Goal: Complete application form

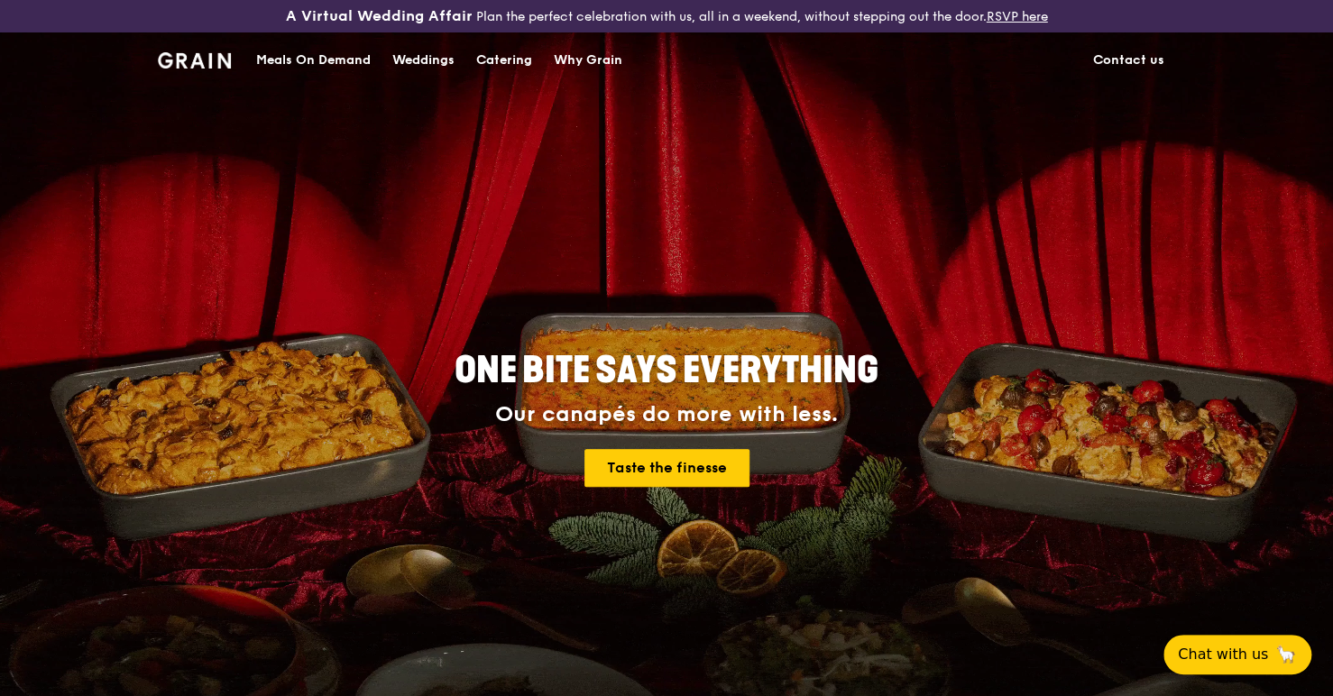
click at [502, 49] on div "Catering" at bounding box center [504, 60] width 56 height 54
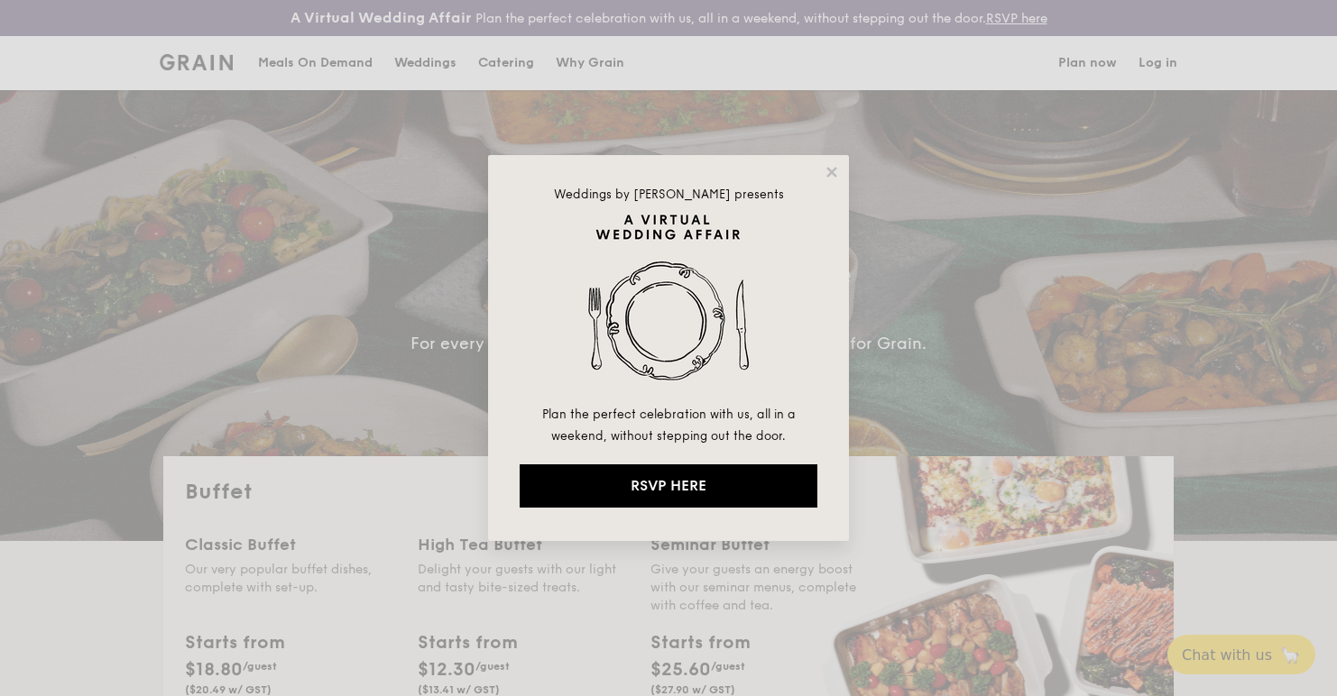
select select
click at [834, 173] on icon at bounding box center [831, 172] width 10 height 10
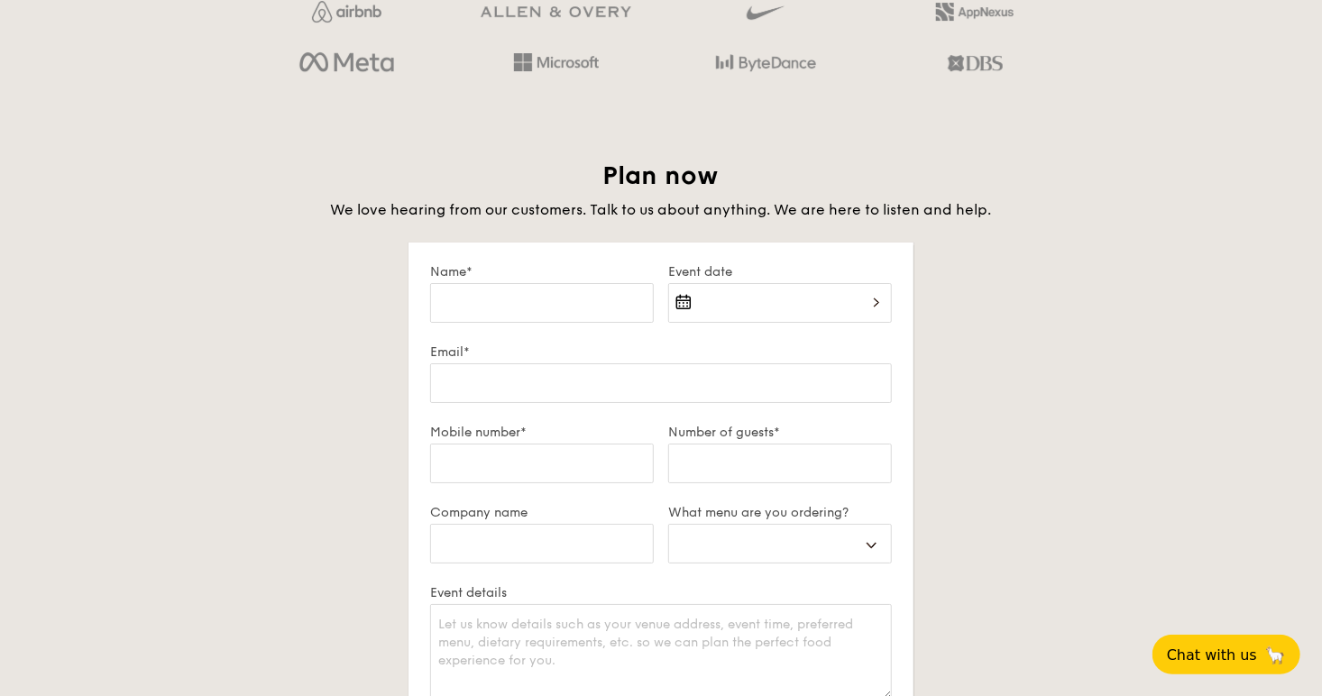
scroll to position [2977, 0]
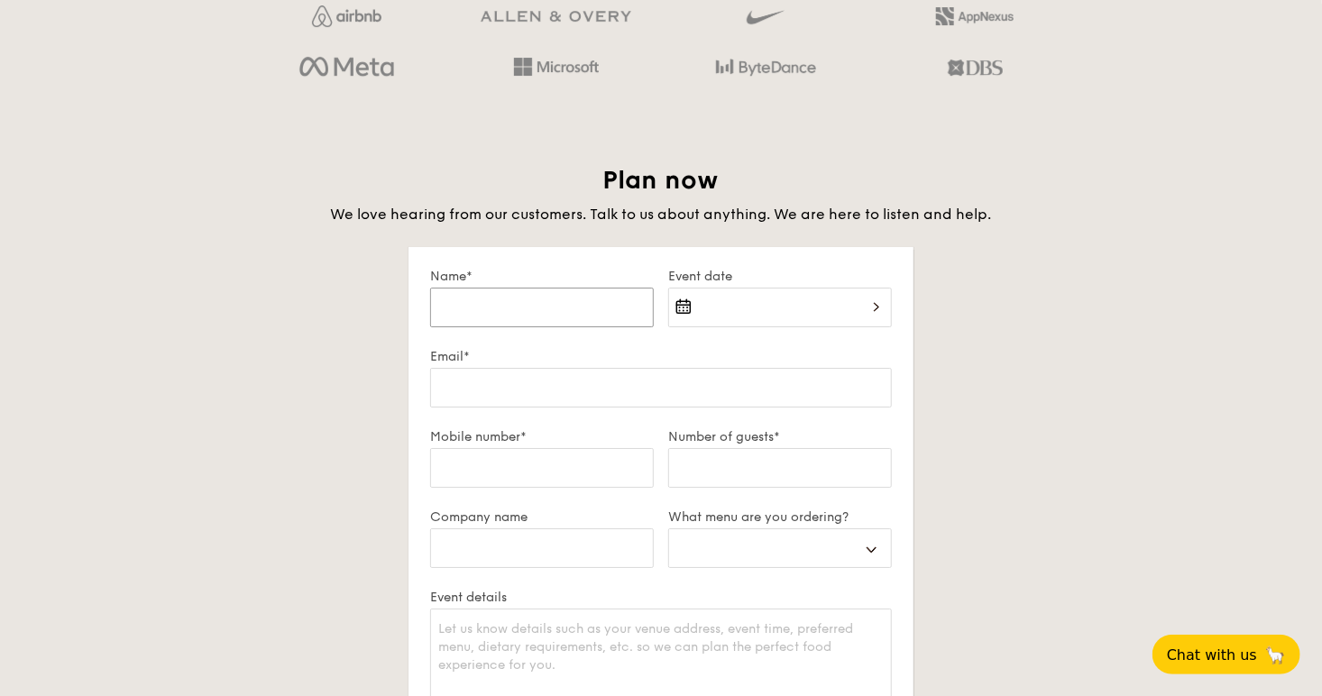
click at [526, 295] on input "Name*" at bounding box center [542, 308] width 224 height 40
type input "A"
select select
type input "AL"
select select
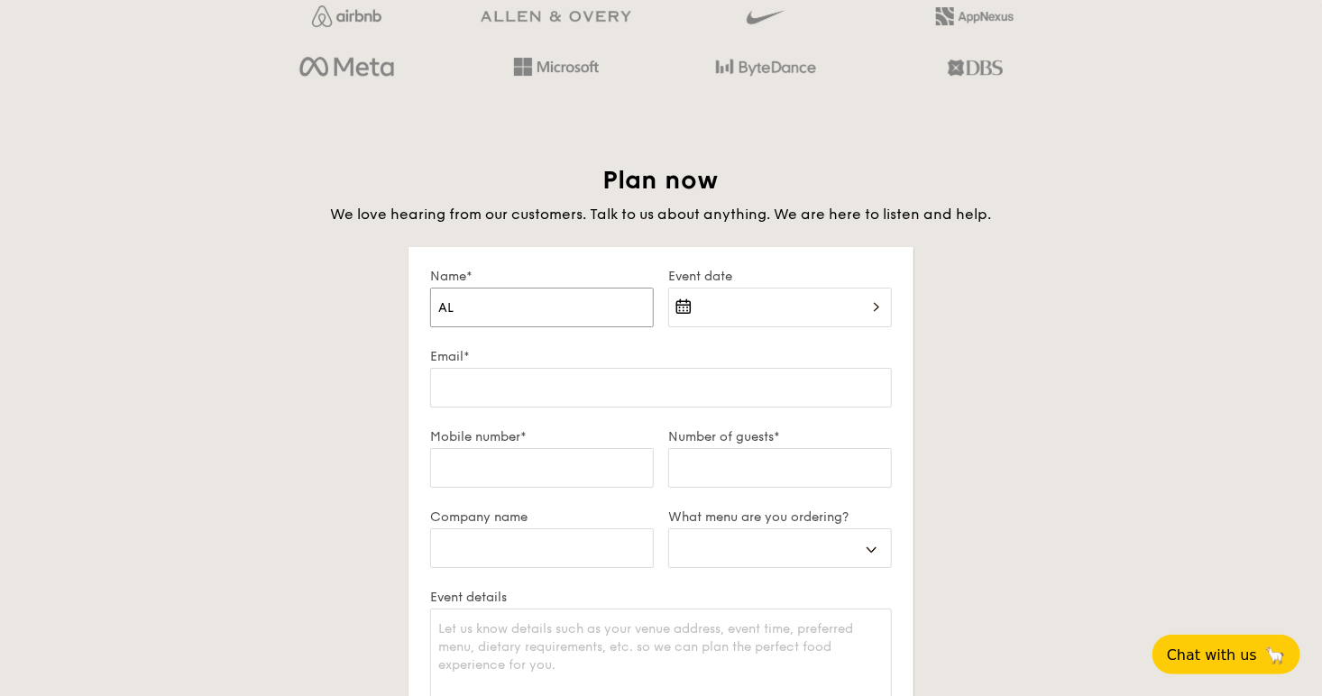
type input "ALi"
select select
type input "[PERSON_NAME]"
select select
type input "[PERSON_NAME]"
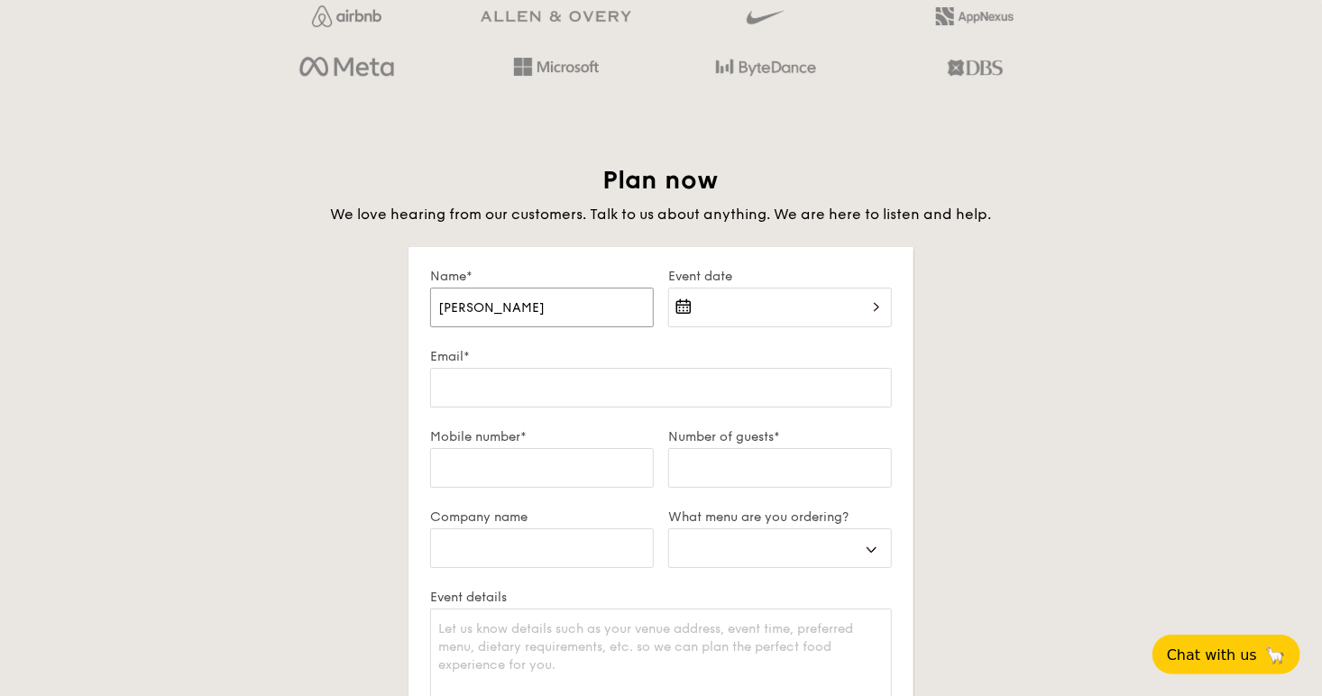
select select
type input "[PERSON_NAME]"
select select
type input "[PERSON_NAME]"
select select
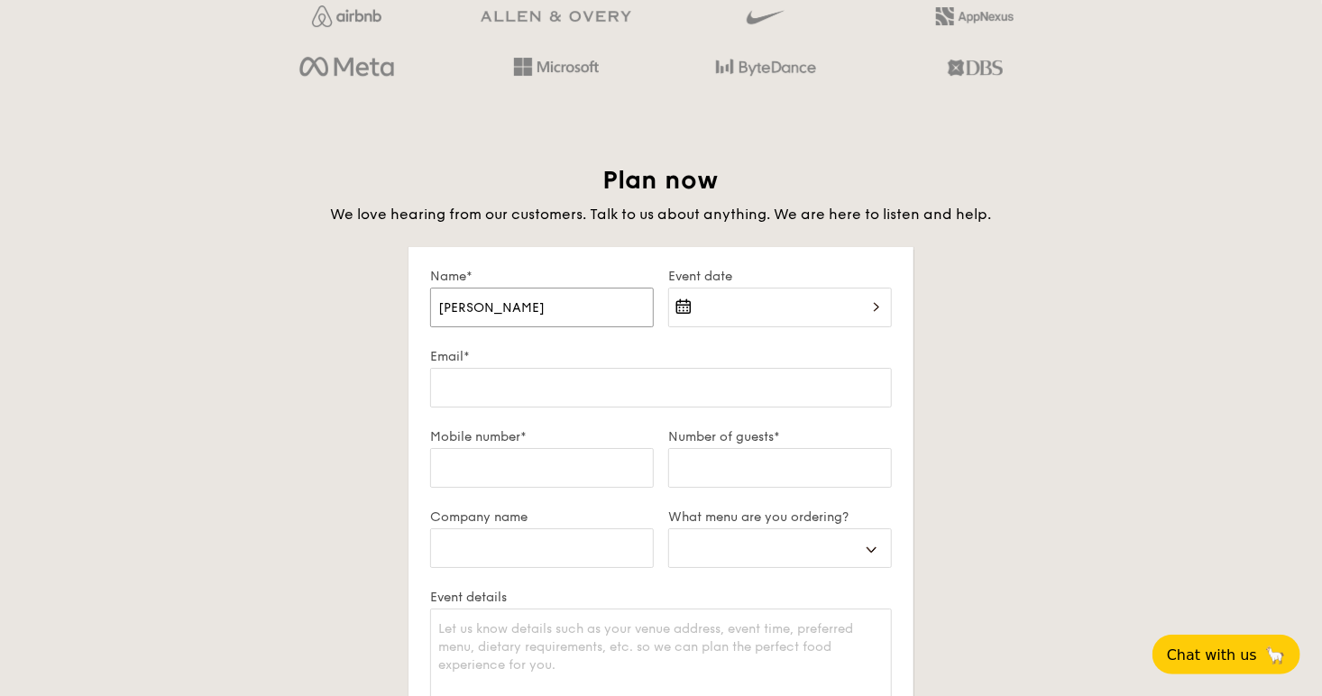
type input "[PERSON_NAME]"
select select
type input "ALi"
select select
type input "AL"
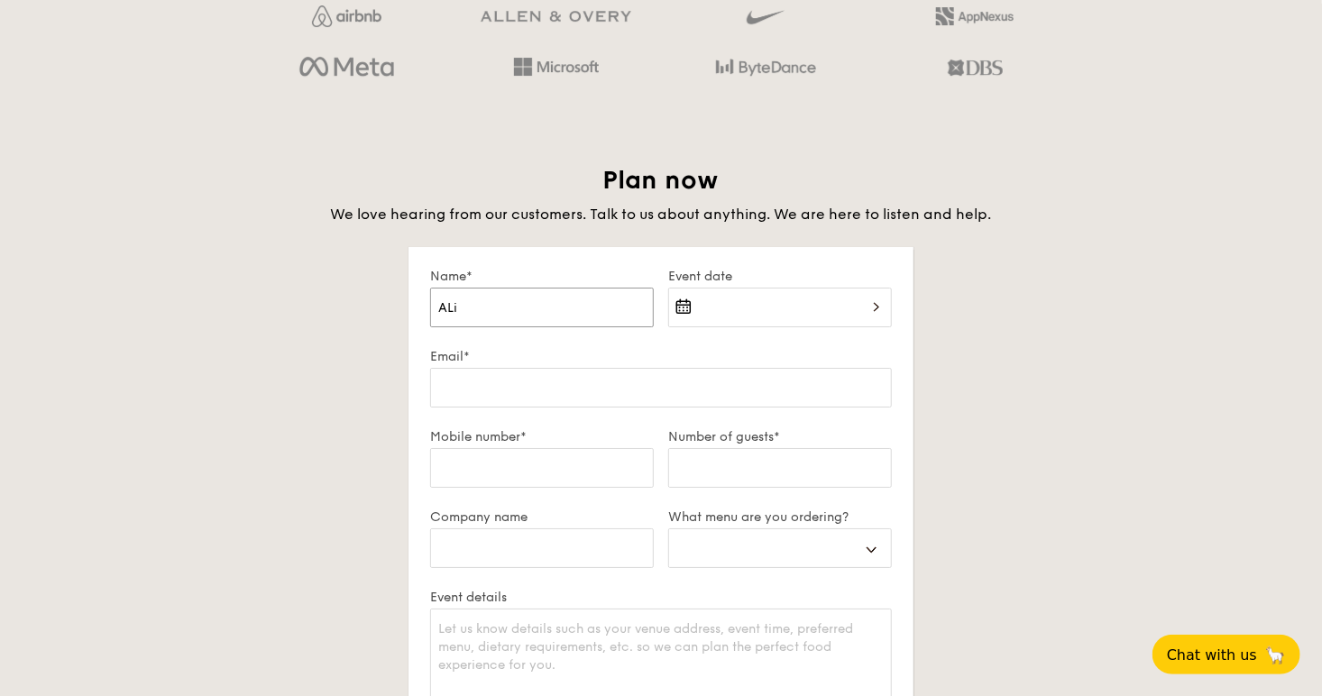
select select
type input "A"
select select
type input "Al"
select select
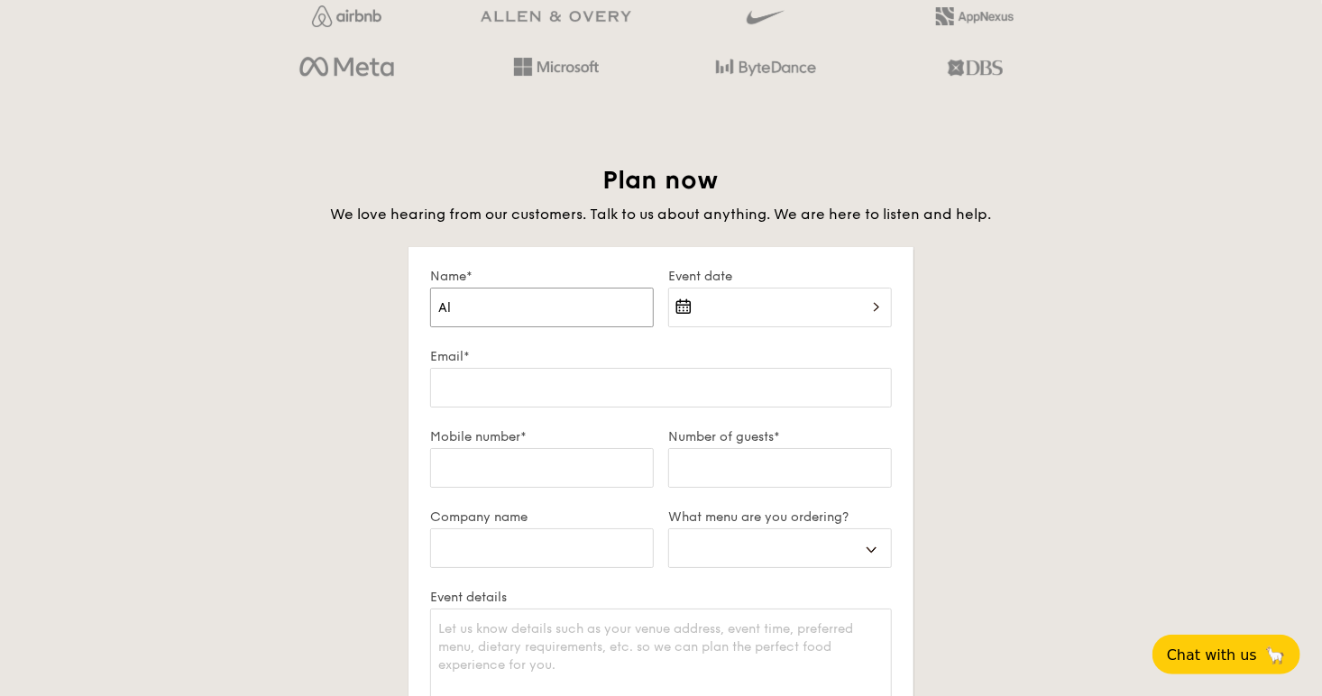
type input "[PERSON_NAME]"
select select
type input "[PERSON_NAME]"
select select
type input "[PERSON_NAME]"
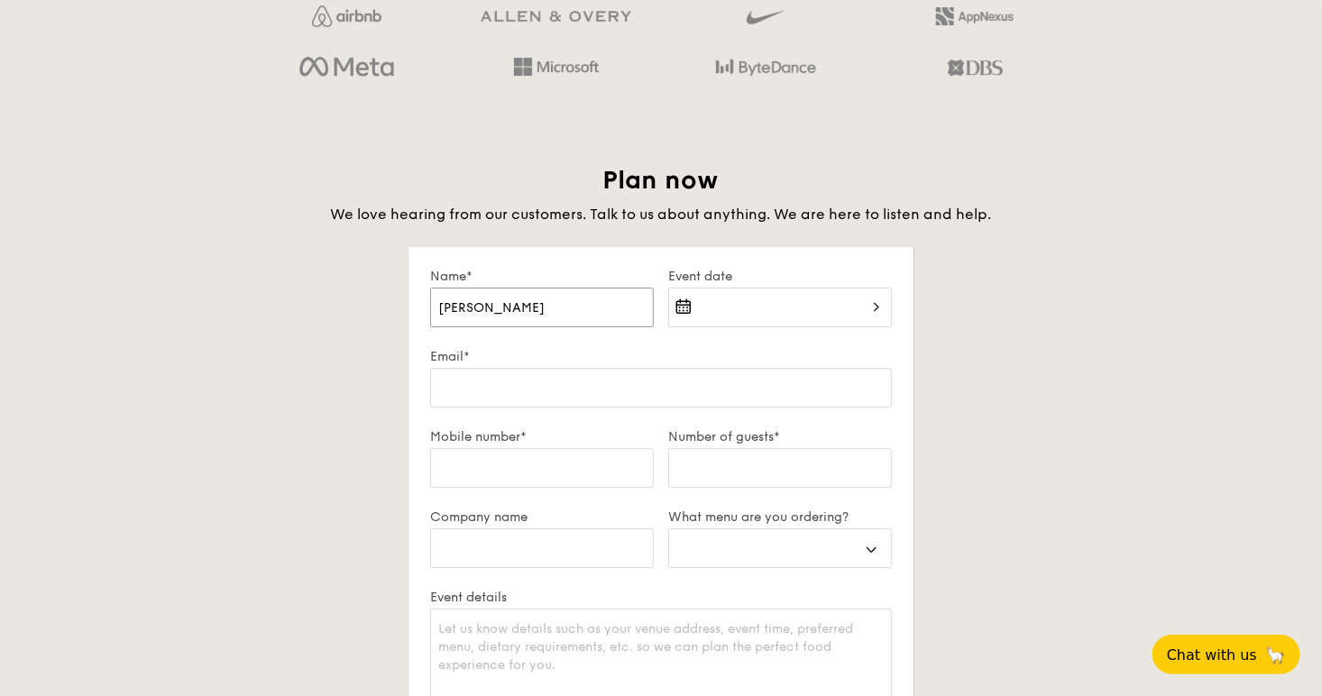
select select
type input "[PERSON_NAME]"
select select
type input "[PERSON_NAME]"
select select
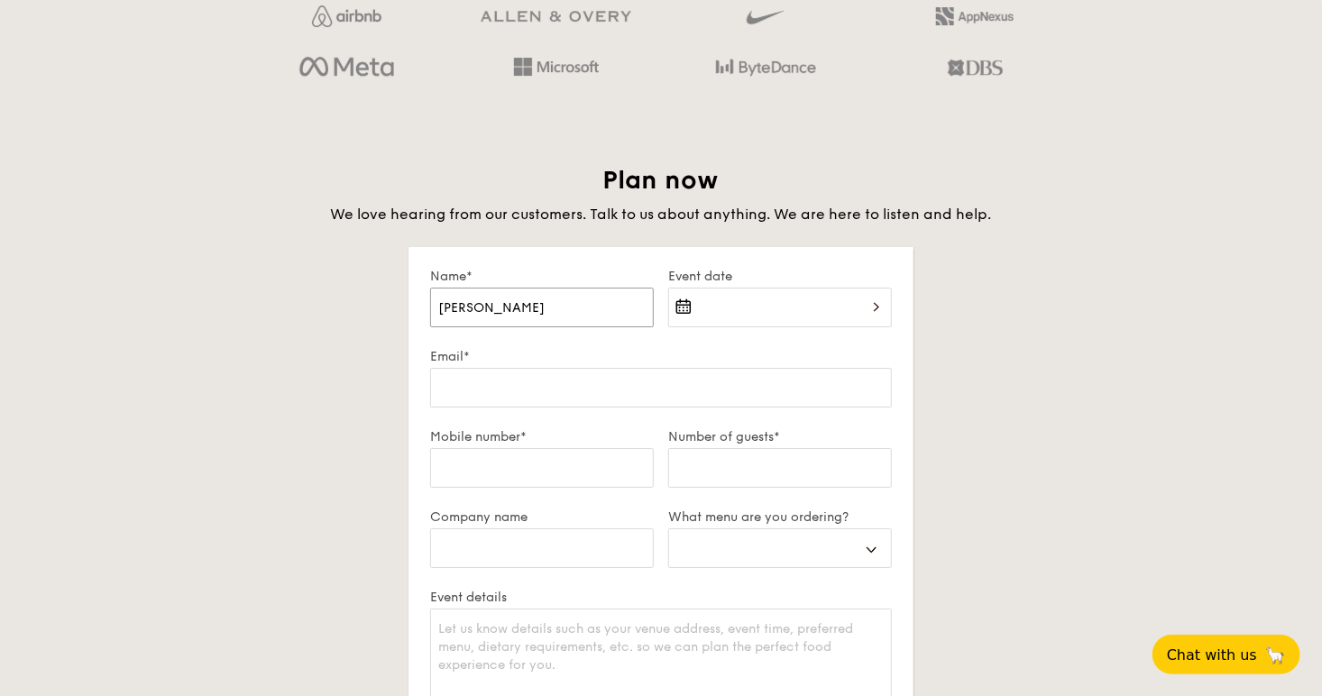
type input "[PERSON_NAME] On"
select select
type input "[PERSON_NAME]"
select select
type input "[PERSON_NAME]"
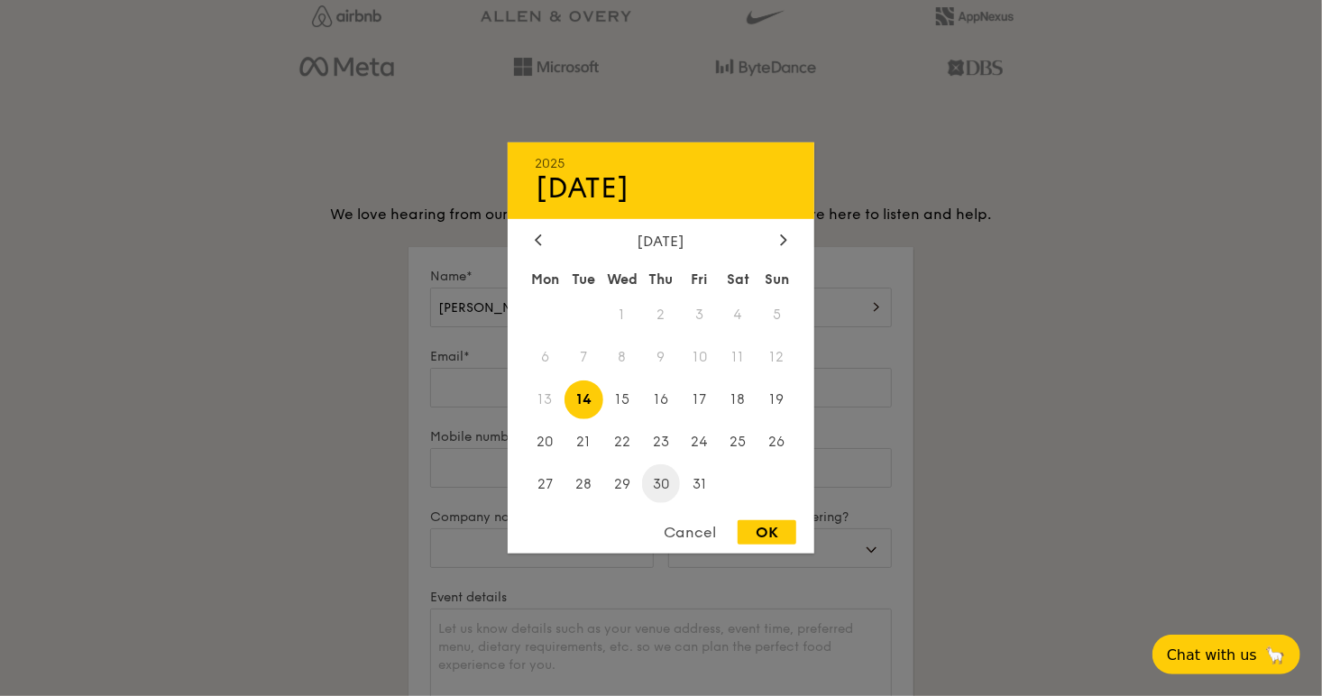
click at [654, 478] on span "30" at bounding box center [661, 484] width 39 height 39
click at [788, 527] on div "OK" at bounding box center [767, 533] width 59 height 24
type input "[DATE]"
select select
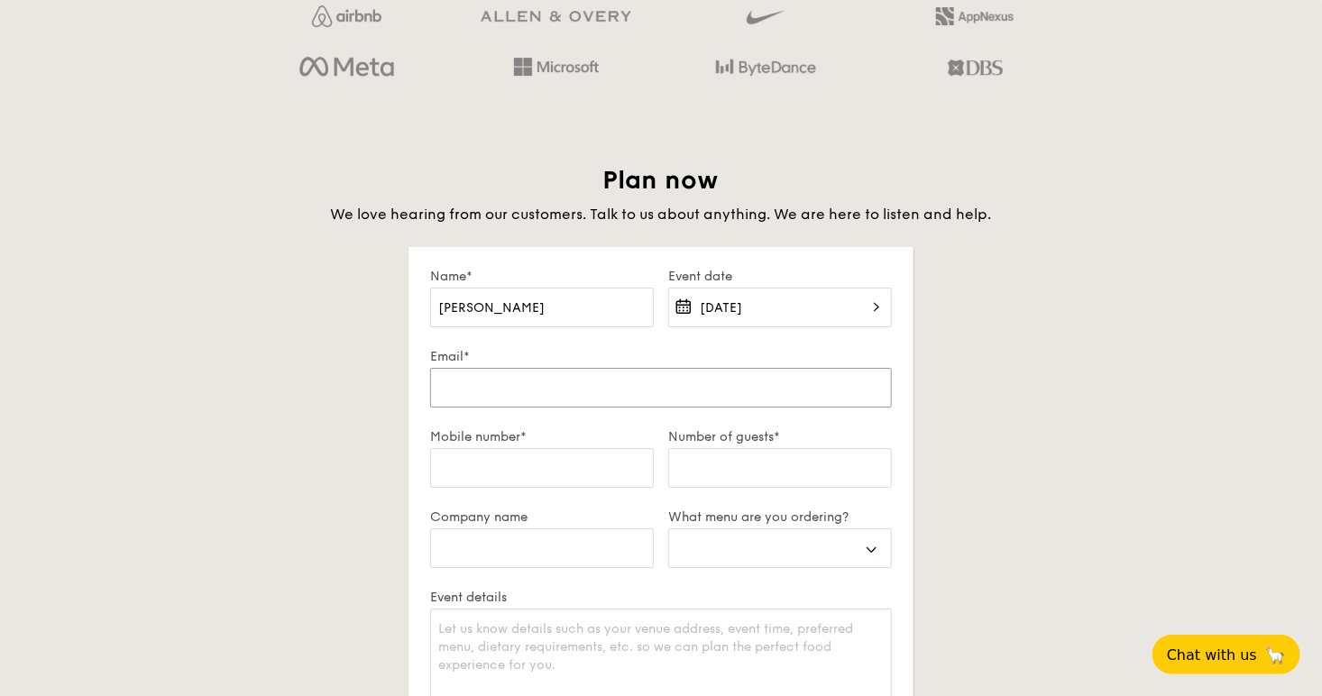
click at [615, 397] on input "Email*" at bounding box center [661, 388] width 462 height 40
type input "a"
select select
type input "al"
select select
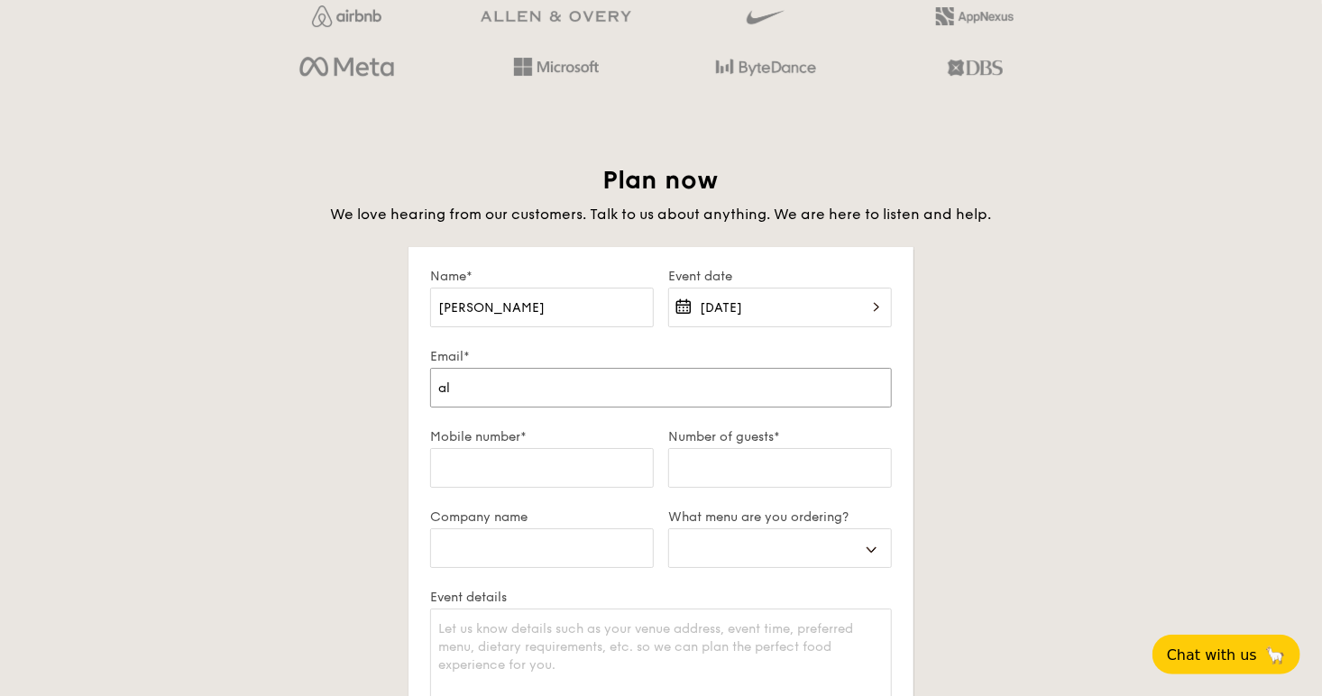
type input "ali"
select select
type input "[PERSON_NAME]"
select select
type input "[PERSON_NAME]"
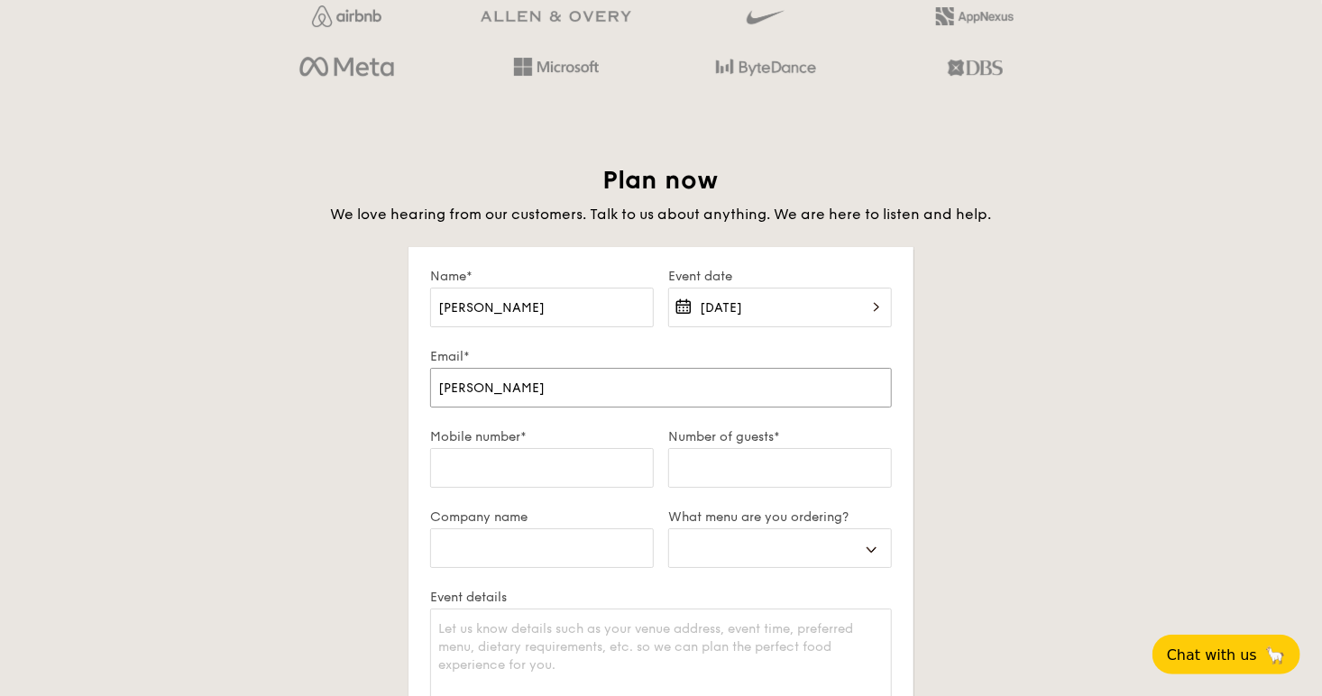
select select
type input "aliceo"
select select
type input "aliceon"
select select
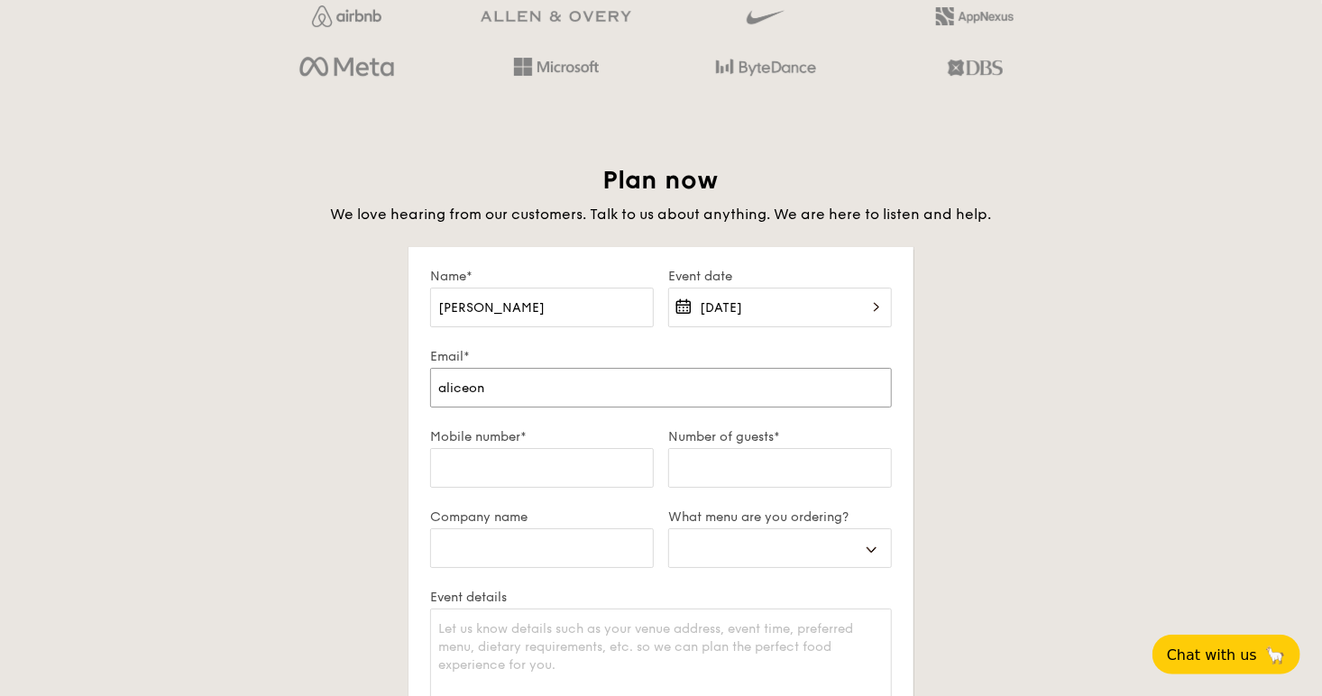
type input "aliceong"
select select
type input "aliceong@"
select select
type input "aliceong@m"
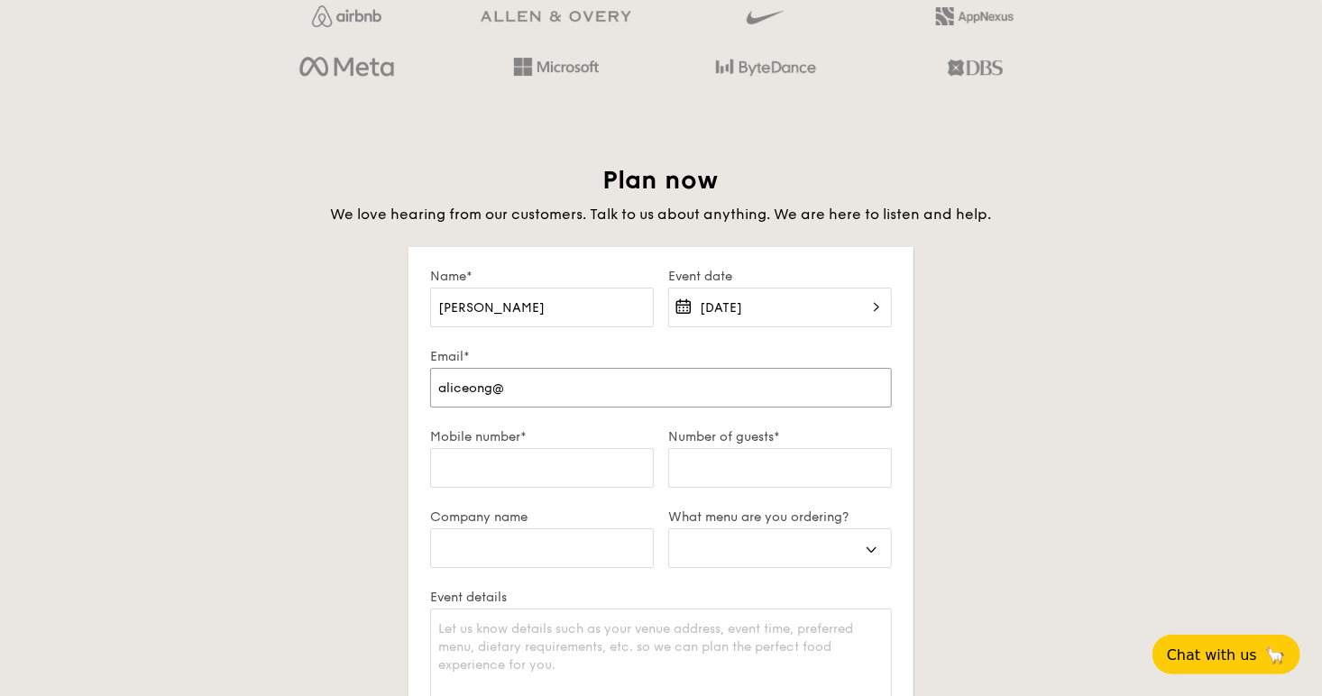
select select
type input "aliceong@mi"
select select
type input "aliceong@mic"
select select
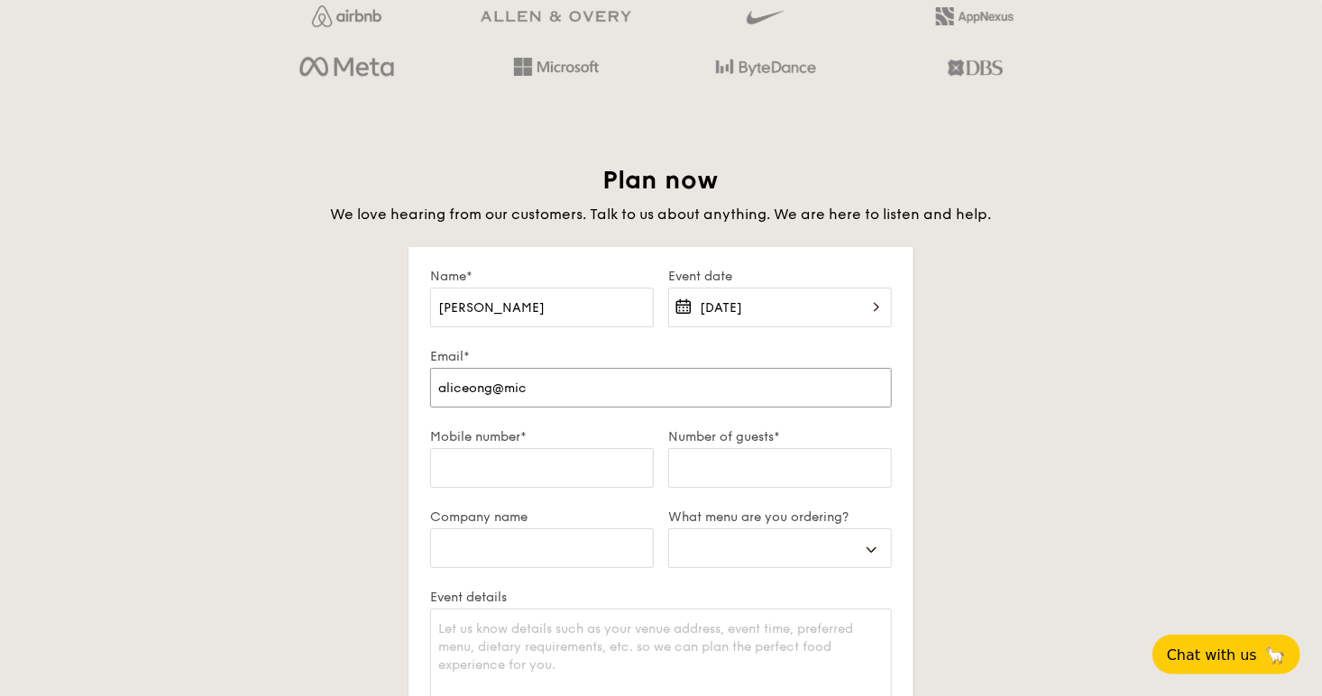
type input "aliceong@micr"
select select
type input "aliceong@micro"
select select
type input "aliceong@micron"
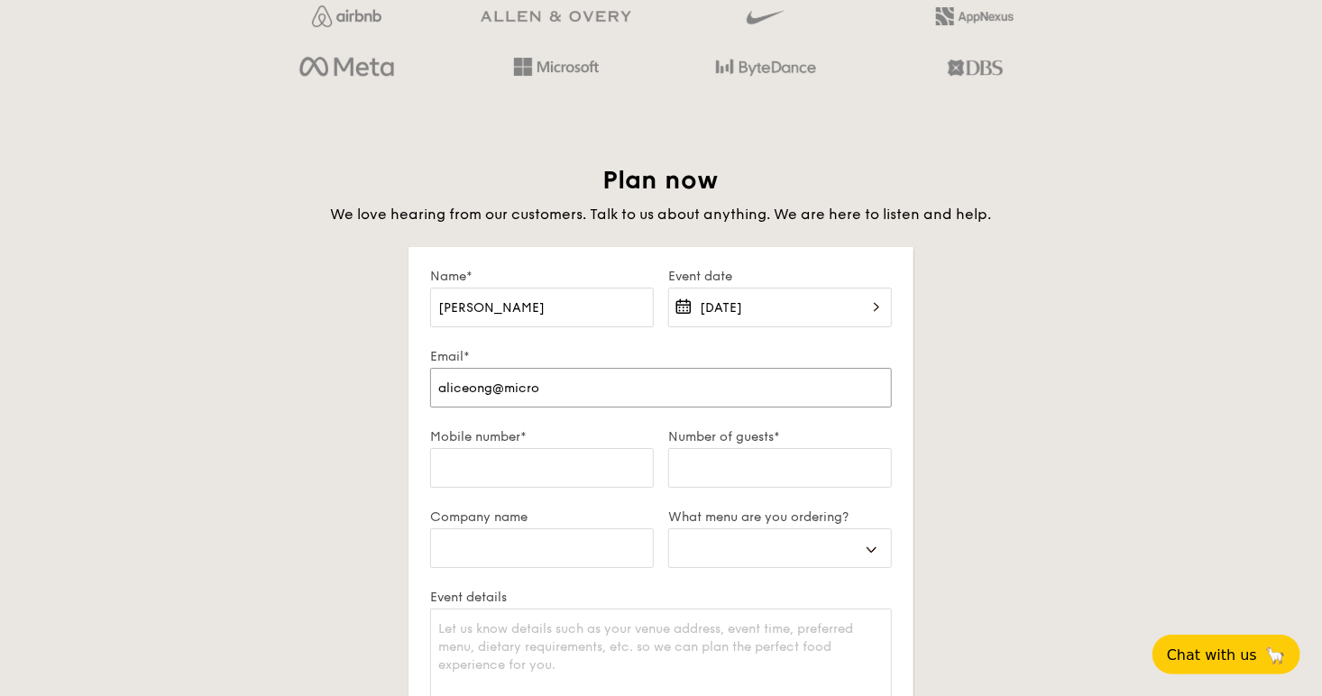
select select
type input "aliceong@micron."
select select
type input "aliceong@micron.c"
select select
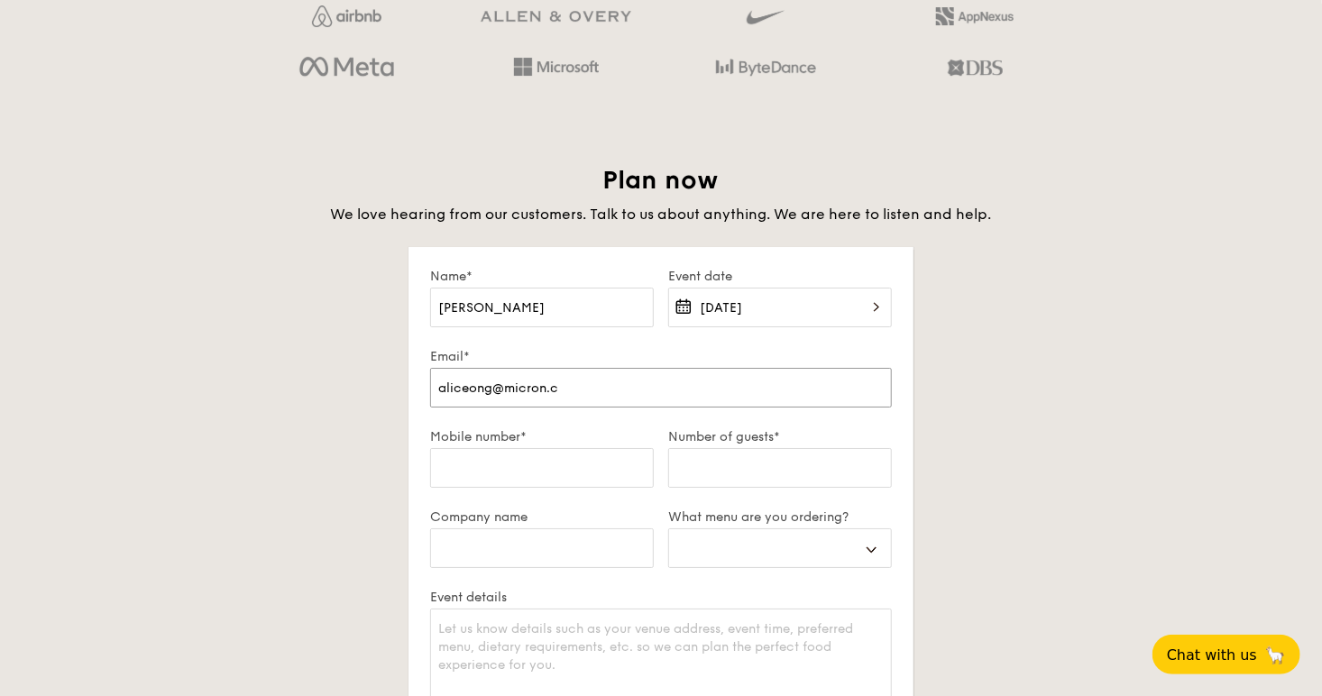
type input "[EMAIL_ADDRESS][DOMAIN_NAME]"
select select
type input "[EMAIL_ADDRESS][DOMAIN_NAME]"
select select
type input "[EMAIL_ADDRESS][DOMAIN_NAME]"
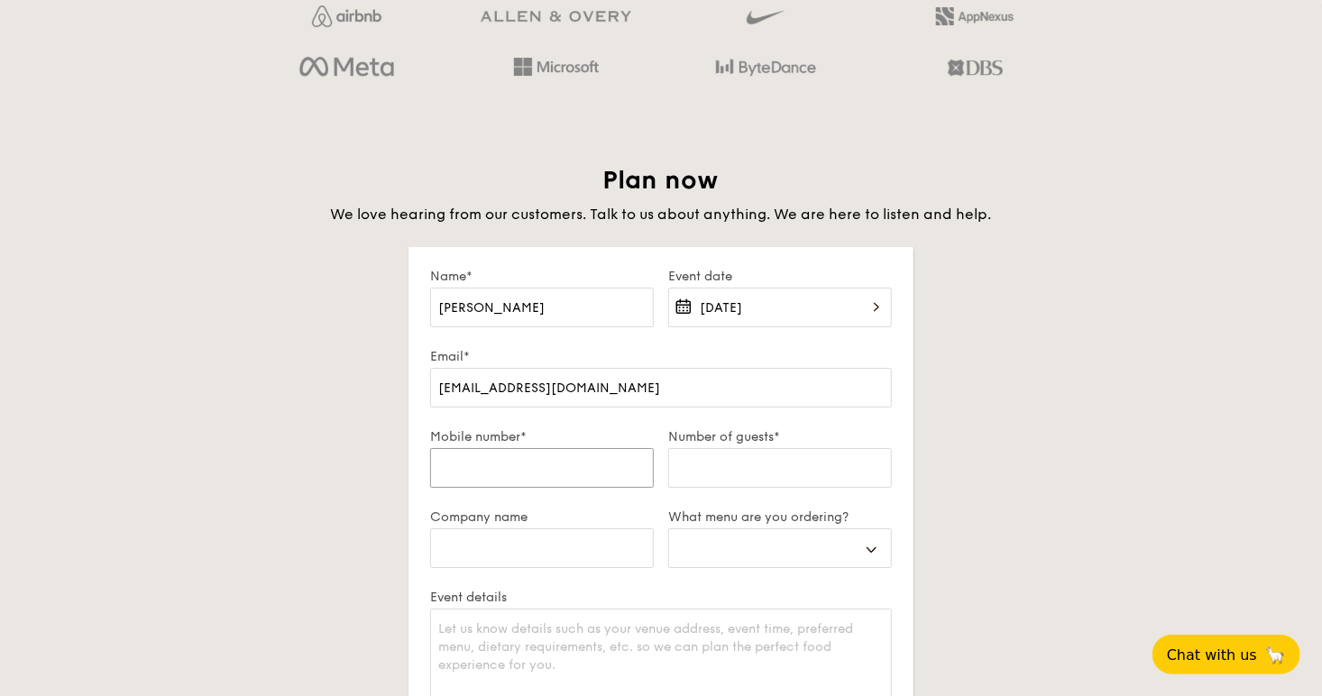
type input "9"
select select
type input "98"
select select
type input "983"
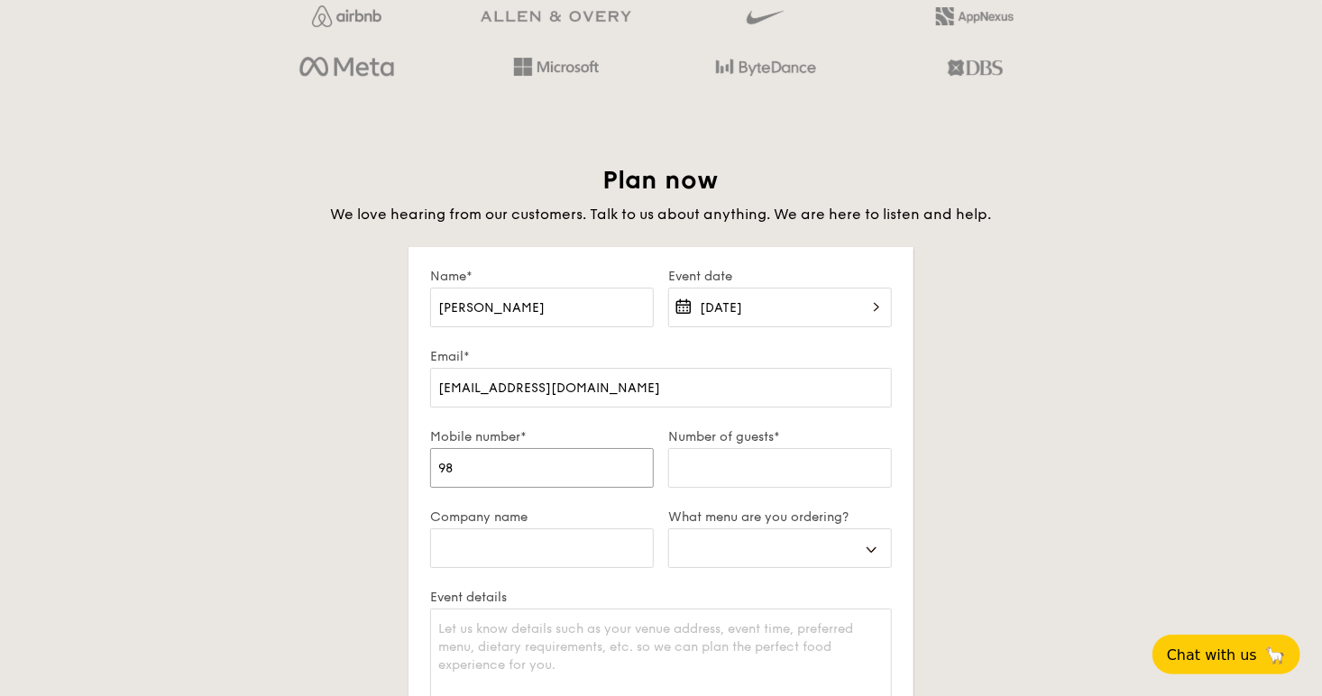
select select
type input "9832"
select select
type input "98326"
select select
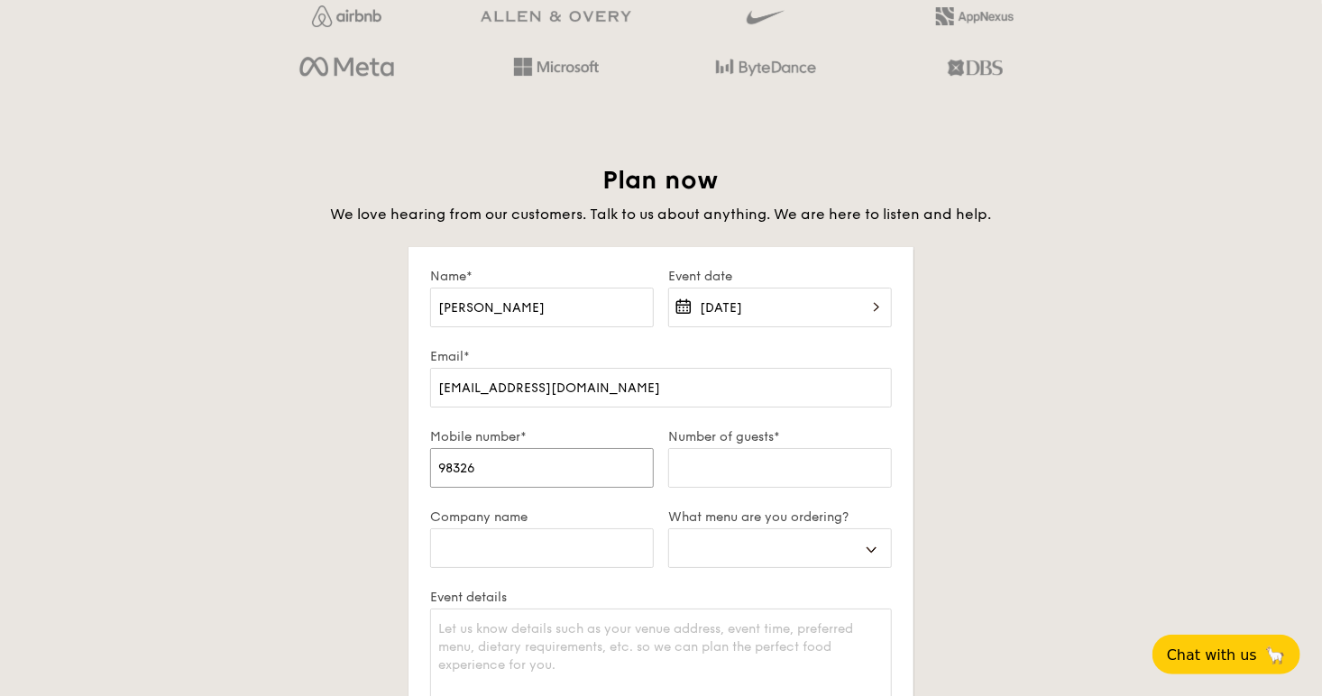
type input "983265"
select select
type input "9832658"
select select
type input "98326589"
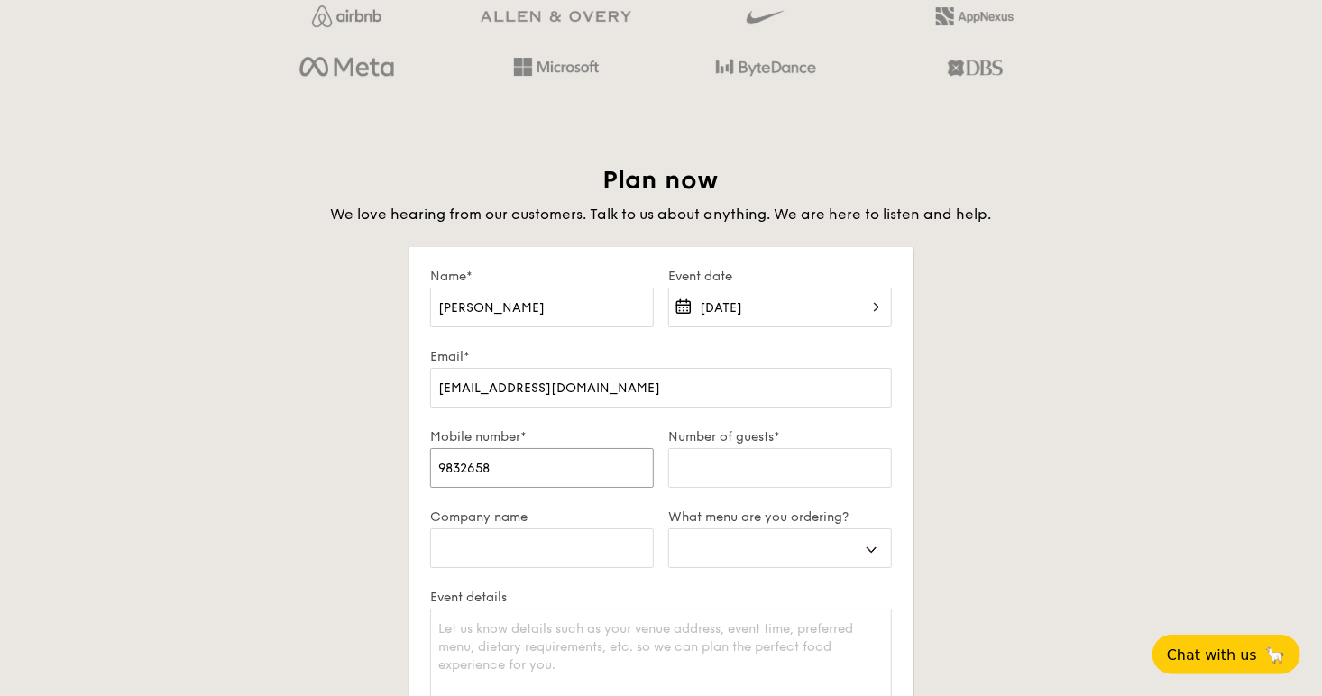
select select
type input "98326589"
type input "2"
select select
type input "20"
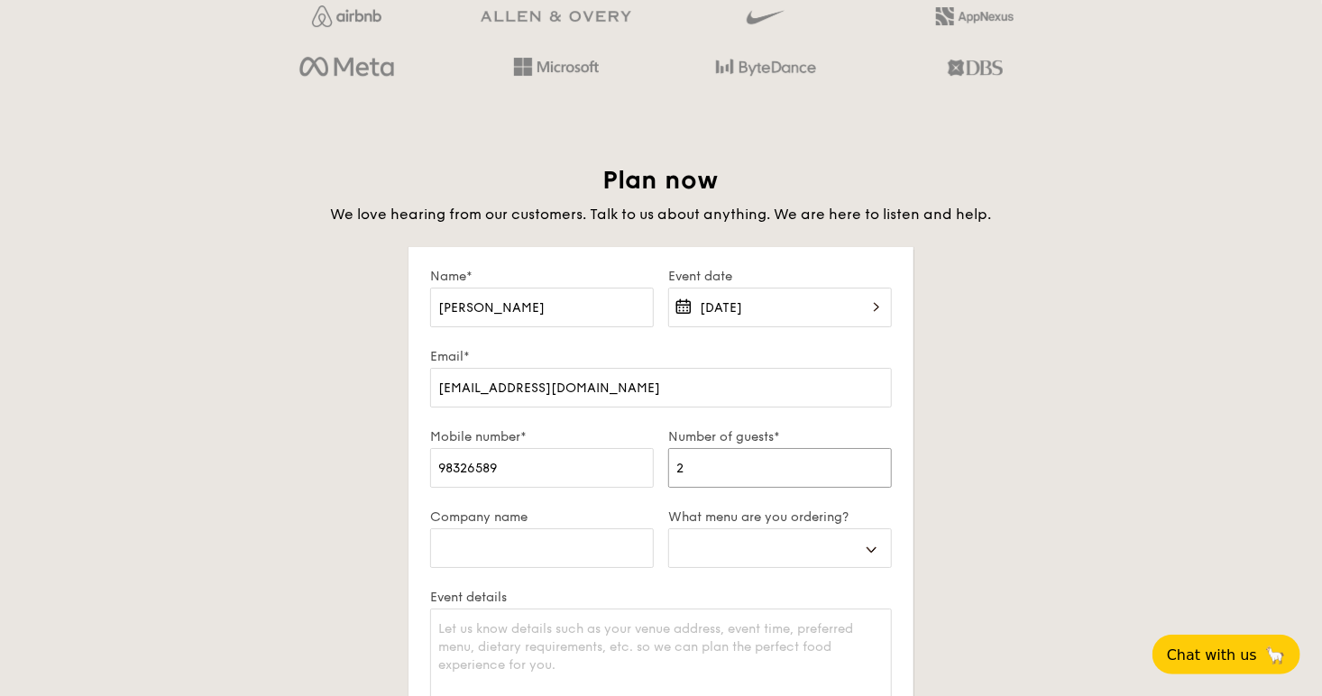
select select
type input "20"
type input "M"
select select
type input "Mi"
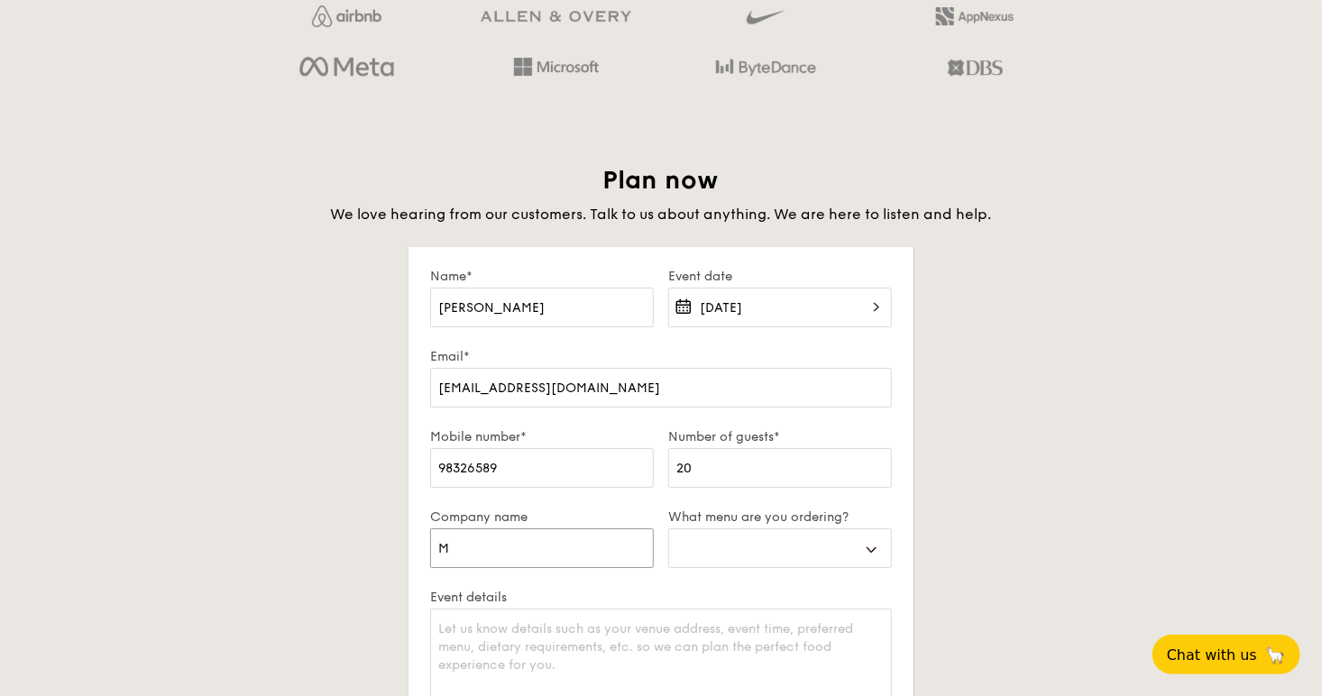
select select
type input "Mic"
select select
type input "Micr"
select select
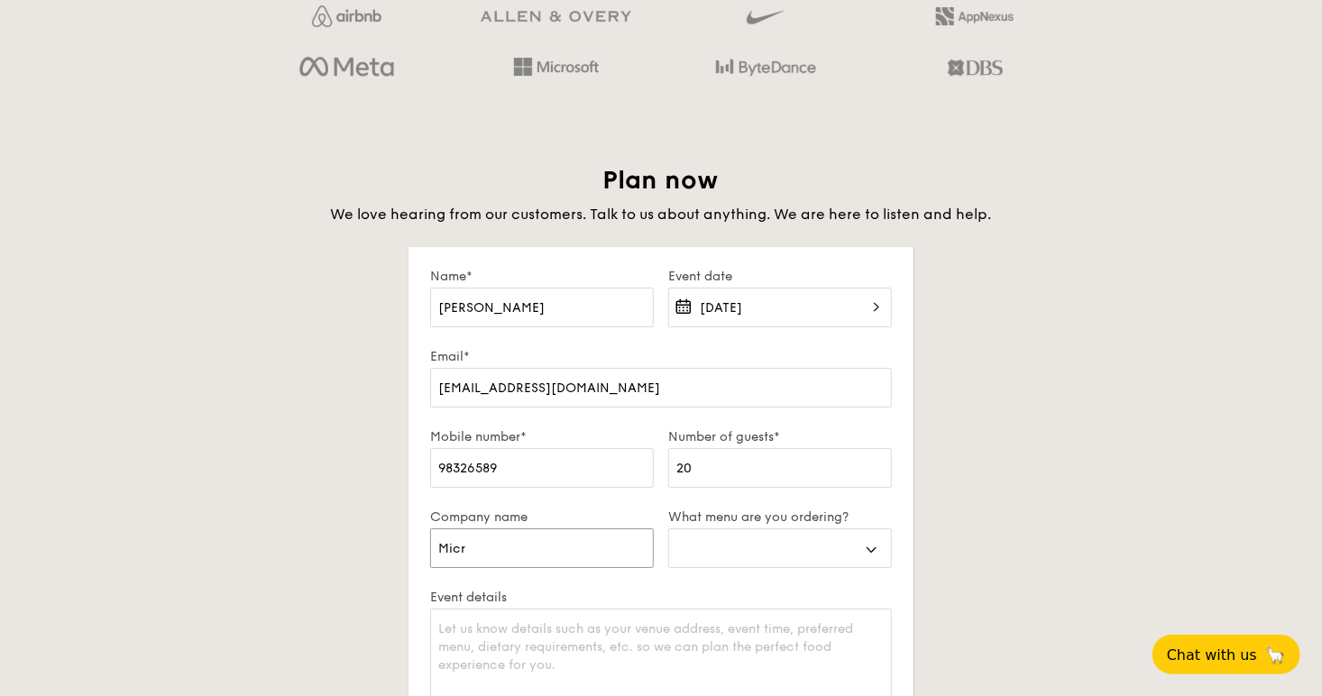
type input "Micro"
select select
type input "Micron"
select select
type input "Micron"
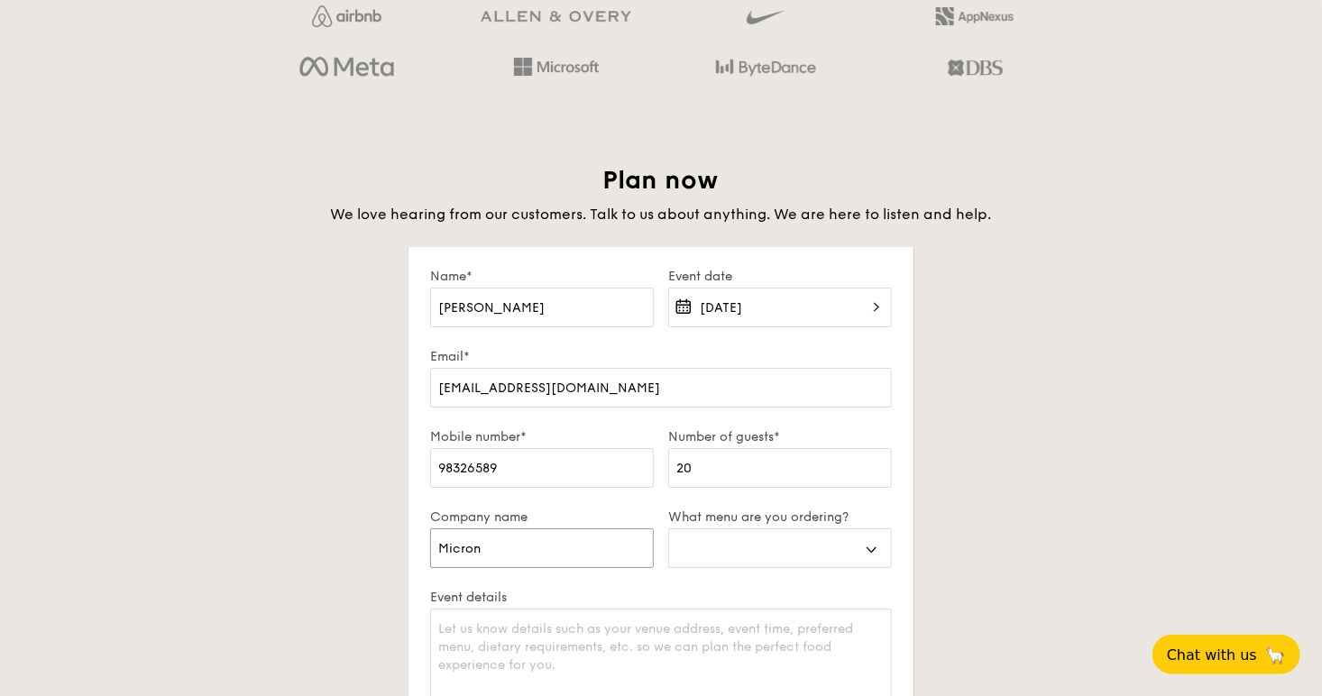
select select
type input "Micron S"
select select
type input "Micron Se"
select select
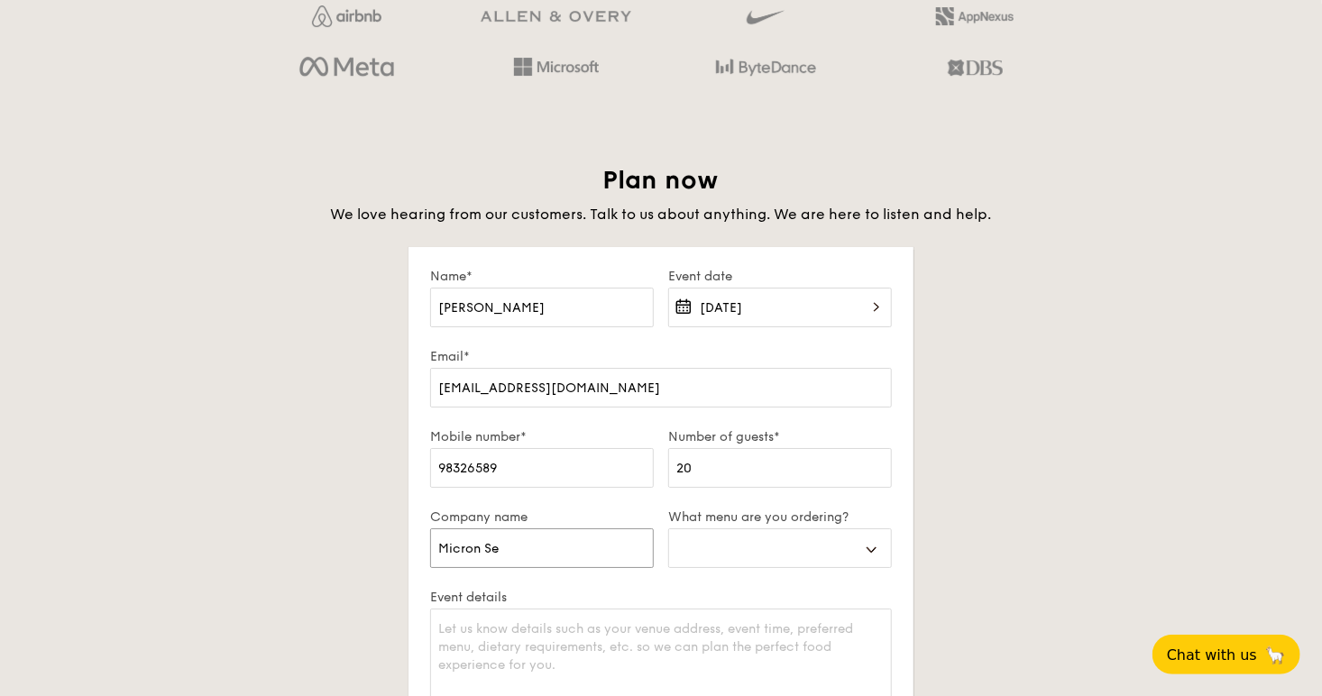
type input "Micron Sem"
select select
type input "Micron Semi"
select select
type input "Micron Semic"
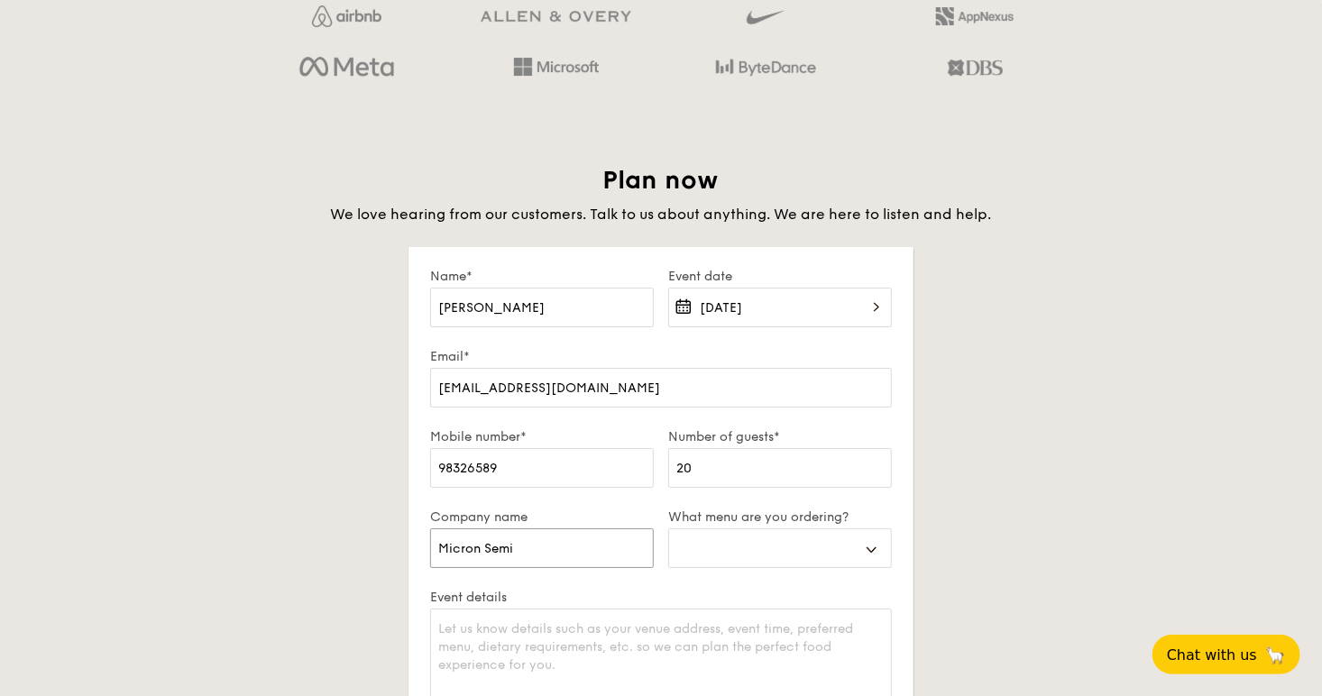
select select
type input "Micron Semico"
select select
type input "Micron Semicon"
select select
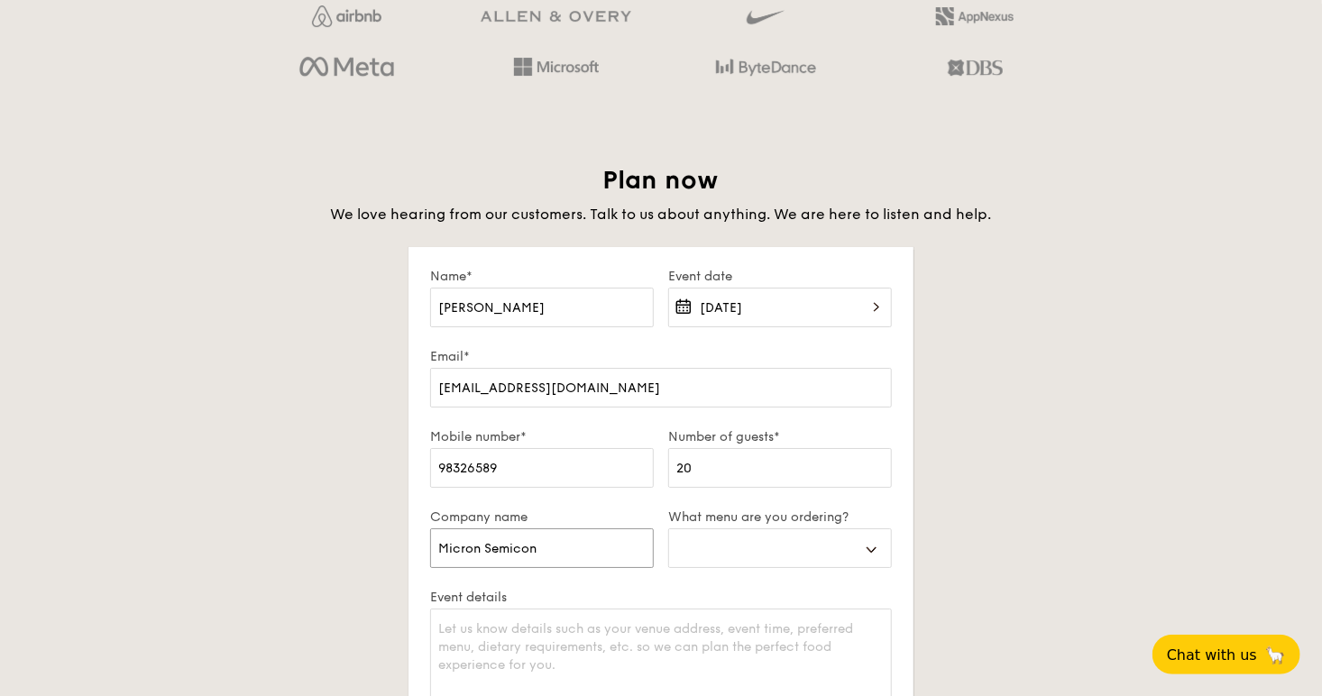
type input "Micron Semicond"
select select
type input "Micron Semicondu"
select select
type input "Micron Semiconduc"
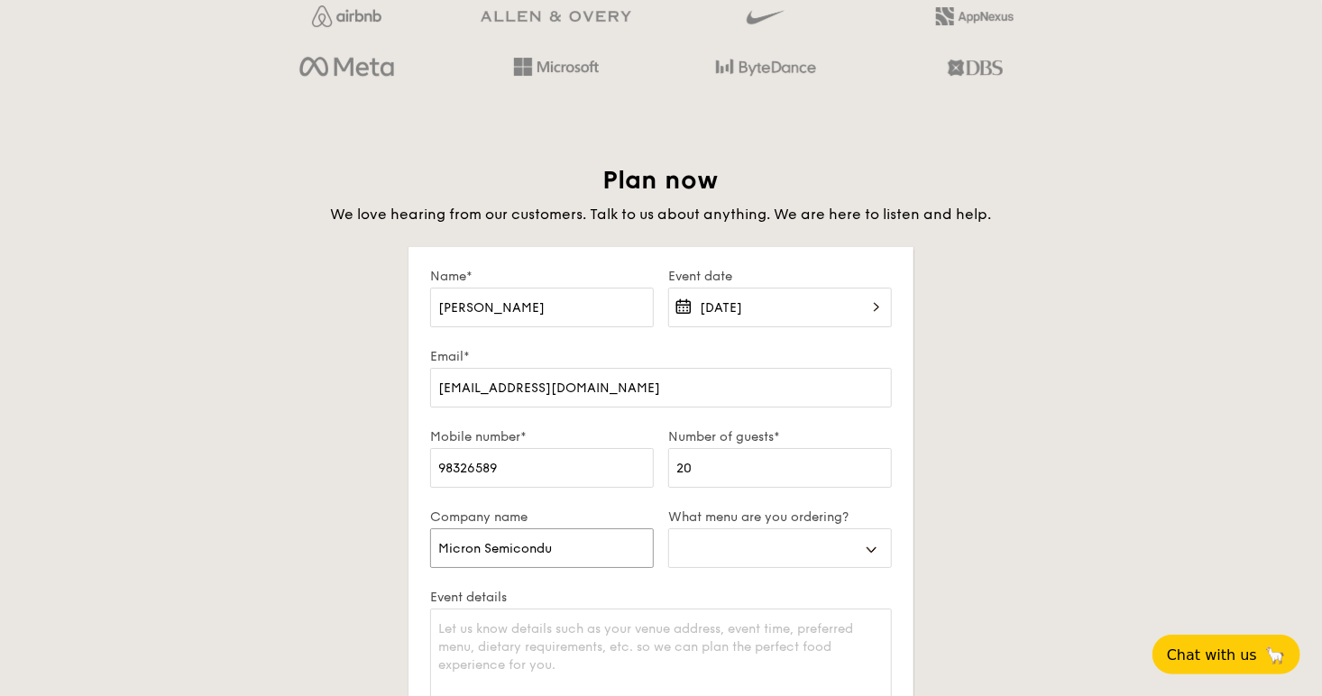
select select
type input "Micron Semiconduct"
select select
type input "Micron Semiconducto"
select select
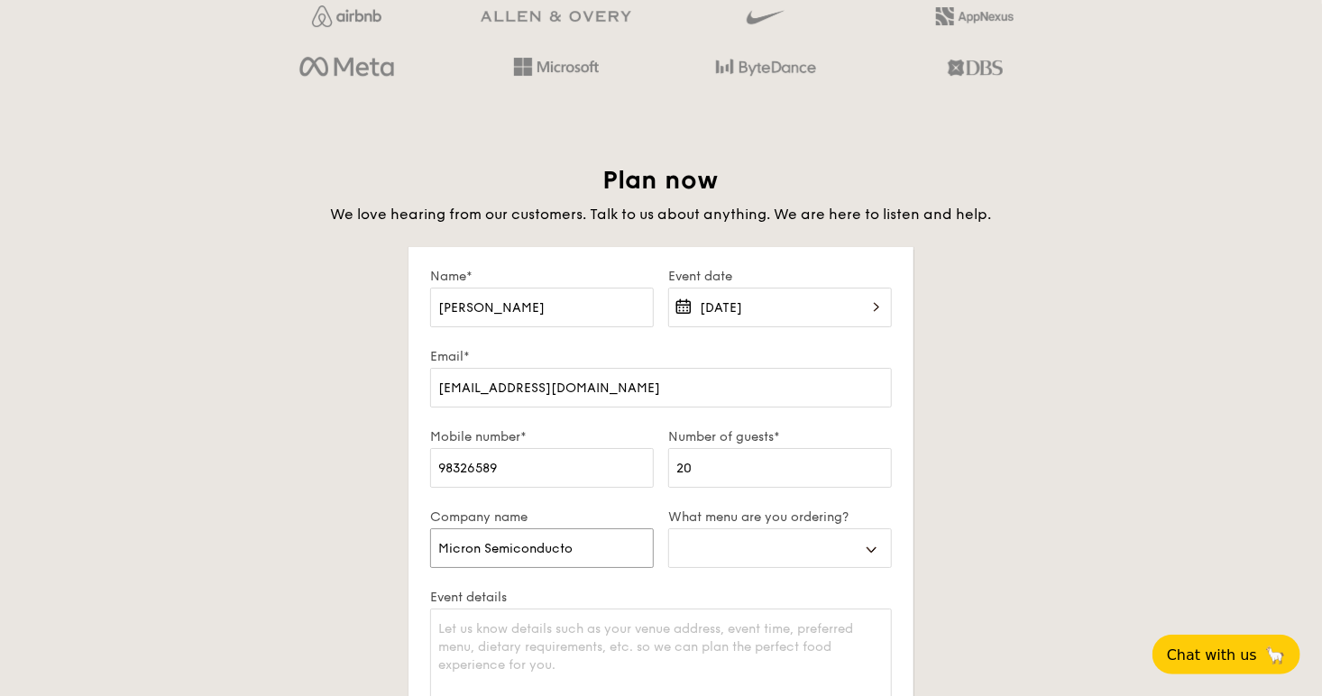
type input "Micron Semiconductor"
select select
type input "Micron Semiconductor"
click at [871, 546] on select "Buffet Mini Buffet High Tea Canapés Meal Boxes Wedding" at bounding box center [780, 549] width 224 height 40
select select "mealBoxes"
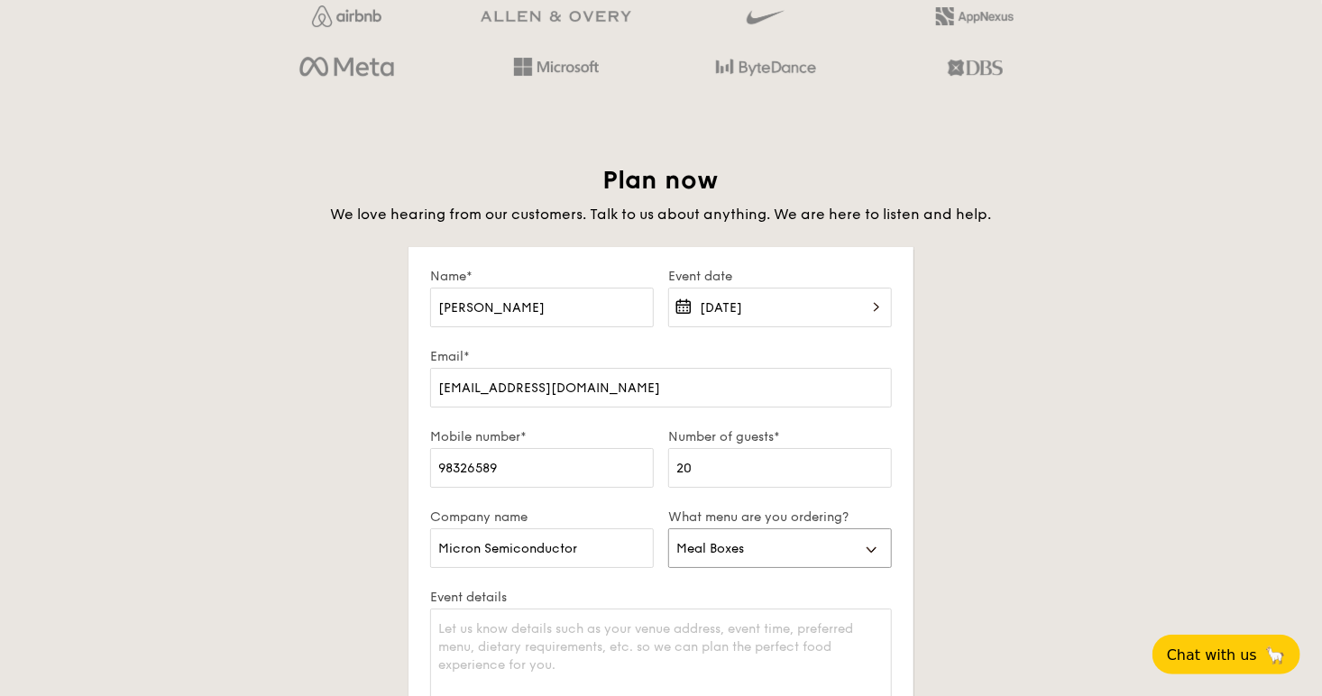
click at [668, 529] on select "Buffet Mini Buffet High Tea Canapés Meal Boxes Wedding" at bounding box center [780, 549] width 224 height 40
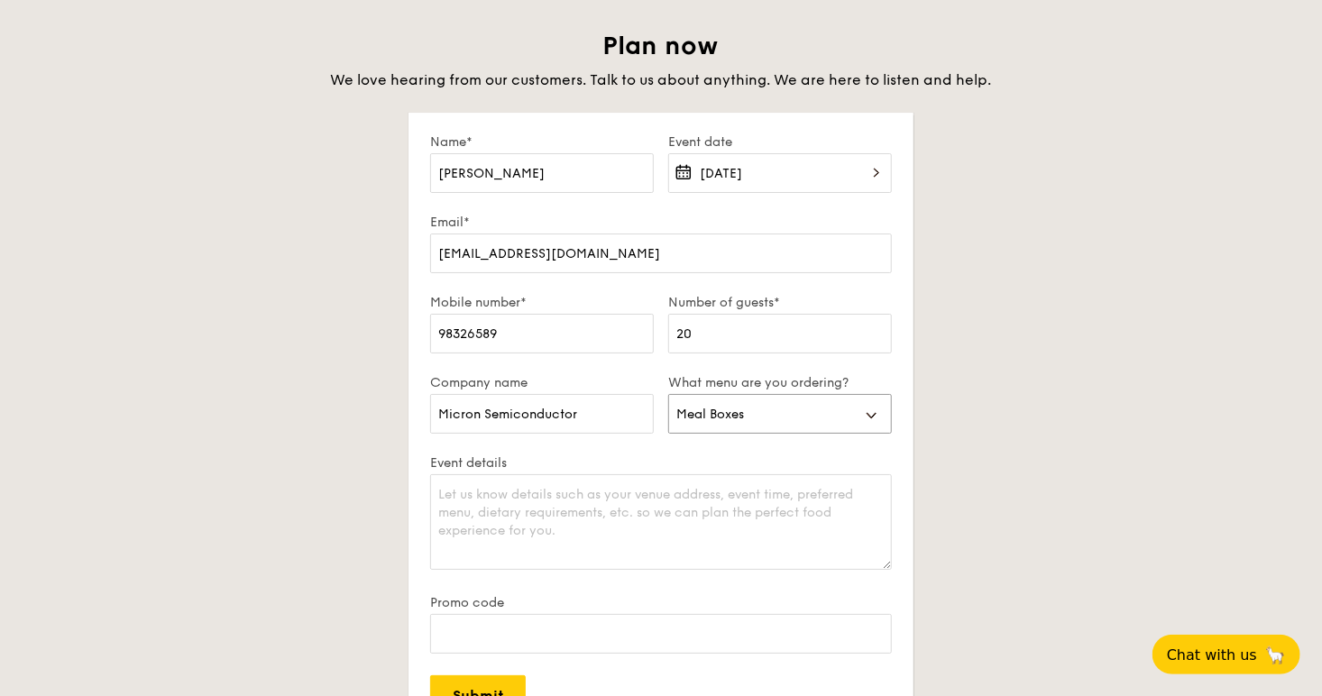
scroll to position [3157, 0]
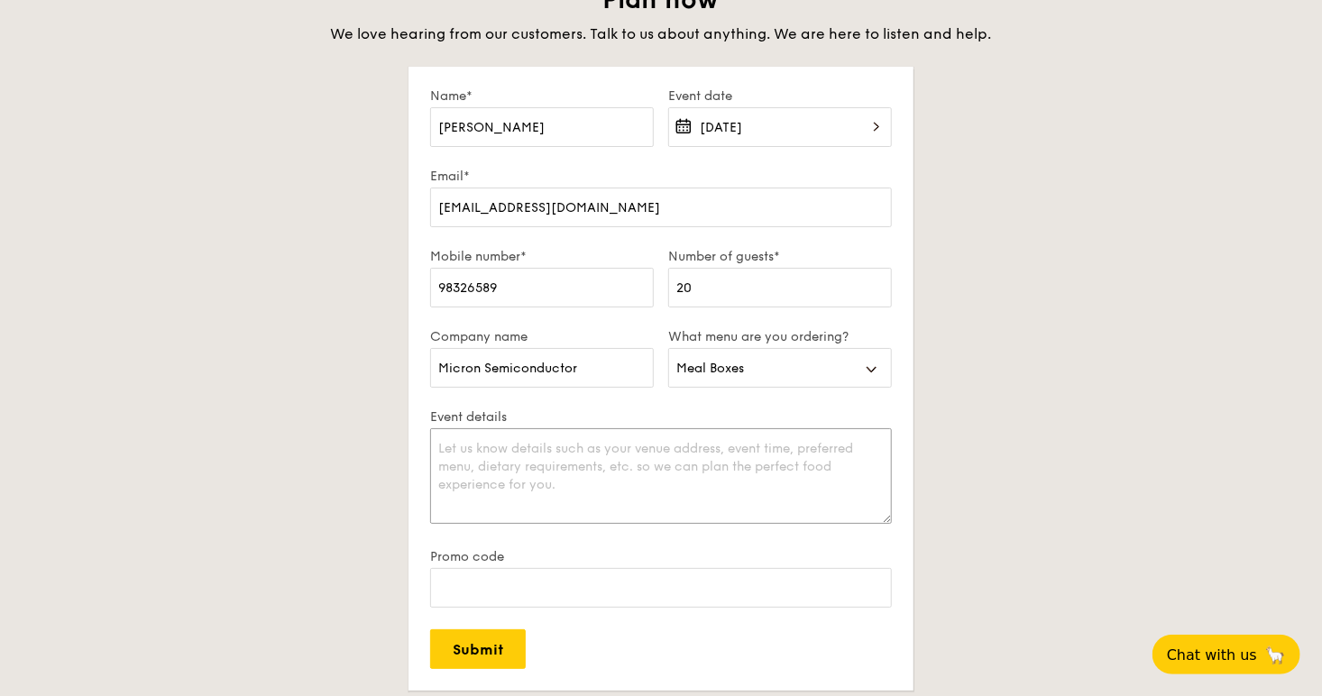
click at [621, 434] on textarea "Event details" at bounding box center [661, 476] width 462 height 96
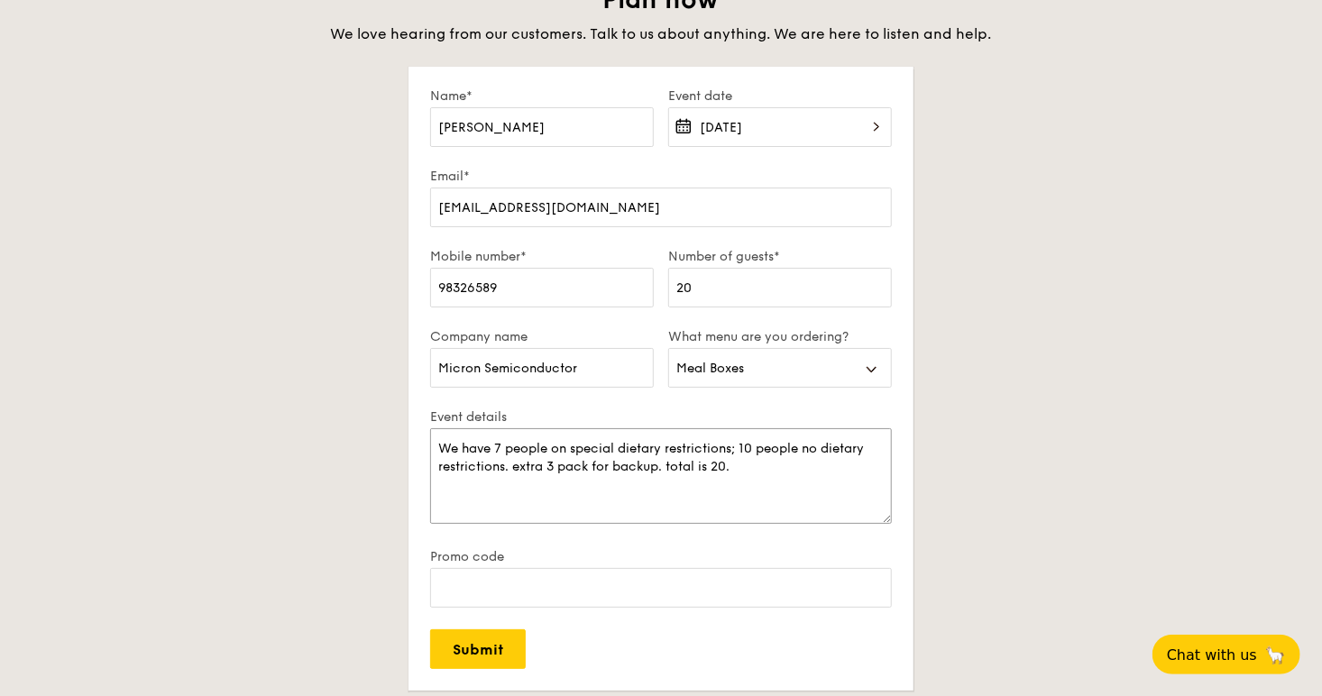
click at [705, 500] on textarea "We have 7 people on special dietary restrictions; 10 people no dietary restrict…" at bounding box center [661, 476] width 462 height 96
click at [760, 468] on textarea "We have 7 people on special dietary restrictions; 10 people no dietary restrict…" at bounding box center [661, 476] width 462 height 96
paste textarea "[PERSON_NAME] no meat, SEAFOOD OK [PERSON_NAME] no pork, no beef, no seafood . …"
drag, startPoint x: 553, startPoint y: 498, endPoint x: 384, endPoint y: 502, distance: 168.7
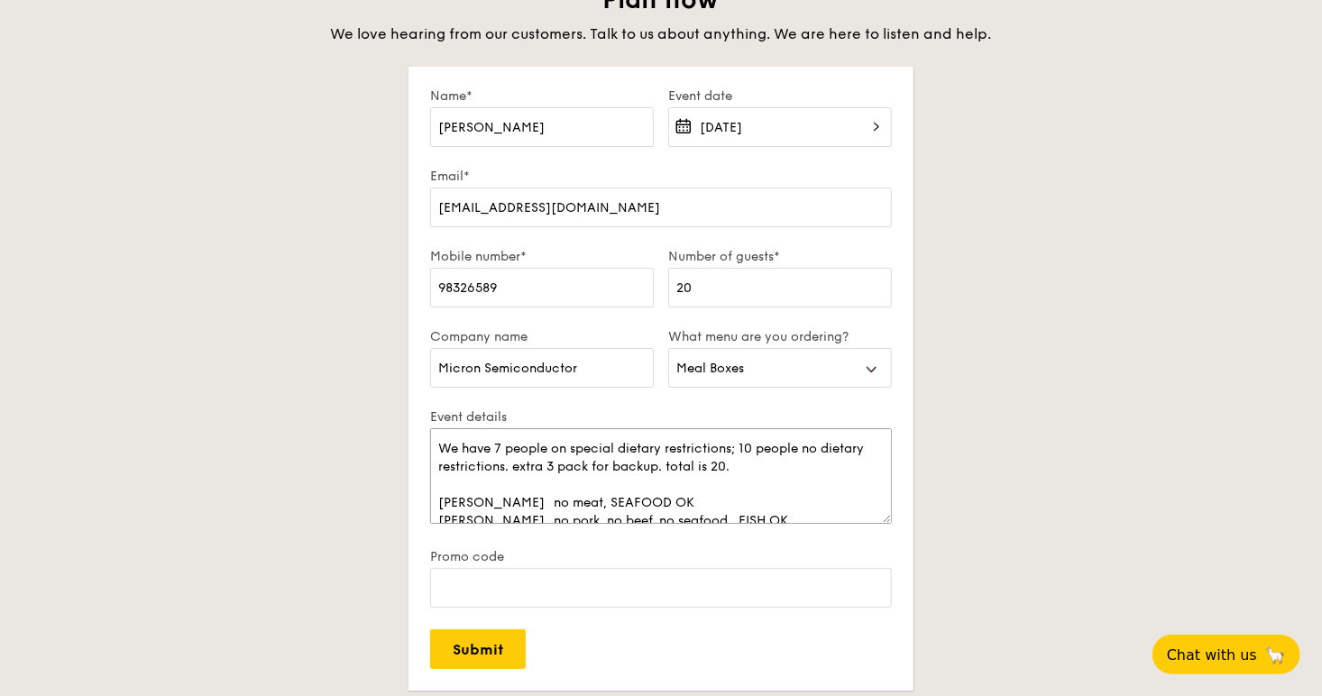
click at [384, 502] on div "Plan now We love hearing from our customers. Talk to us about anything. We are …" at bounding box center [661, 402] width 1010 height 837
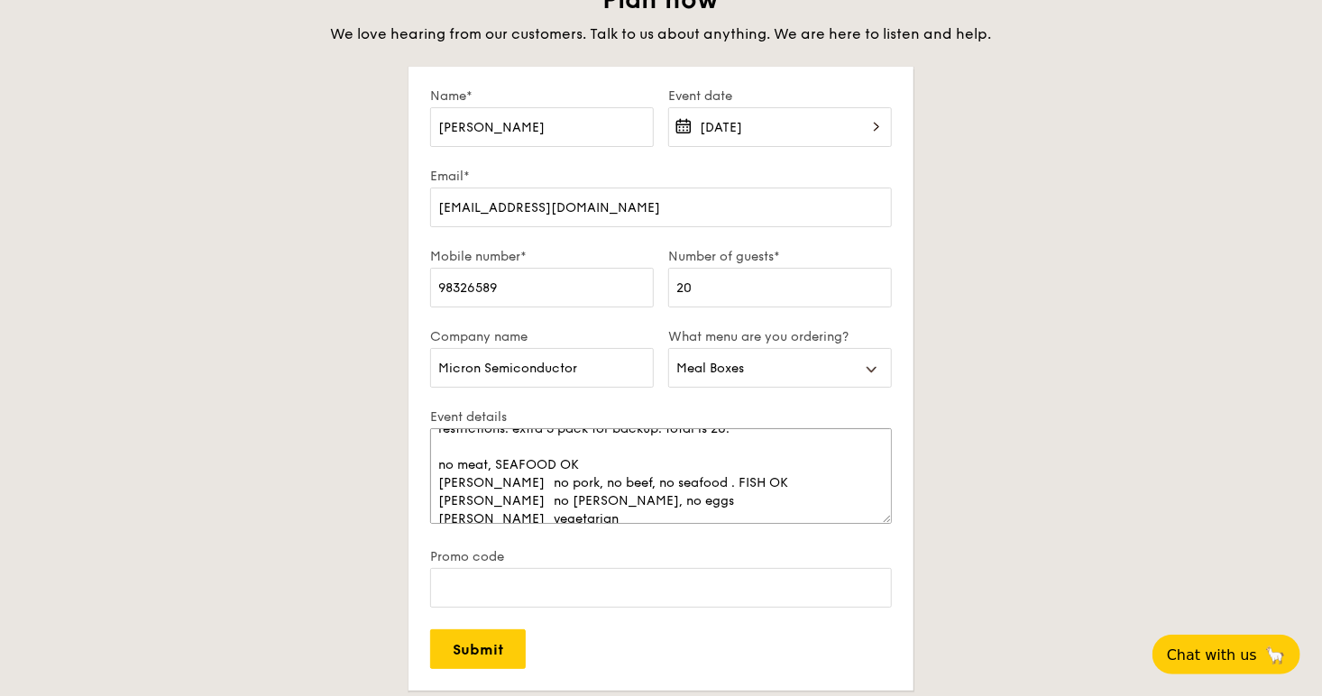
scroll to position [36, 0]
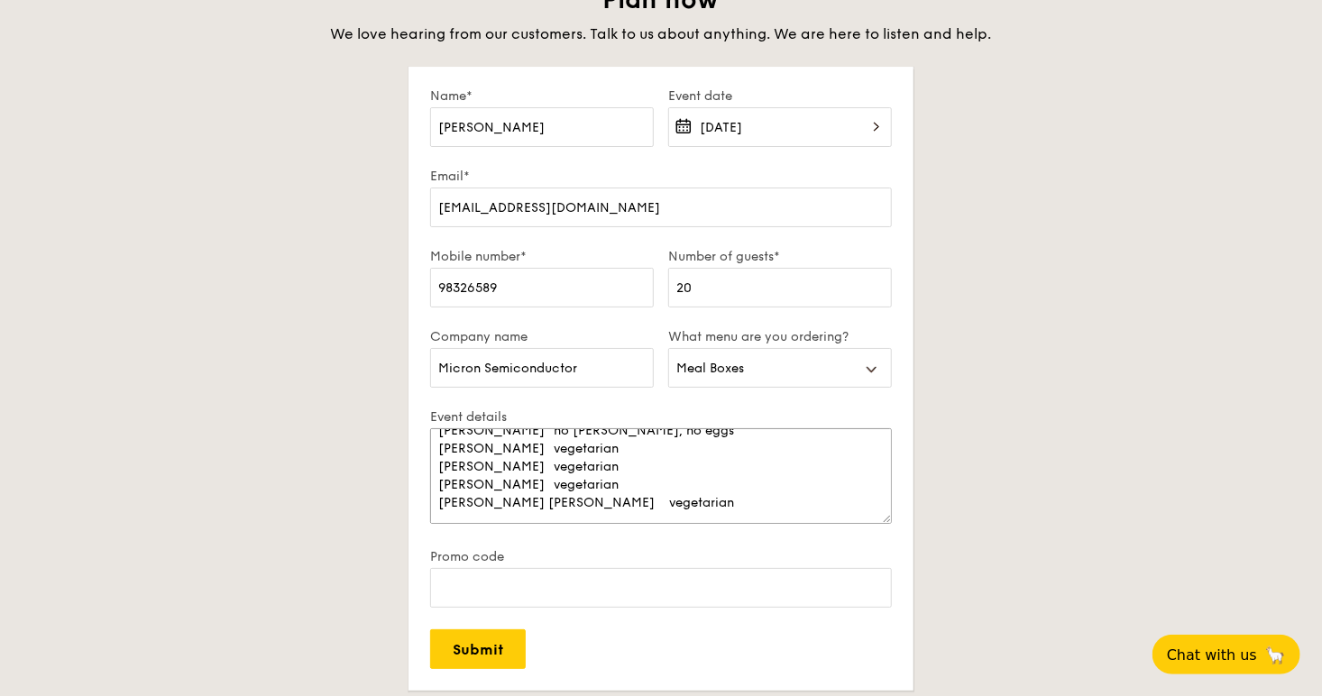
drag, startPoint x: 710, startPoint y: 489, endPoint x: 326, endPoint y: 467, distance: 384.9
click at [326, 467] on div "Plan now We love hearing from our customers. Talk to us about anything. We are …" at bounding box center [661, 402] width 1010 height 837
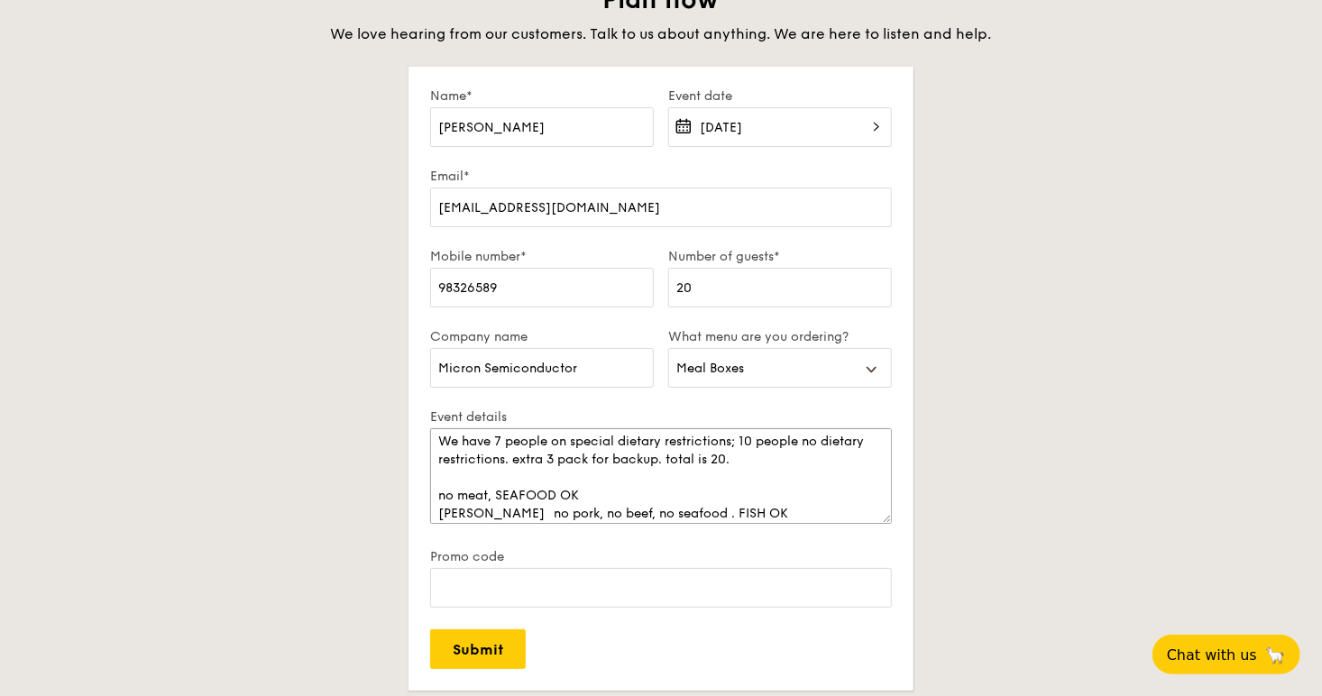
scroll to position [0, 0]
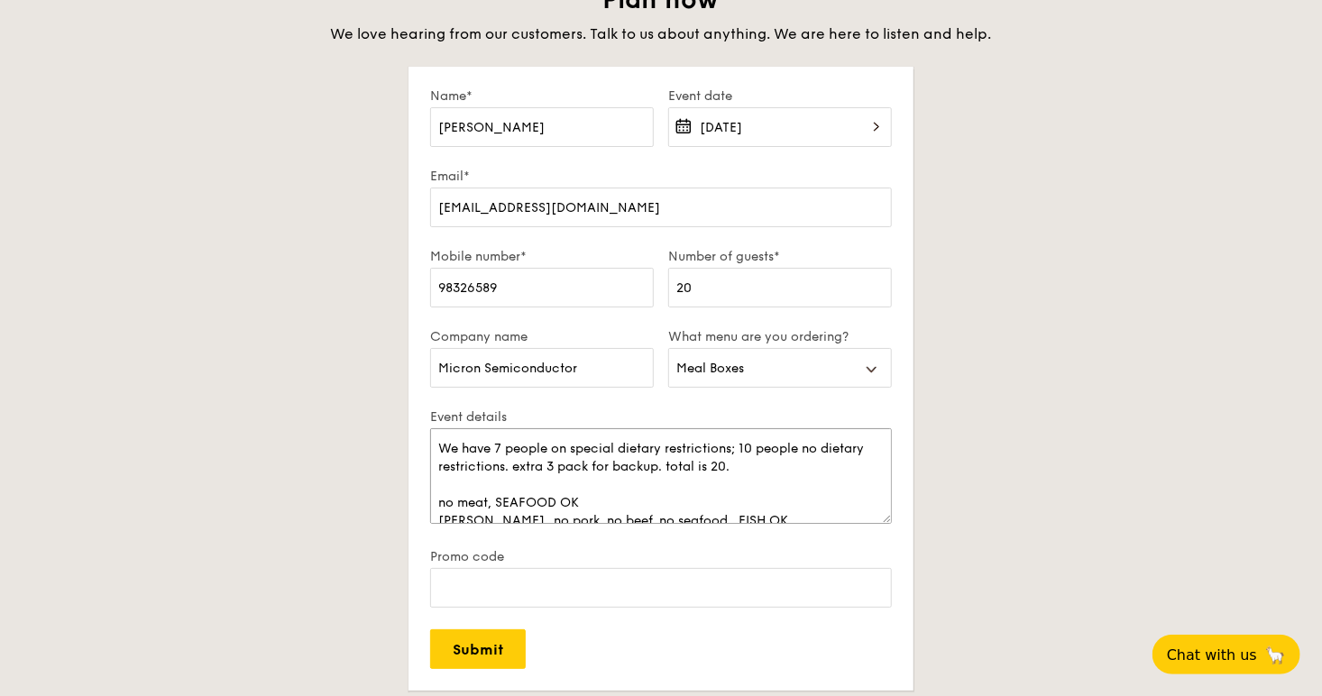
click at [719, 494] on textarea "We have 7 people on special dietary restrictions; 10 people no dietary restrict…" at bounding box center [661, 476] width 462 height 96
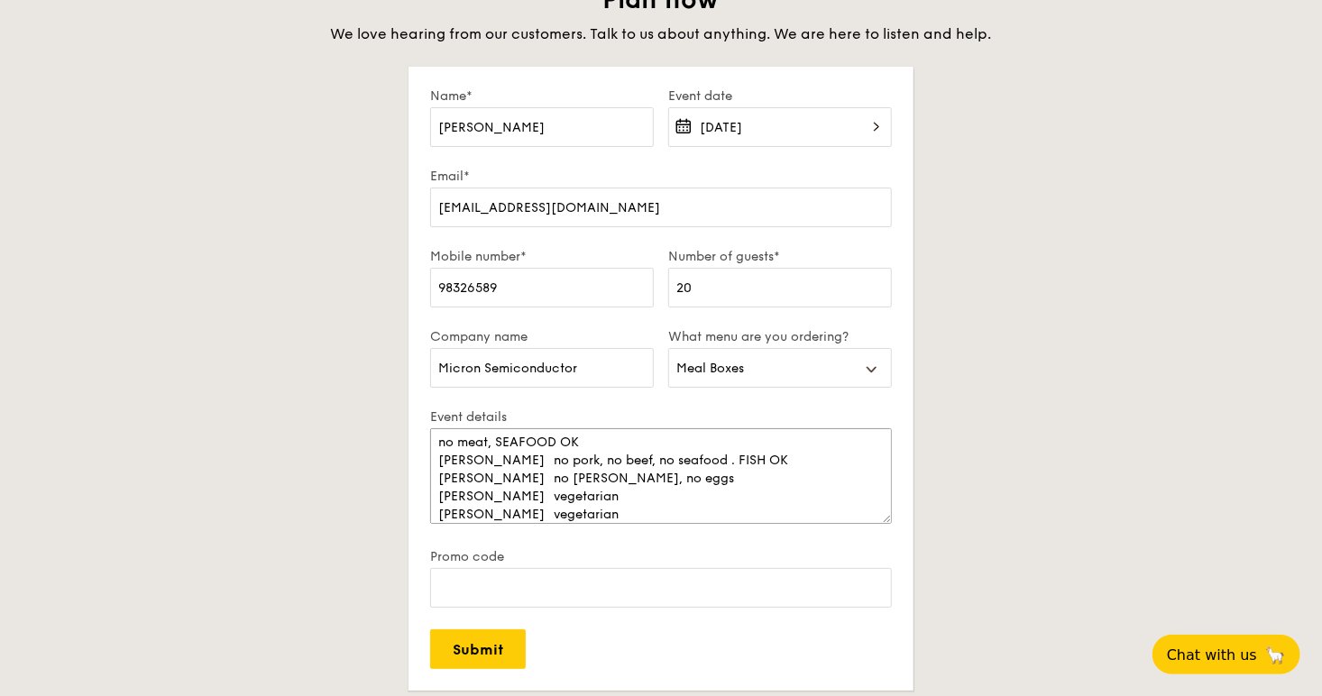
drag, startPoint x: 708, startPoint y: 517, endPoint x: 430, endPoint y: 458, distance: 284.0
click at [430, 458] on textarea "We have 7 people on special dietary restrictions; 10 people no dietary restrict…" at bounding box center [661, 476] width 462 height 96
drag, startPoint x: 523, startPoint y: 477, endPoint x: 427, endPoint y: 478, distance: 96.5
click at [427, 478] on form "Name* [PERSON_NAME] Event date [DATE] Email* [EMAIL_ADDRESS][DOMAIN_NAME] Mobil…" at bounding box center [661, 379] width 505 height 624
drag, startPoint x: 607, startPoint y: 494, endPoint x: 440, endPoint y: 496, distance: 166.9
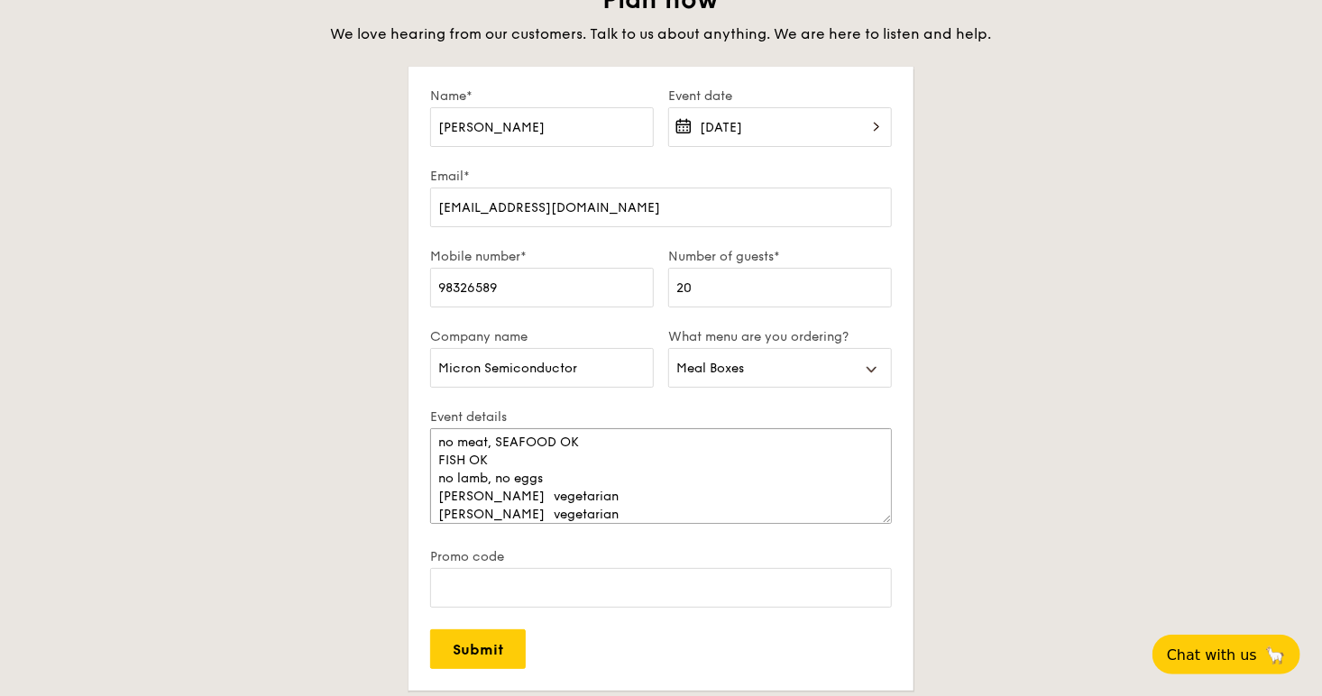
click at [440, 496] on textarea "We have 7 people on special dietary restrictions; 10 people no dietary restrict…" at bounding box center [661, 476] width 462 height 96
click at [550, 487] on textarea "We have 7 people on special dietary restrictions; 10 people no dietary restrict…" at bounding box center [661, 476] width 462 height 96
click at [438, 484] on textarea "We have 7 people on special dietary restrictions; 10 people no dietary restrict…" at bounding box center [661, 476] width 462 height 96
click at [568, 488] on textarea "We have 7 people on special dietary restrictions; 10 people no dietary restrict…" at bounding box center [661, 476] width 462 height 96
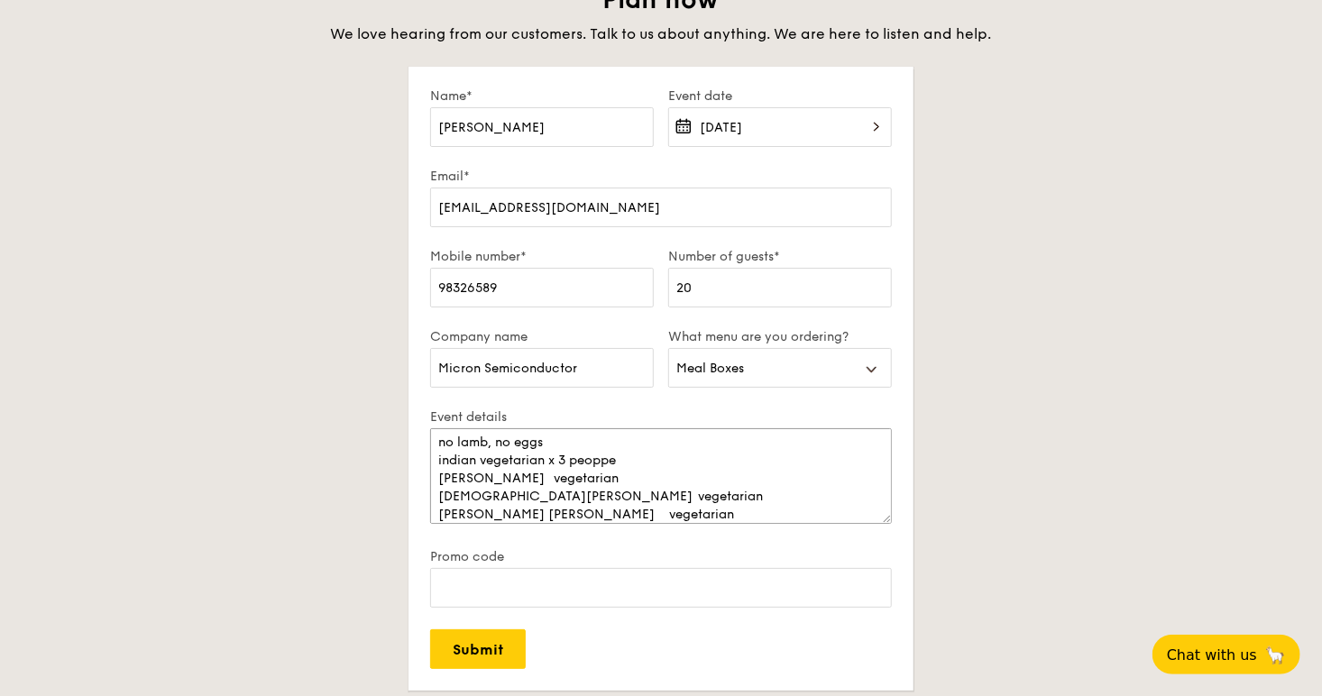
scroll to position [126, 0]
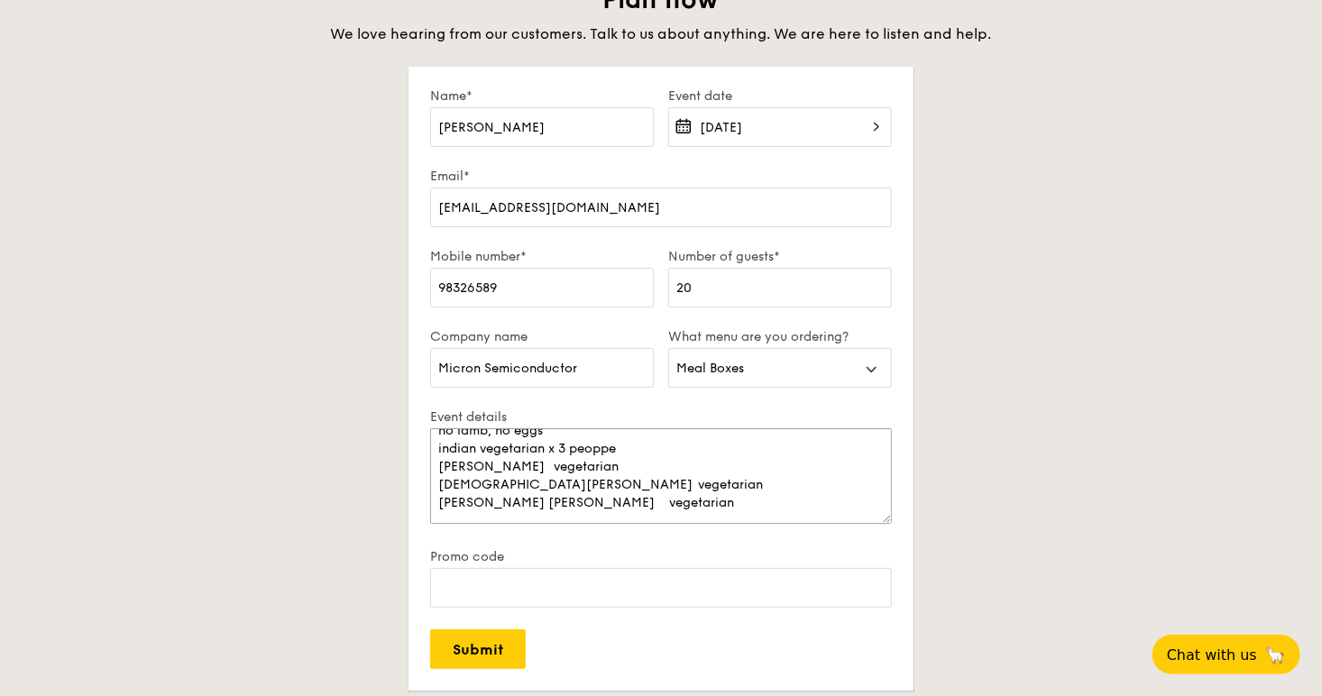
drag, startPoint x: 640, startPoint y: 470, endPoint x: 439, endPoint y: 451, distance: 202.1
click at [439, 451] on textarea "We have 7 people on special dietary restrictions; 10 people no dietary restrict…" at bounding box center [661, 476] width 462 height 96
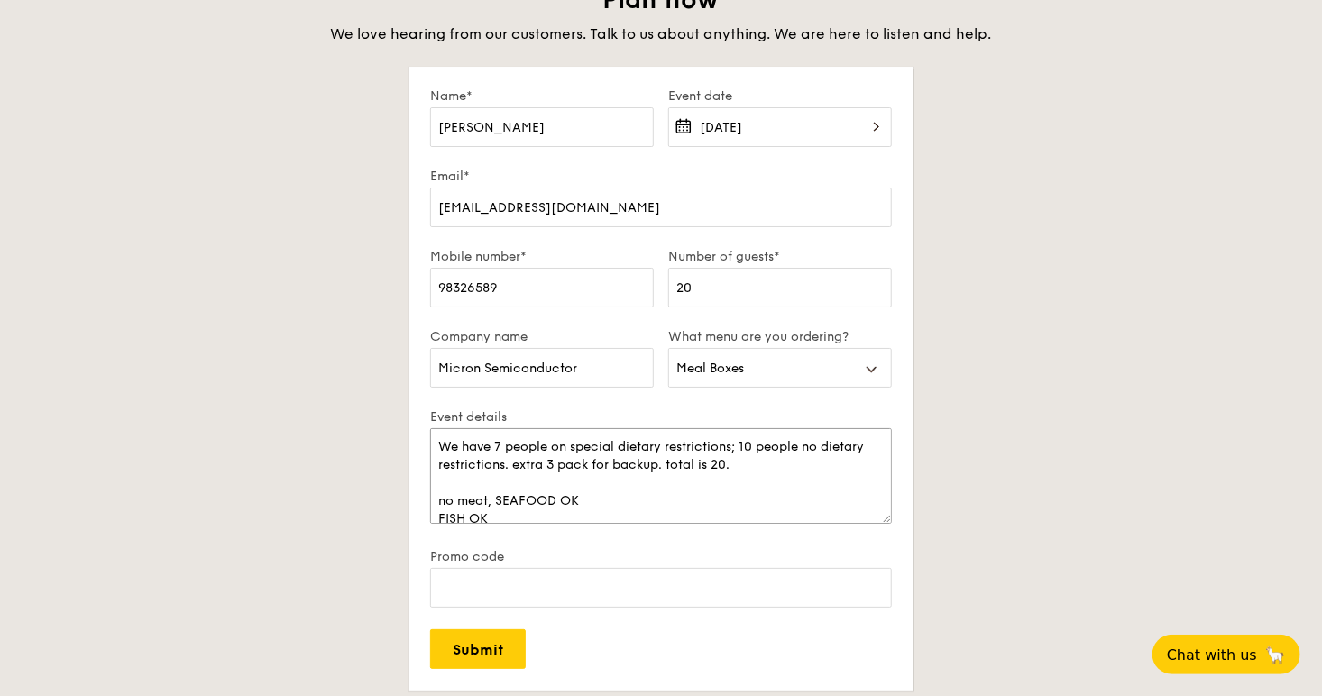
scroll to position [0, 0]
click at [626, 480] on textarea "We have 7 people on special dietary restrictions; 10 people no dietary restrict…" at bounding box center [661, 476] width 462 height 96
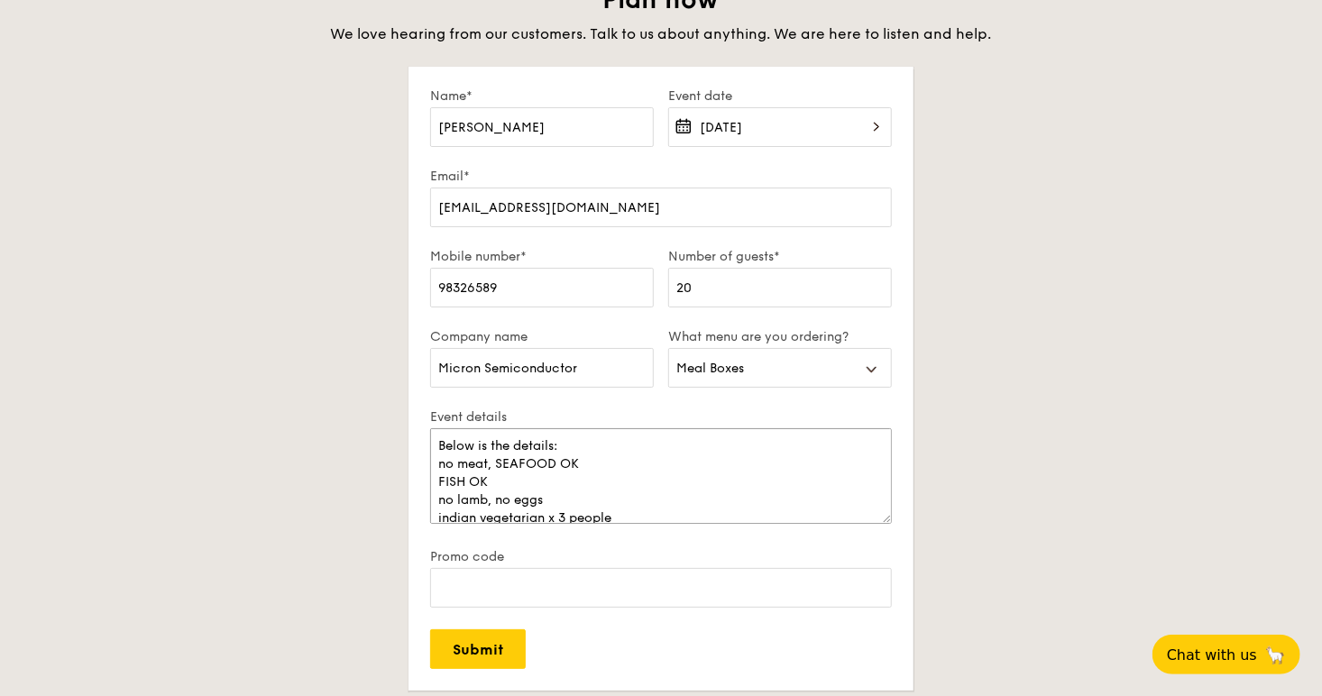
scroll to position [54, 0]
click at [475, 451] on textarea "We have 7 people on special dietary restrictions: 10 people no dietary restrict…" at bounding box center [661, 476] width 462 height 96
click at [490, 448] on textarea "We have 7 people on special dietary restrictions: 10 people no dietary restrict…" at bounding box center [661, 476] width 462 height 96
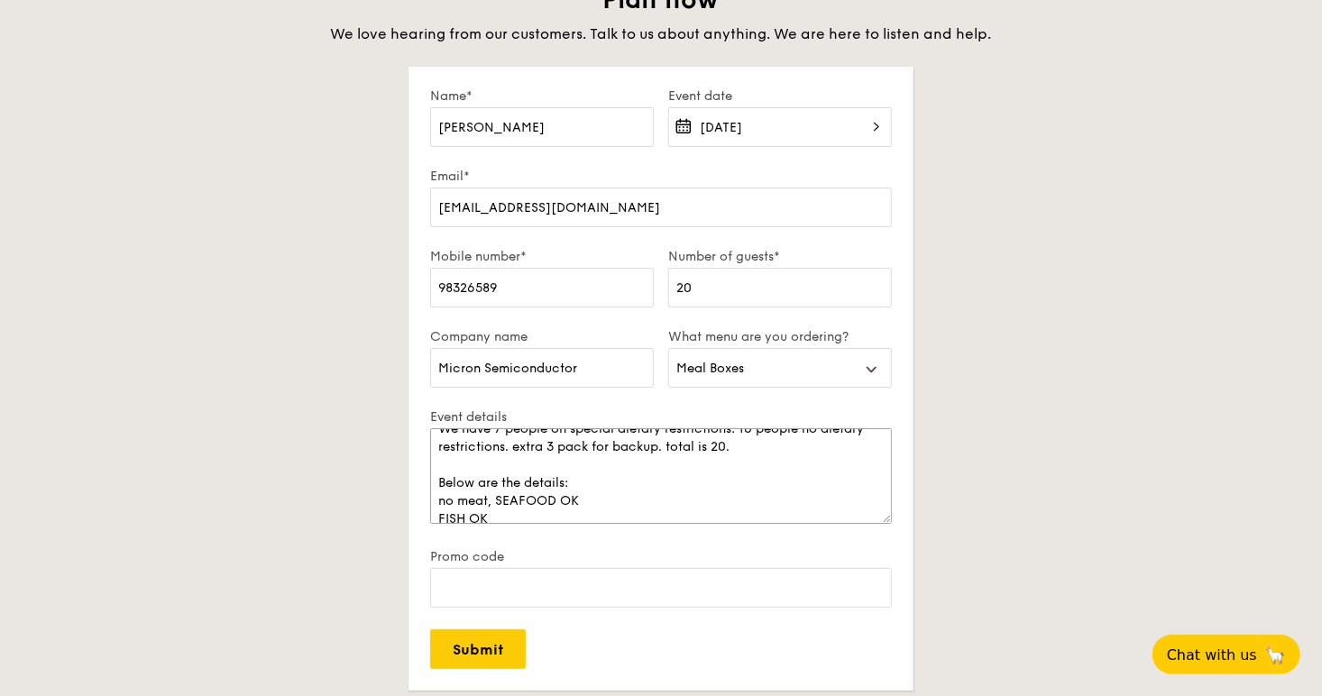
scroll to position [18, 0]
click at [685, 498] on textarea "We have 7 people on special dietary restrictions: 10 people no dietary restrict…" at bounding box center [661, 476] width 462 height 96
drag, startPoint x: 584, startPoint y: 503, endPoint x: 661, endPoint y: 503, distance: 77.6
click at [661, 503] on textarea "We have 7 people on special dietary restrictions: 10 people no dietary restrict…" at bounding box center [661, 476] width 462 height 96
click at [567, 517] on textarea "We have 7 people on special dietary restrictions: 10 people no dietary restrict…" at bounding box center [661, 476] width 462 height 96
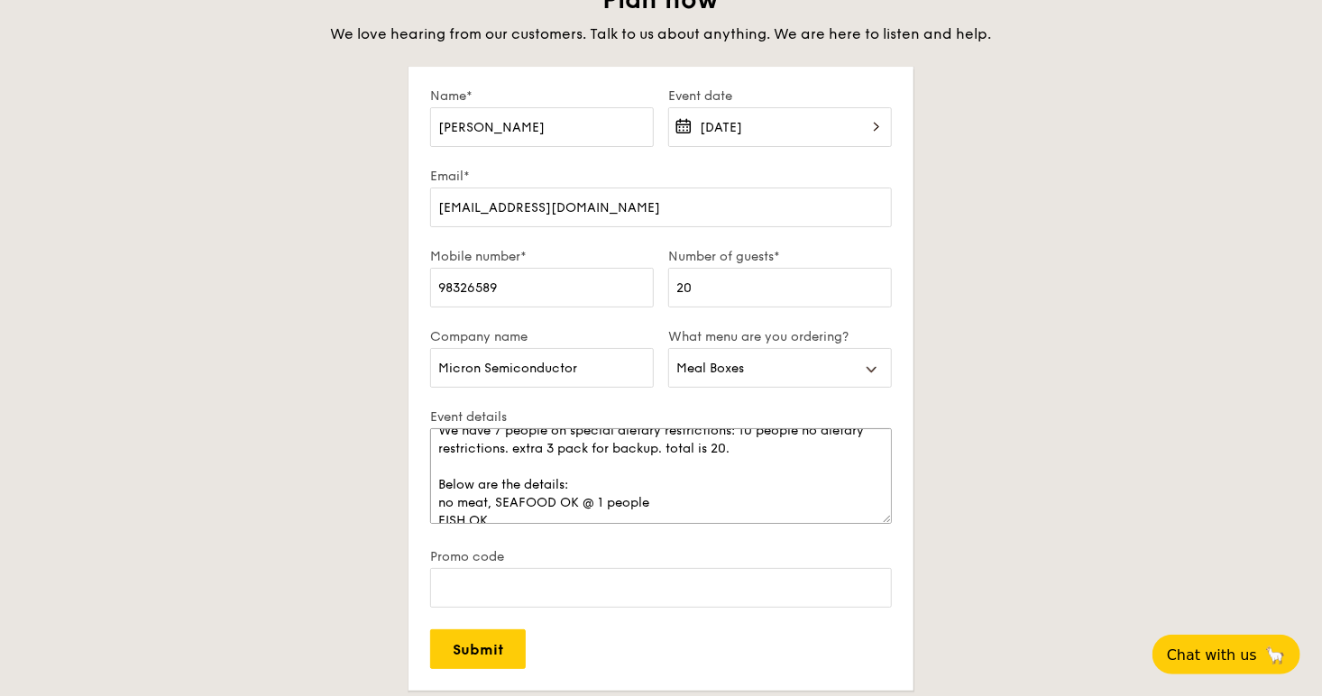
paste textarea "@ 1 people"
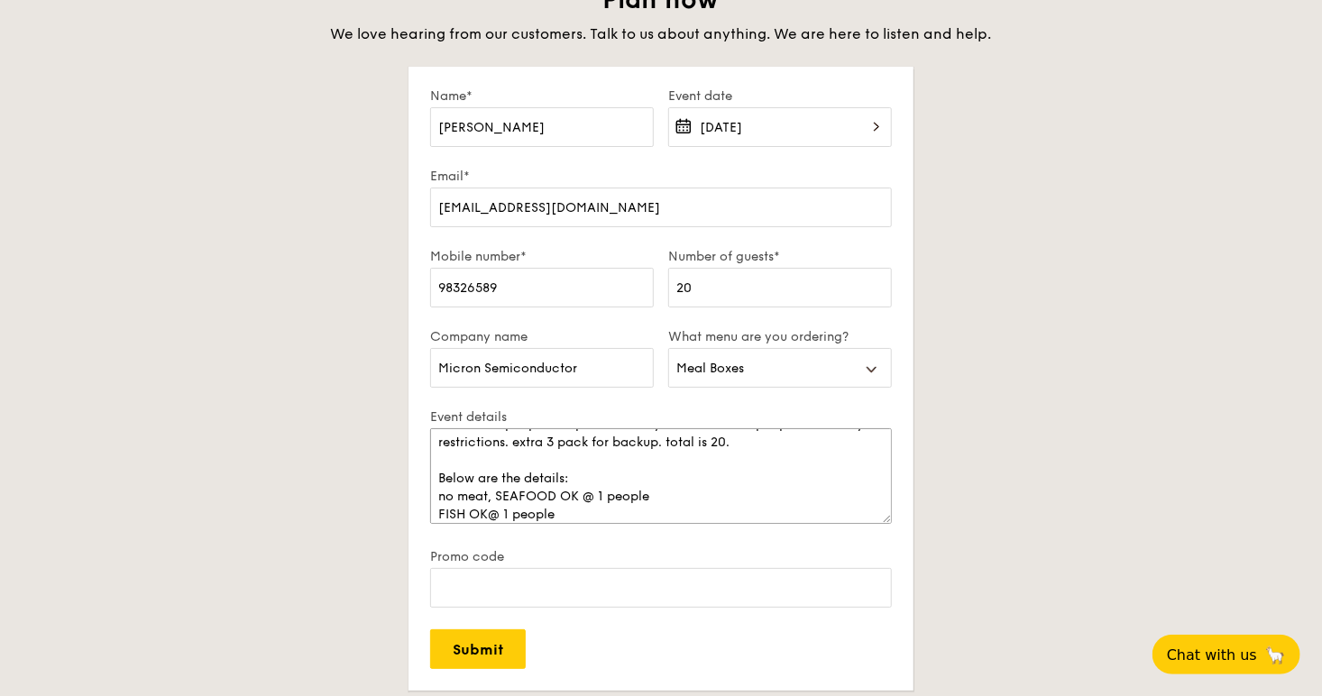
click at [487, 512] on textarea "We have 7 people on special dietary restrictions: 10 people no dietary restrict…" at bounding box center [661, 476] width 462 height 96
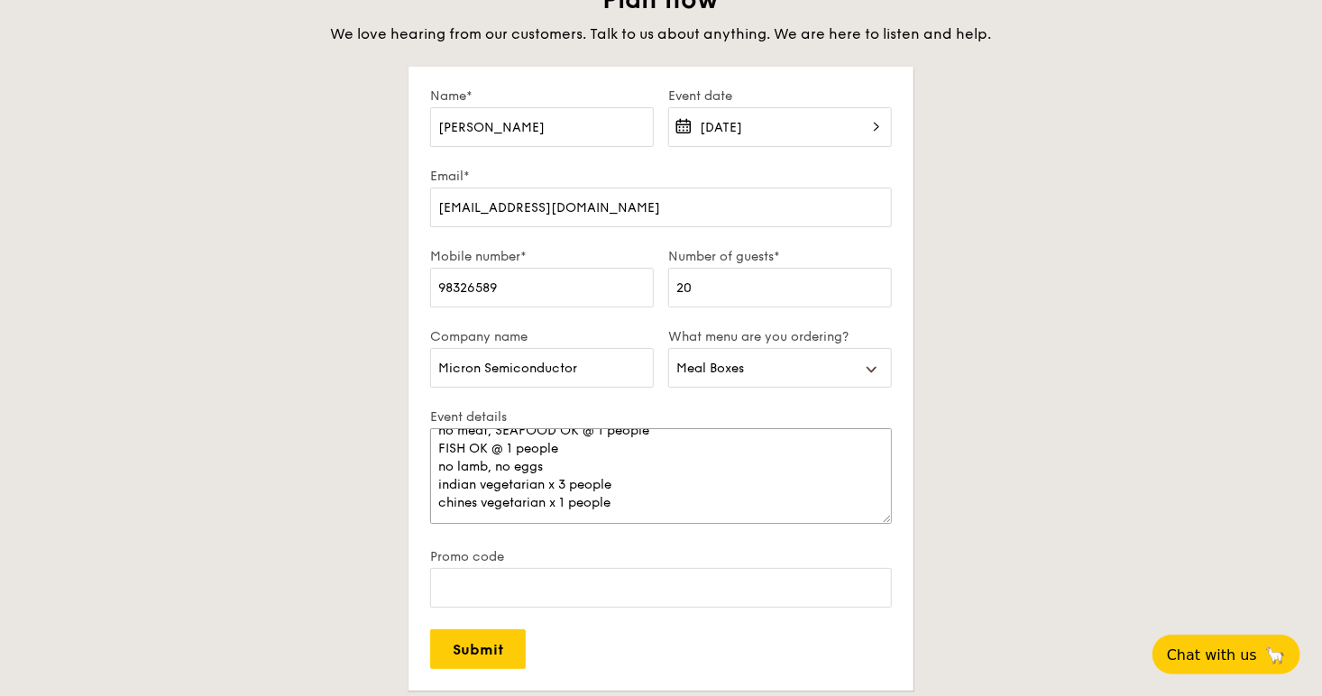
scroll to position [108, 0]
click at [576, 441] on textarea "We have 7 people on special dietary restrictions: 10 people no dietary restrict…" at bounding box center [661, 476] width 462 height 96
paste textarea "@ 1 people"
click at [552, 465] on textarea "We have 7 people on special dietary restrictions: 10 people no dietary restrict…" at bounding box center [661, 476] width 462 height 96
click at [553, 487] on textarea "We have 7 people on special dietary restrictions: 10 people no dietary restrict…" at bounding box center [661, 476] width 462 height 96
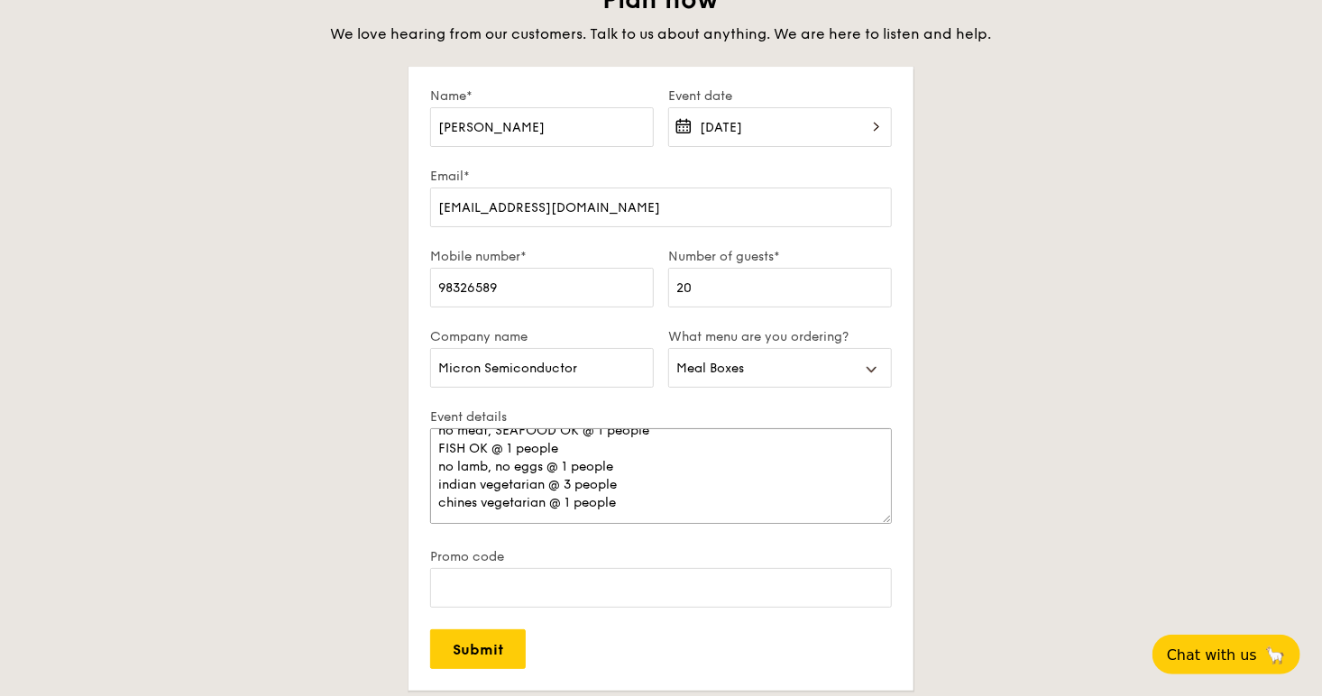
click at [477, 486] on textarea "We have 7 people on special dietary restrictions: 10 people no dietary restrict…" at bounding box center [661, 476] width 462 height 96
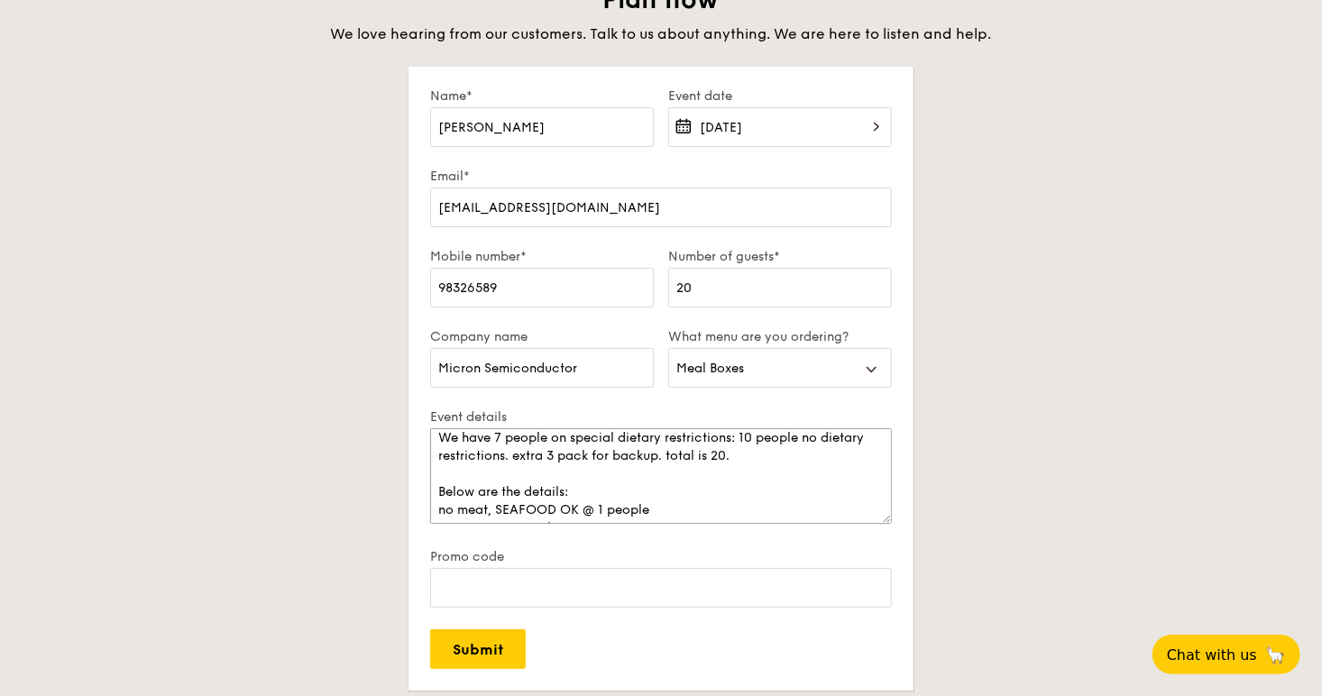
scroll to position [0, 0]
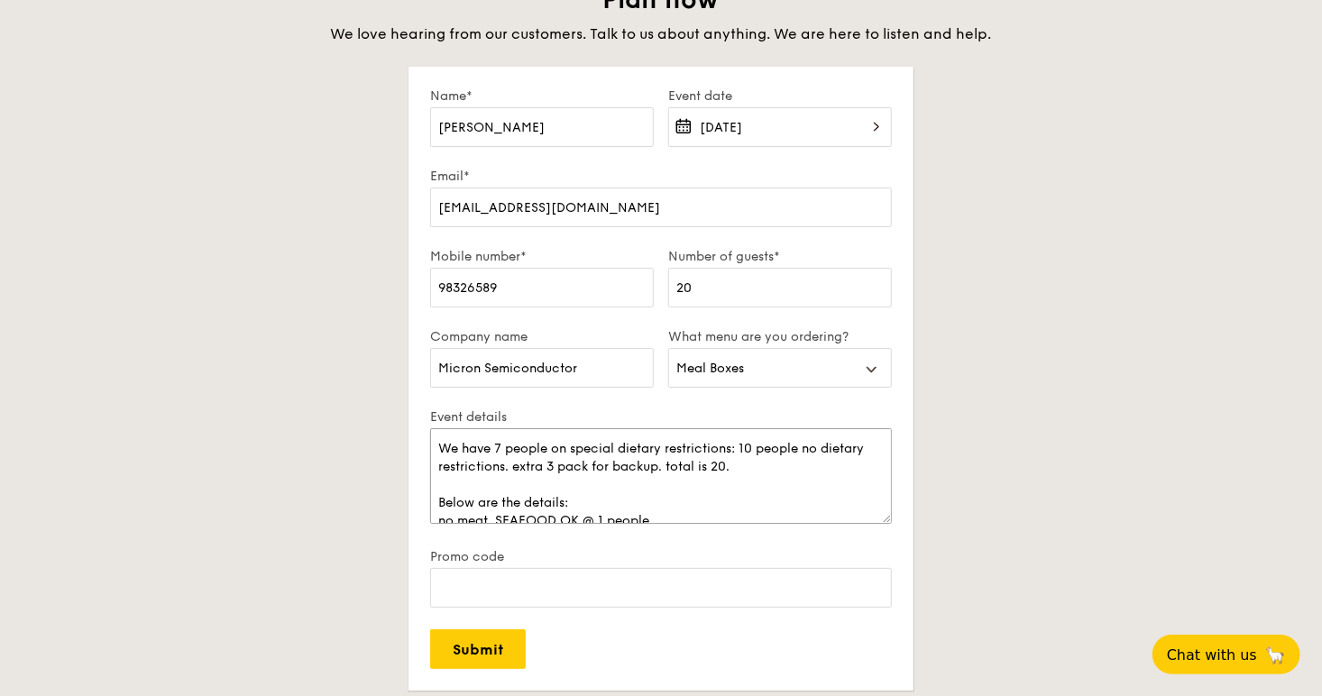
drag, startPoint x: 510, startPoint y: 443, endPoint x: 494, endPoint y: 449, distance: 16.6
click at [494, 449] on textarea "We have 7 people on special dietary restrictions: 10 people no dietary restrict…" at bounding box center [661, 476] width 462 height 96
click at [804, 458] on textarea "We have seven people on special dietary restrictions: 10 people no dietary rest…" at bounding box center [661, 476] width 462 height 96
click at [715, 463] on textarea "We have seven people on special dietary restrictions: 10 people no dietary rest…" at bounding box center [661, 476] width 462 height 96
click at [565, 473] on textarea "We have seven people on special dietary restrictions: 10 people no dietary rest…" at bounding box center [661, 476] width 462 height 96
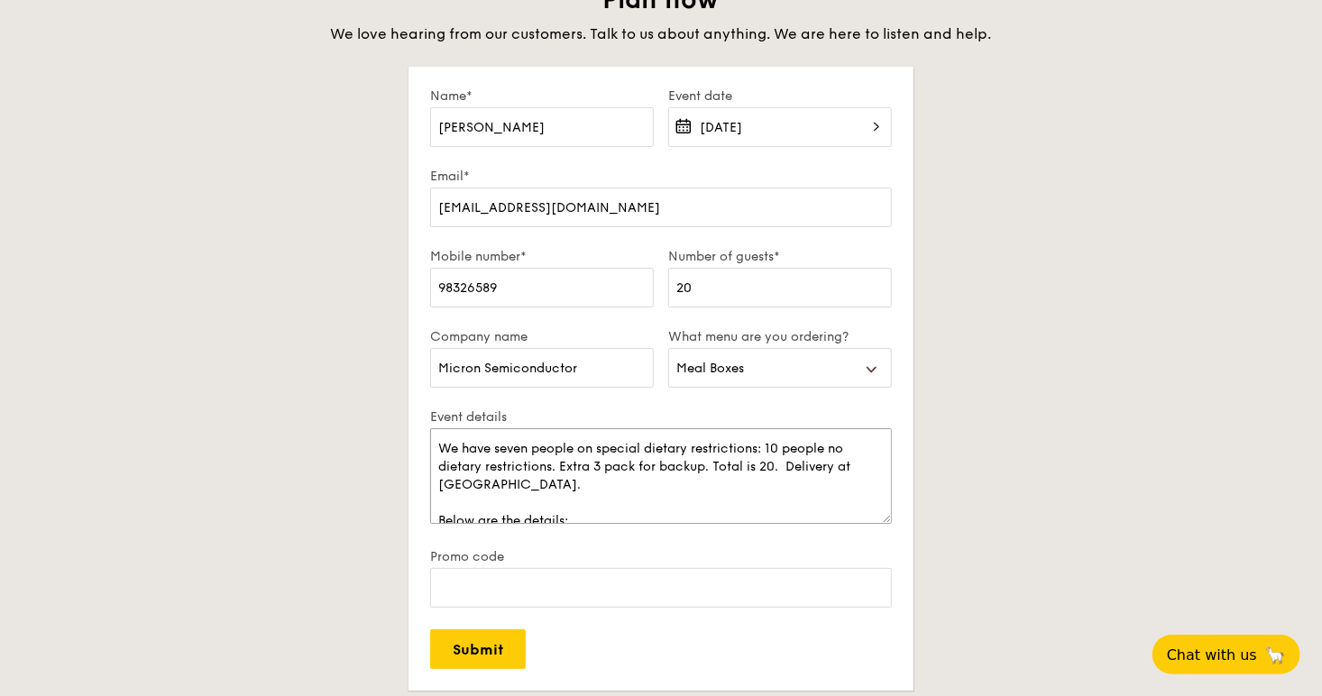
click at [722, 491] on textarea "We have seven people on special dietary restrictions: 10 people no dietary rest…" at bounding box center [661, 476] width 462 height 96
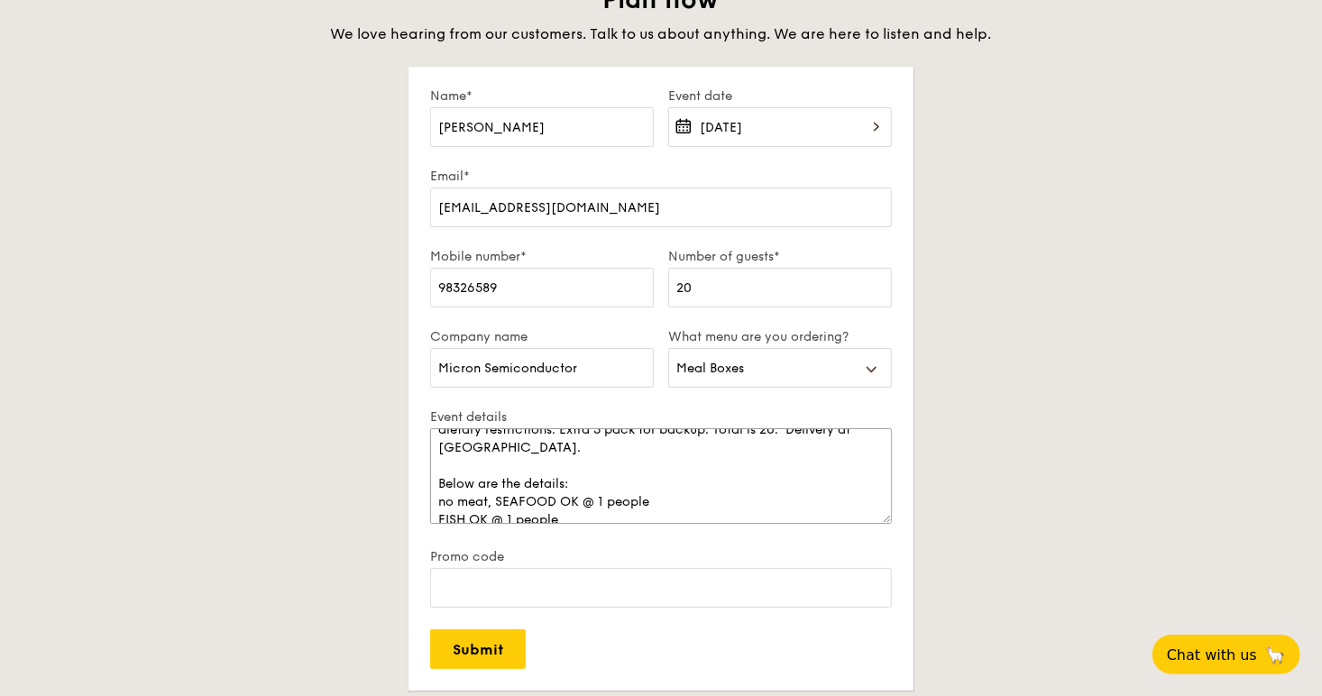
scroll to position [36, 0]
click at [668, 485] on textarea "We have seven people on special dietary restrictions: 10 people no dietary rest…" at bounding box center [661, 476] width 462 height 96
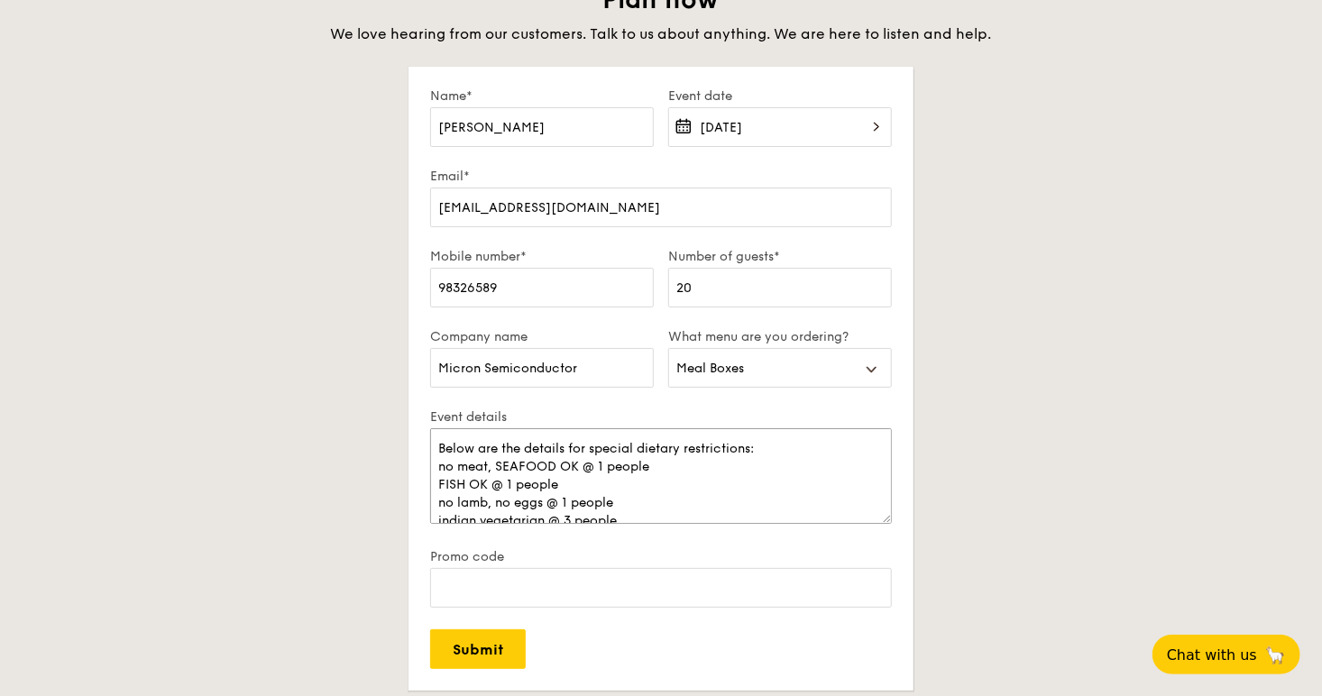
click at [440, 484] on textarea "We have seven people on special dietary restrictions: 10 people no dietary rest…" at bounding box center [661, 476] width 462 height 96
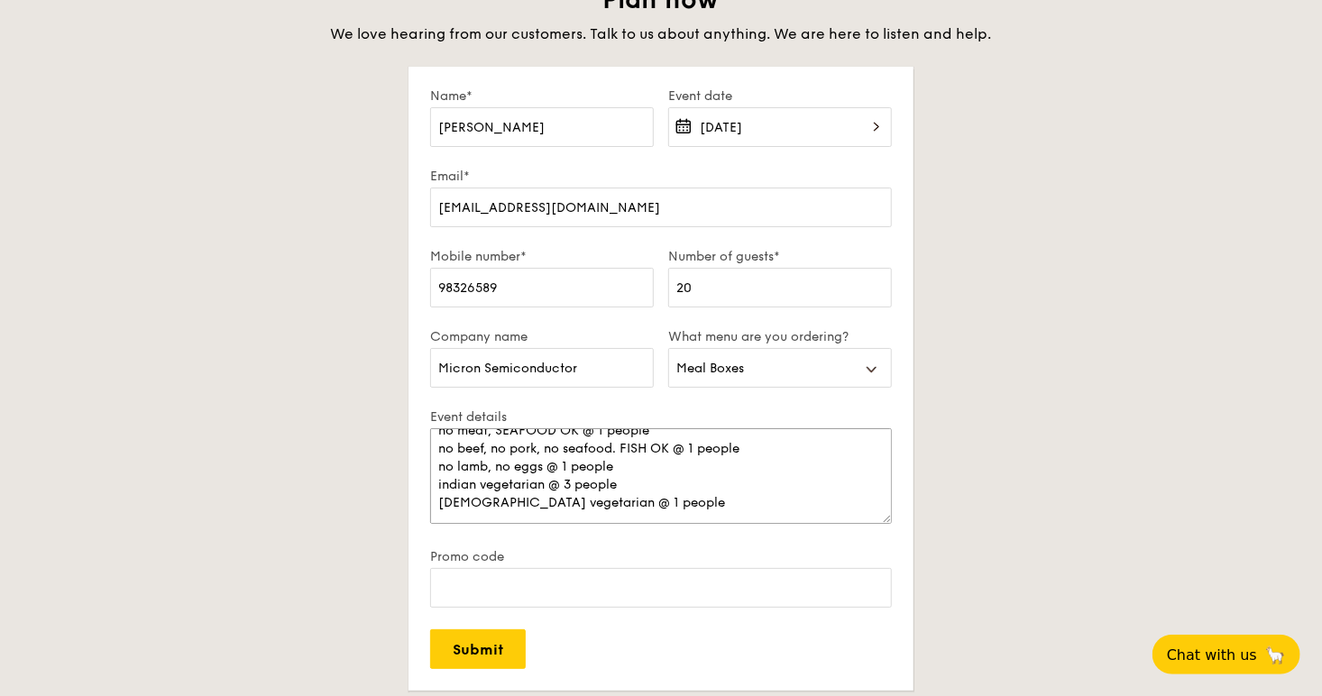
scroll to position [126, 0]
click at [791, 499] on textarea "We have seven people on special dietary restrictions: 10 people no dietary rest…" at bounding box center [661, 476] width 462 height 96
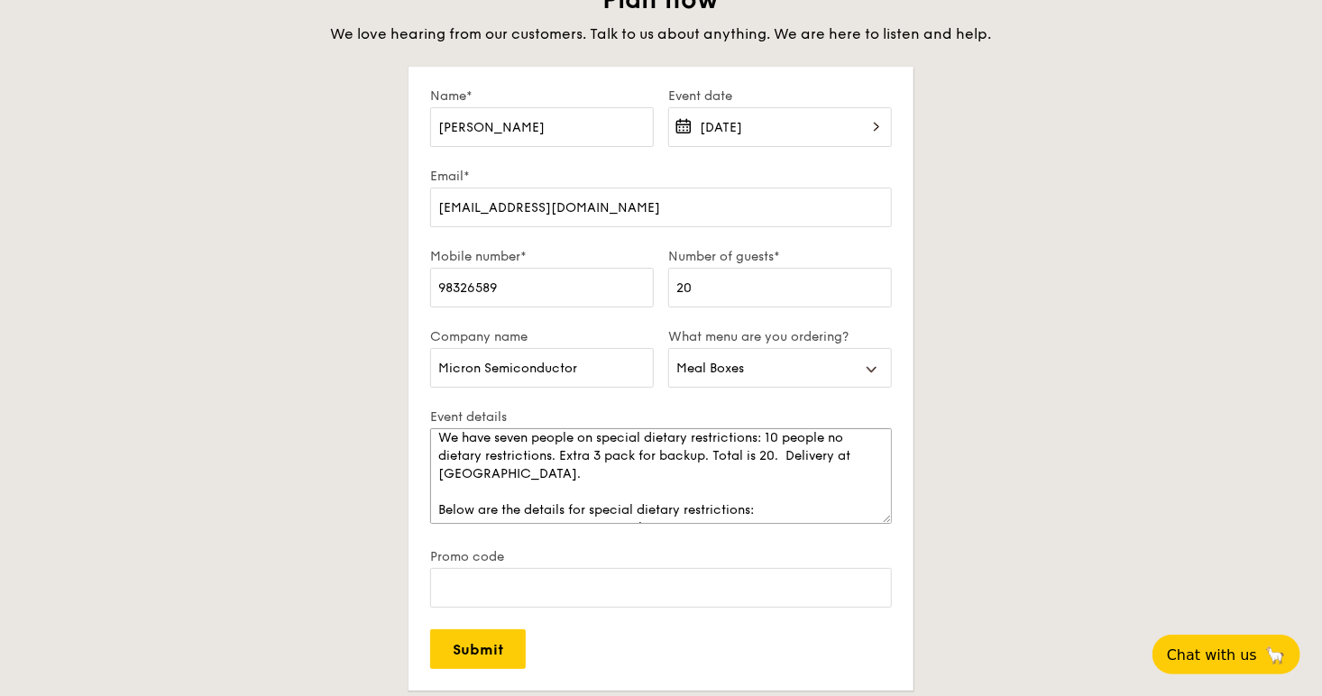
scroll to position [0, 0]
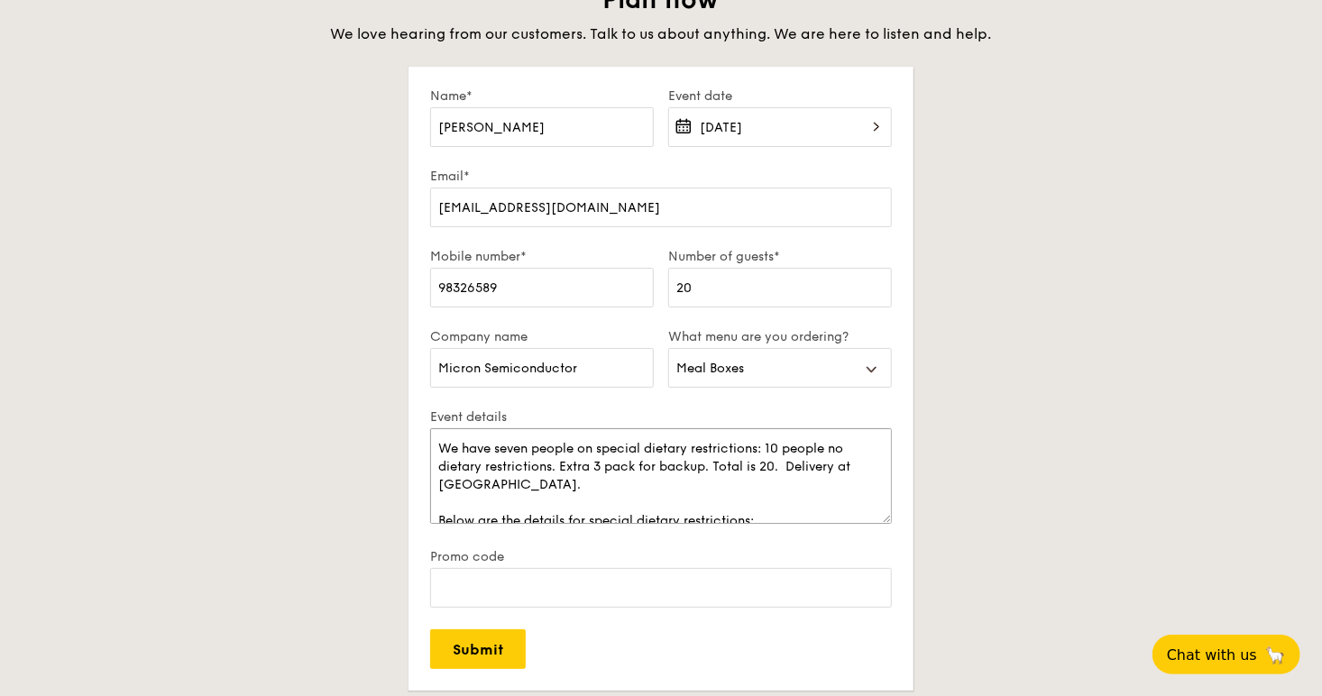
click at [783, 447] on textarea "We have seven people on special dietary restrictions: 10 people no dietary rest…" at bounding box center [661, 476] width 462 height 96
drag, startPoint x: 707, startPoint y: 465, endPoint x: 560, endPoint y: 469, distance: 147.1
click at [560, 469] on textarea "We have seven people on special dietary restrictions: 13 people no dietary rest…" at bounding box center [661, 476] width 462 height 96
click at [791, 466] on textarea "We have seven people on special dietary restrictions: 13 people no dietary rest…" at bounding box center [661, 476] width 462 height 96
click at [793, 517] on textarea "We have seven people on special dietary restrictions: 13 people no dietary rest…" at bounding box center [661, 476] width 462 height 96
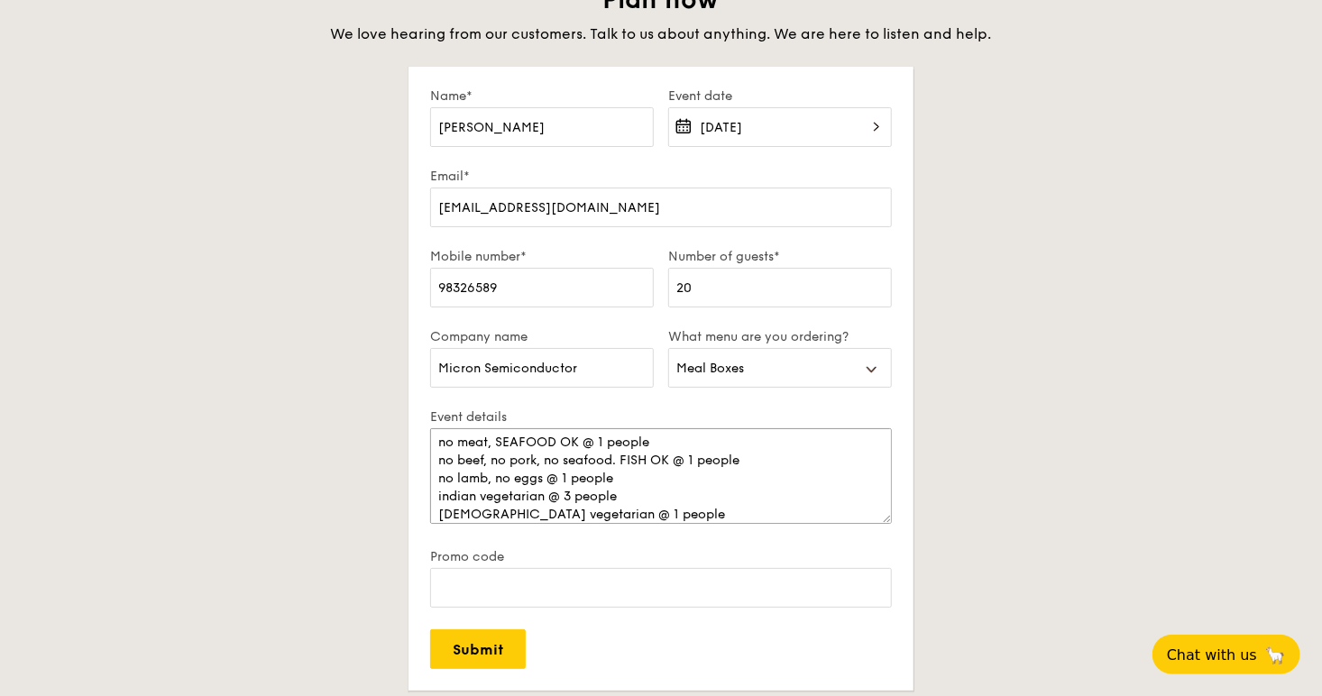
scroll to position [162, 0]
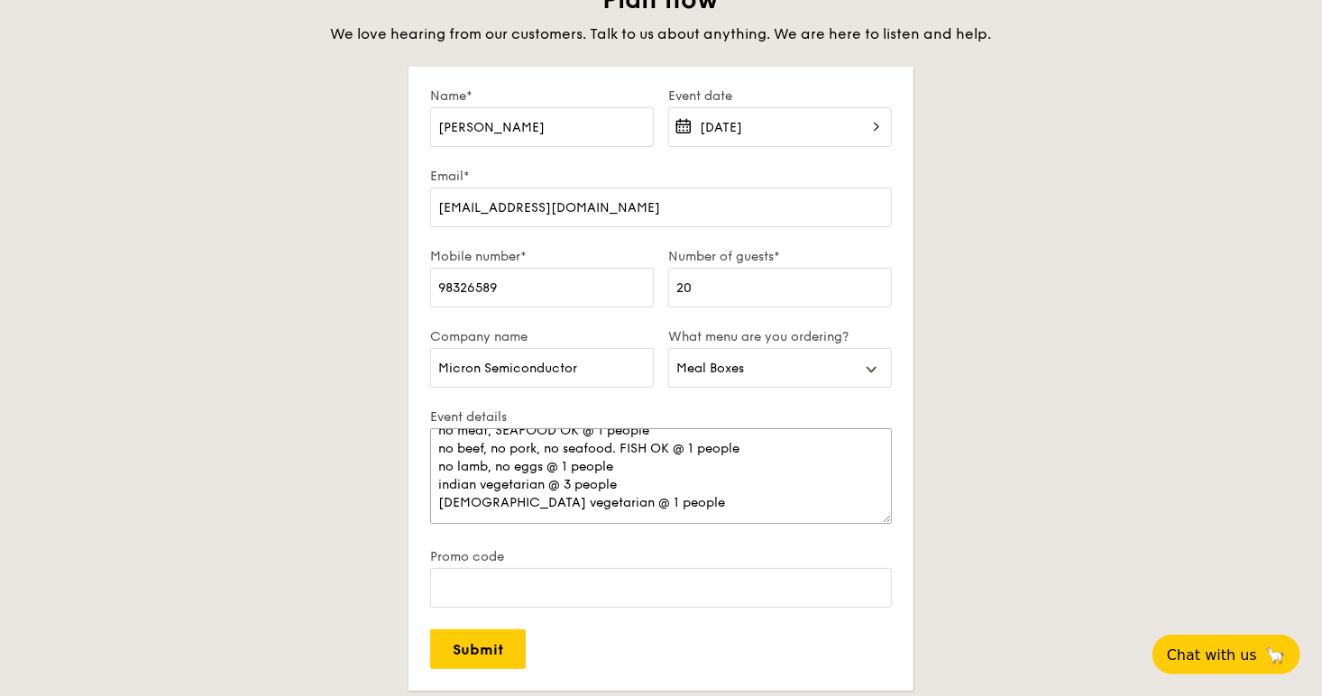
click at [809, 493] on textarea "We have seven people on special dietary restrictions: 13 people no dietary rest…" at bounding box center [661, 476] width 462 height 96
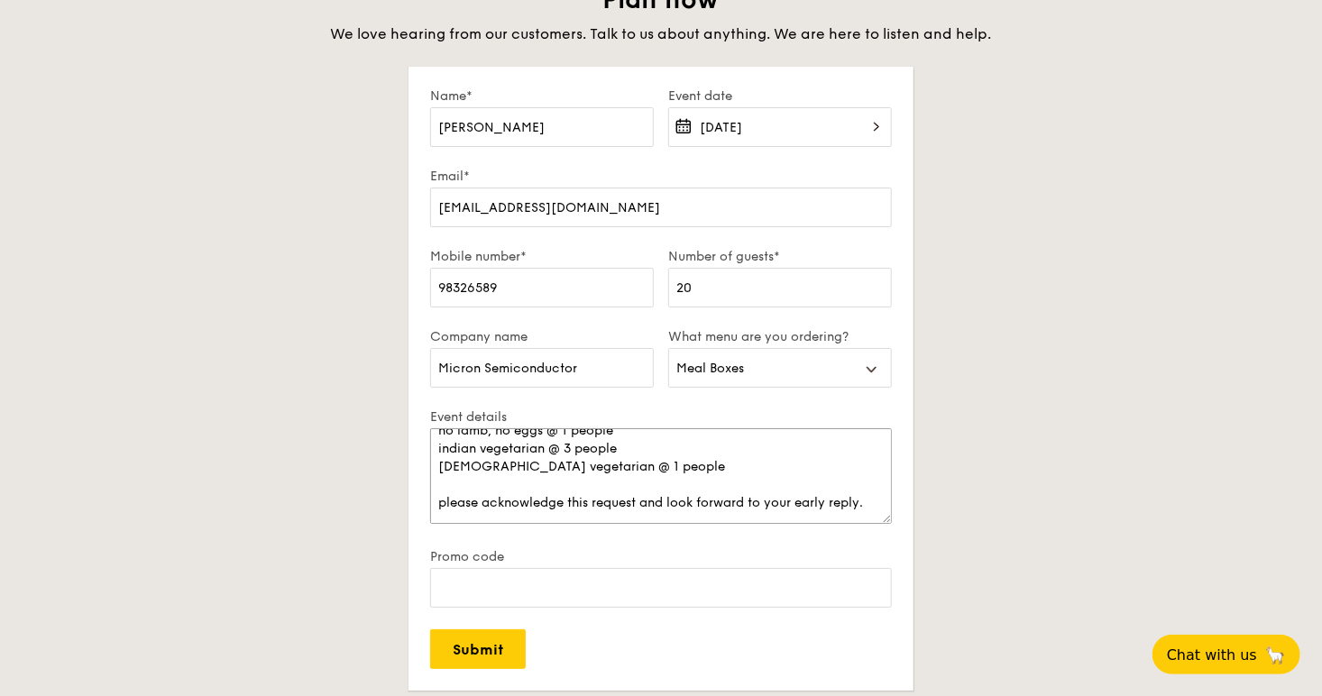
type textarea "We have seven people on special dietary restrictions: 13 people no dietary rest…"
click at [692, 195] on input "[EMAIL_ADDRESS][DOMAIN_NAME]" at bounding box center [661, 208] width 462 height 40
type input "[EMAIL_ADDRESS][DOMAIN_NAME]; [EMAIL_ADDRESS][DOMAIN_NAME]"
click at [778, 308] on div "Number of guests* 20" at bounding box center [780, 289] width 238 height 80
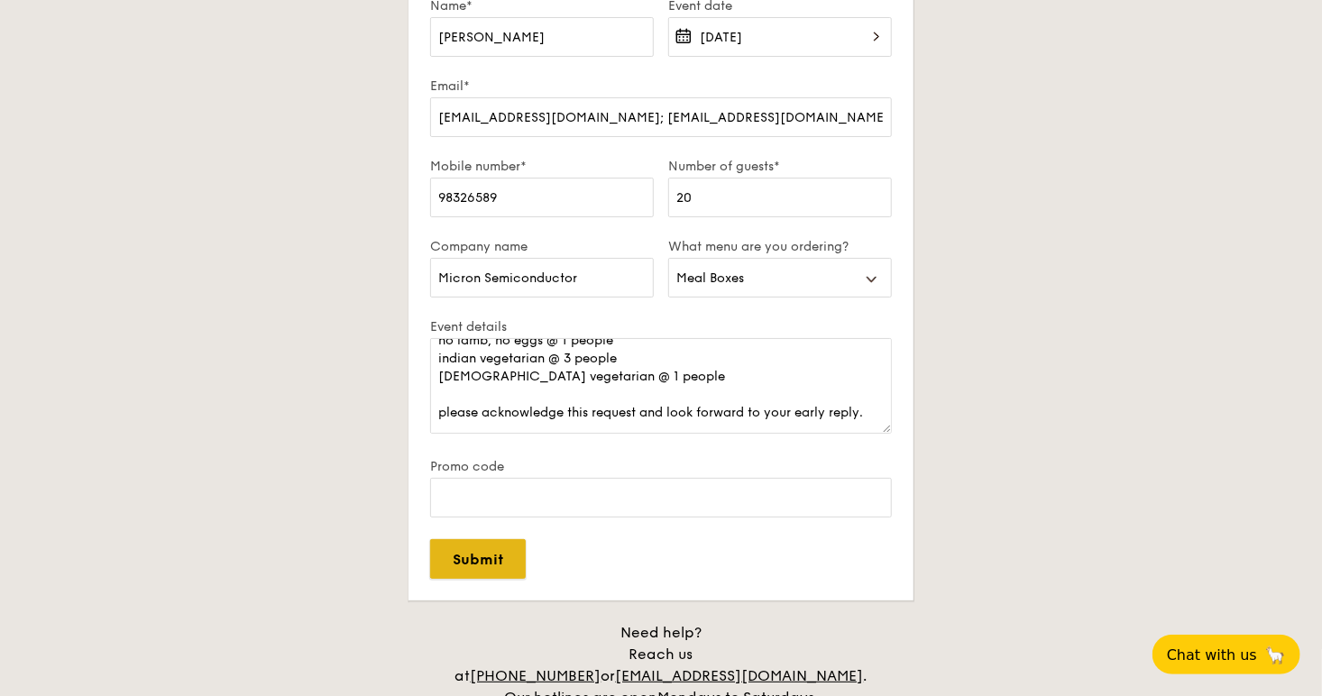
click at [462, 550] on input "Submit" at bounding box center [478, 559] width 96 height 40
click at [472, 559] on input "Submit" at bounding box center [478, 559] width 96 height 40
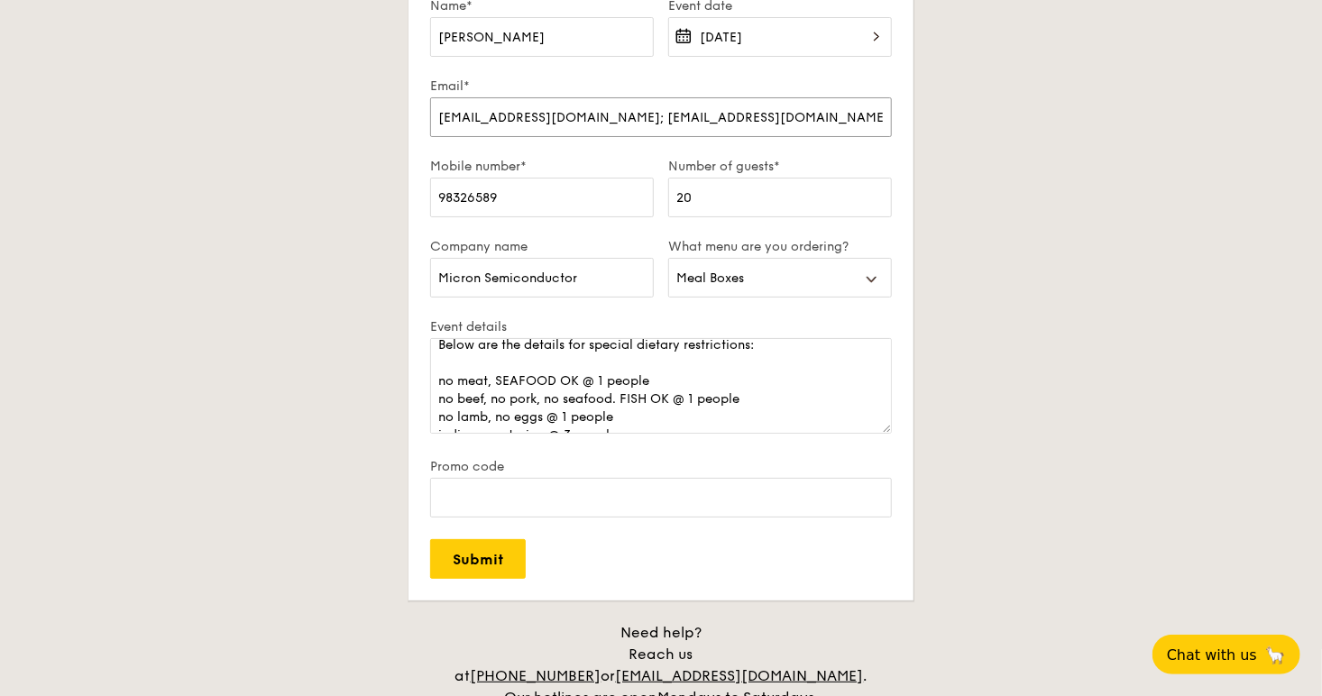
scroll to position [90, 0]
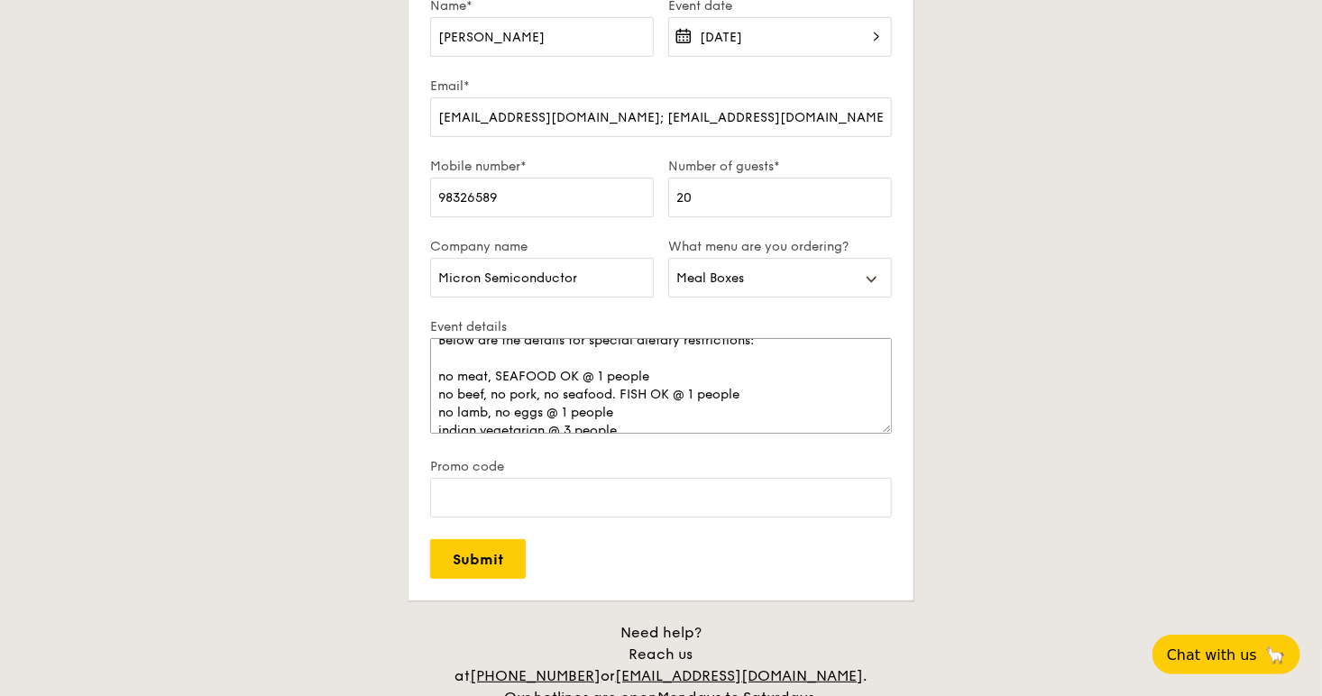
click at [588, 378] on textarea "We have seven people on special dietary restrictions: 13 people no dietary rest…" at bounding box center [661, 386] width 462 height 96
click at [679, 396] on textarea "We have seven people on special dietary restrictions: 13 people no dietary rest…" at bounding box center [661, 386] width 462 height 96
click at [549, 417] on textarea "We have seven people on special dietary restrictions: 13 people no dietary rest…" at bounding box center [661, 386] width 462 height 96
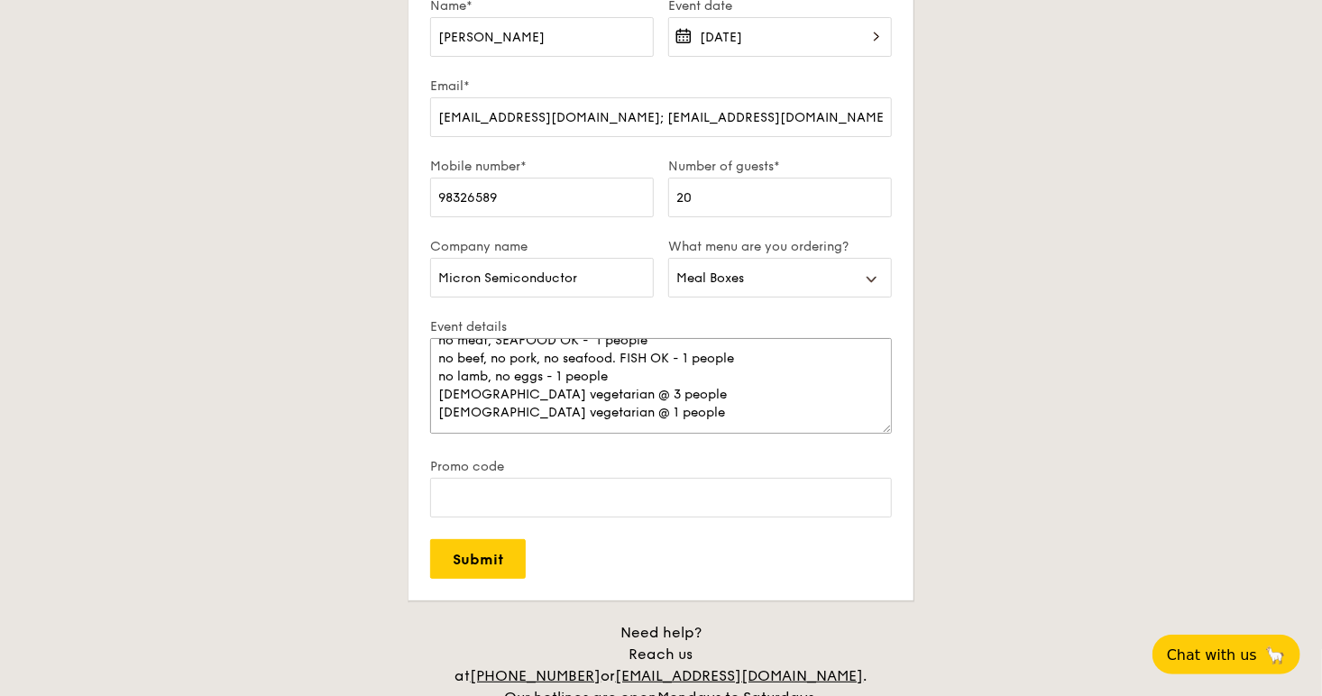
drag, startPoint x: 561, startPoint y: 399, endPoint x: 542, endPoint y: 404, distance: 19.7
click at [542, 404] on textarea "We have seven people on special dietary restrictions: 13 people no dietary rest…" at bounding box center [661, 386] width 462 height 96
click at [559, 401] on textarea "We have seven people on special dietary restrictions: 13 people no dietary rest…" at bounding box center [661, 386] width 462 height 96
drag, startPoint x: 557, startPoint y: 418, endPoint x: 567, endPoint y: 419, distance: 10.0
click at [567, 419] on textarea "We have seven people on special dietary restrictions: 13 people no dietary rest…" at bounding box center [661, 386] width 462 height 96
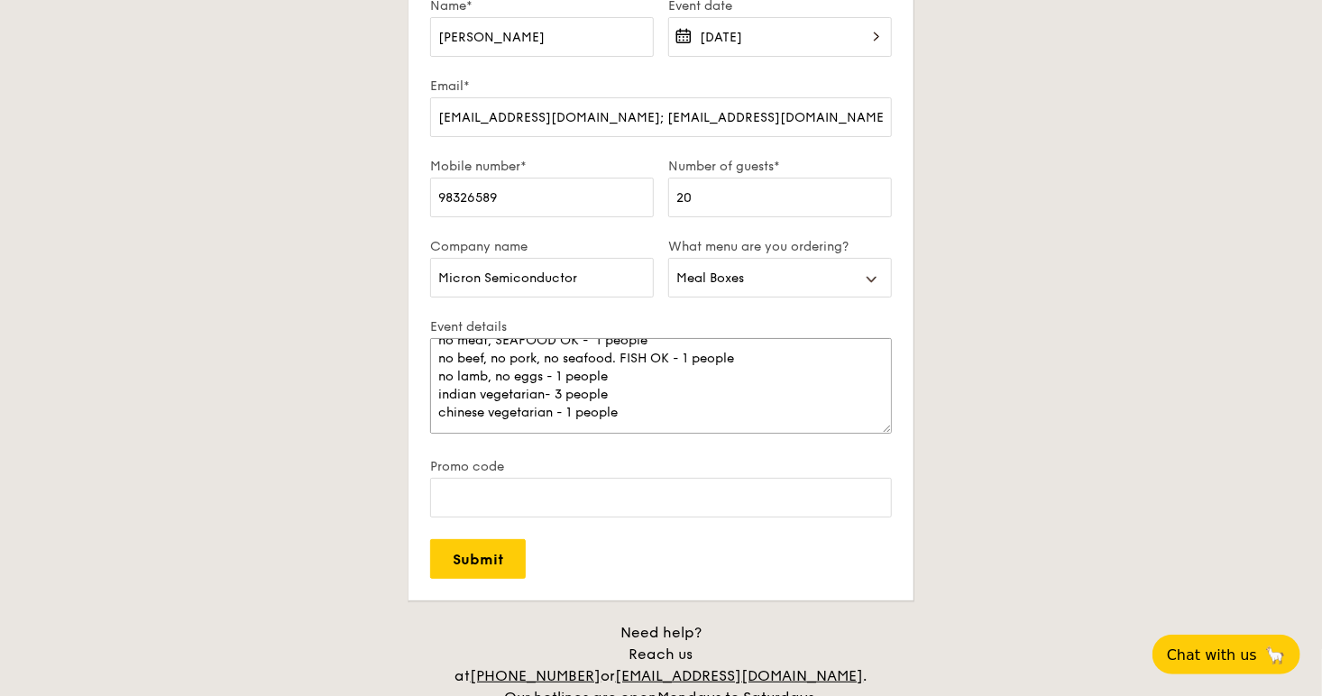
click at [751, 391] on textarea "We have seven people on special dietary restrictions: 13 people no dietary rest…" at bounding box center [661, 386] width 462 height 96
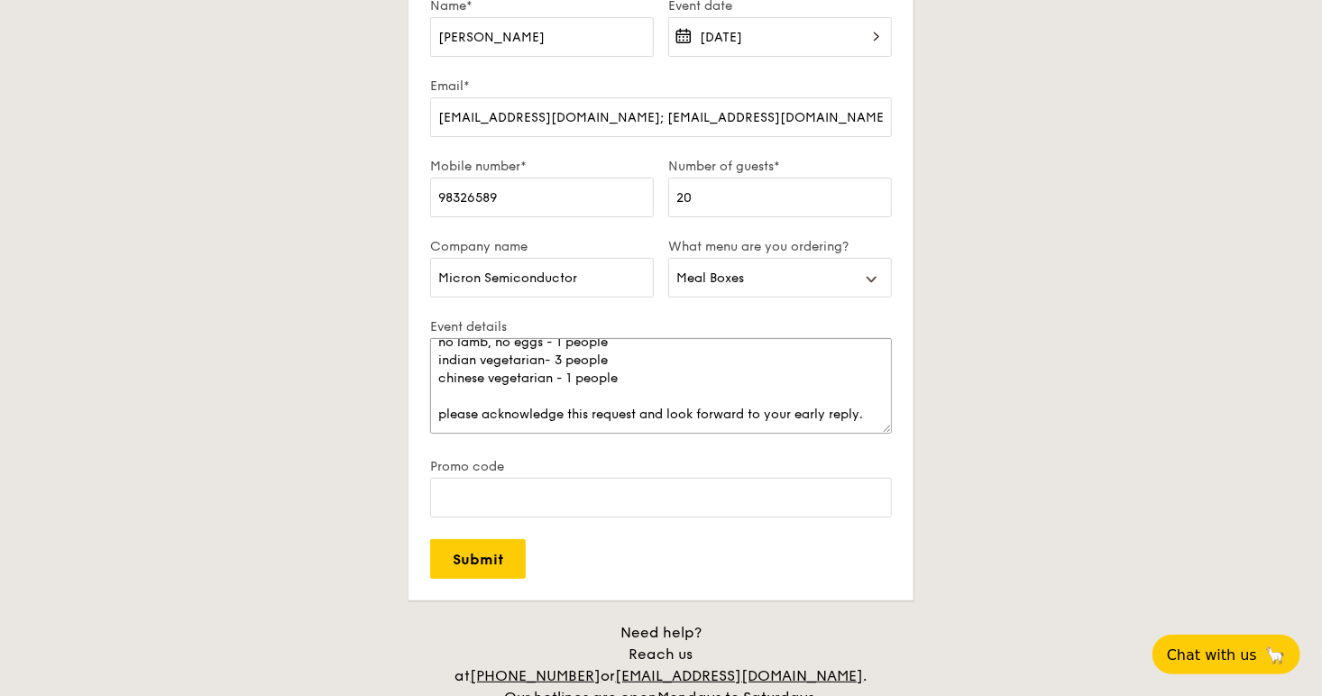
scroll to position [162, 0]
click at [460, 550] on input "Submit" at bounding box center [478, 559] width 96 height 40
click at [788, 377] on textarea "We have seven people on special dietary restrictions: 13 people no dietary rest…" at bounding box center [661, 386] width 462 height 96
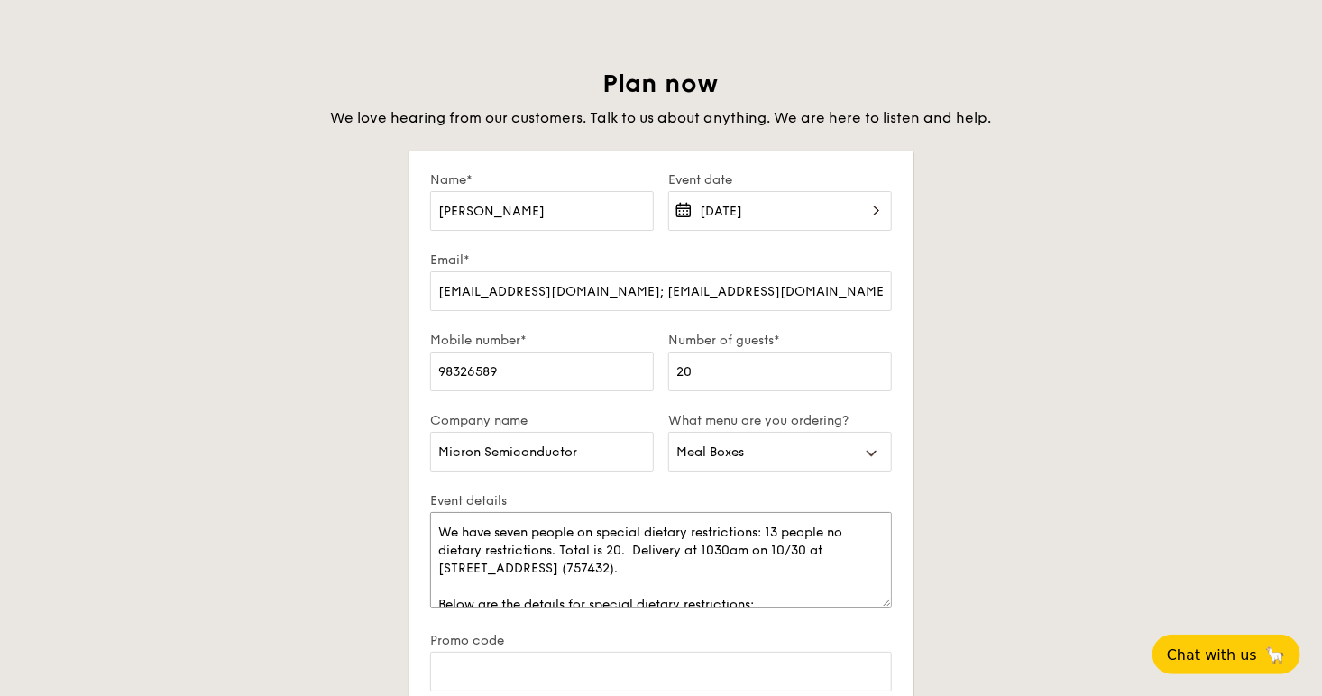
scroll to position [3067, 0]
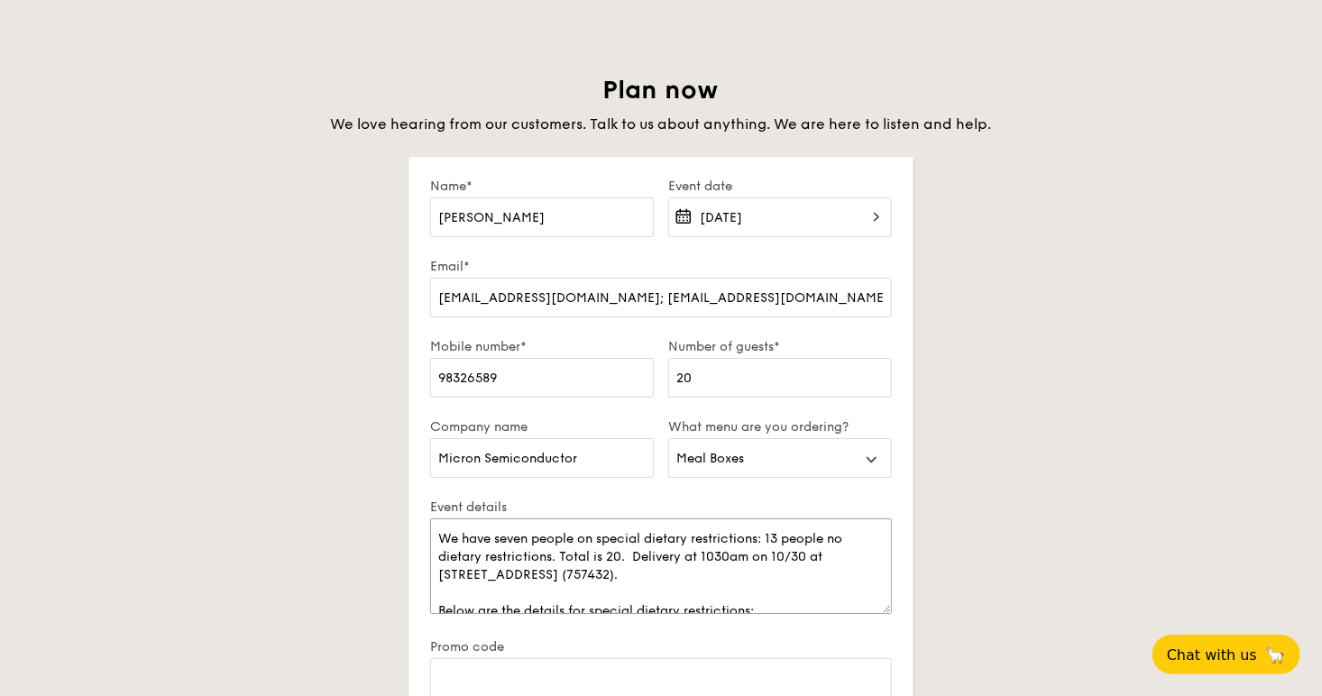
click at [762, 544] on textarea "We have seven people on special dietary restrictions: 13 people no dietary rest…" at bounding box center [661, 567] width 462 height 96
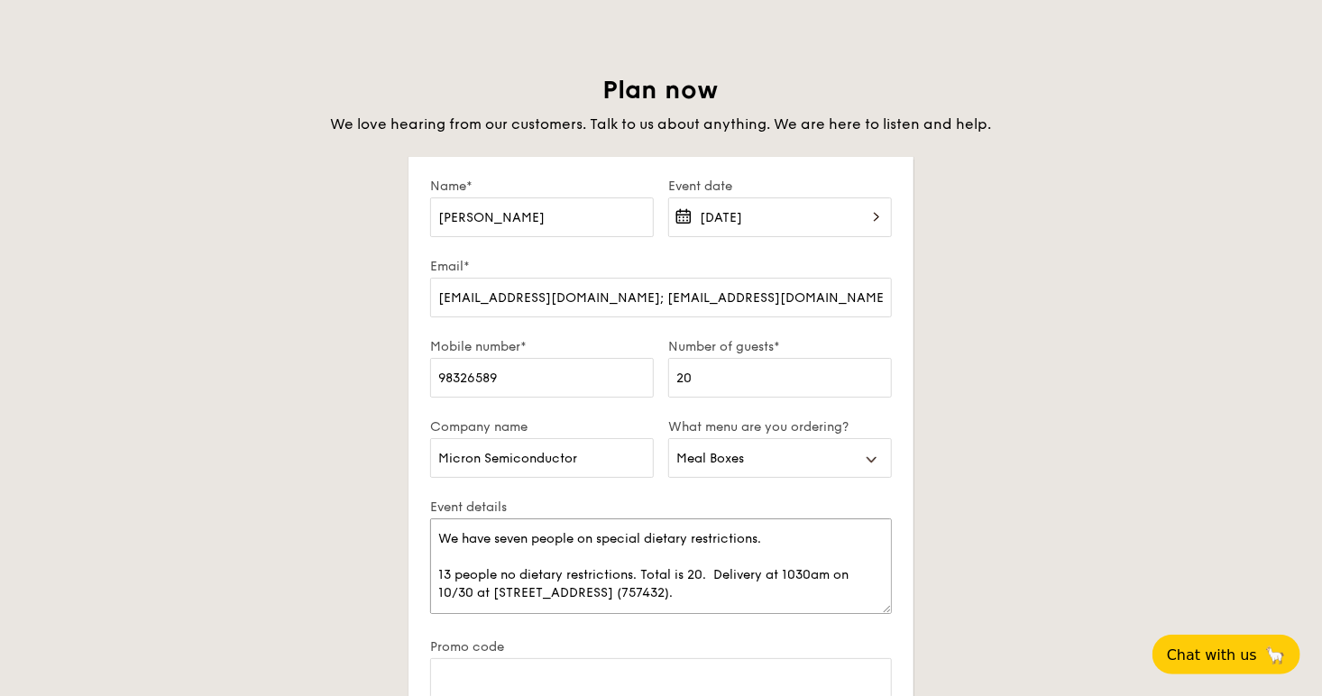
click at [780, 539] on textarea "We have seven people on special dietary restrictions. 13 people no dietary rest…" at bounding box center [661, 567] width 462 height 96
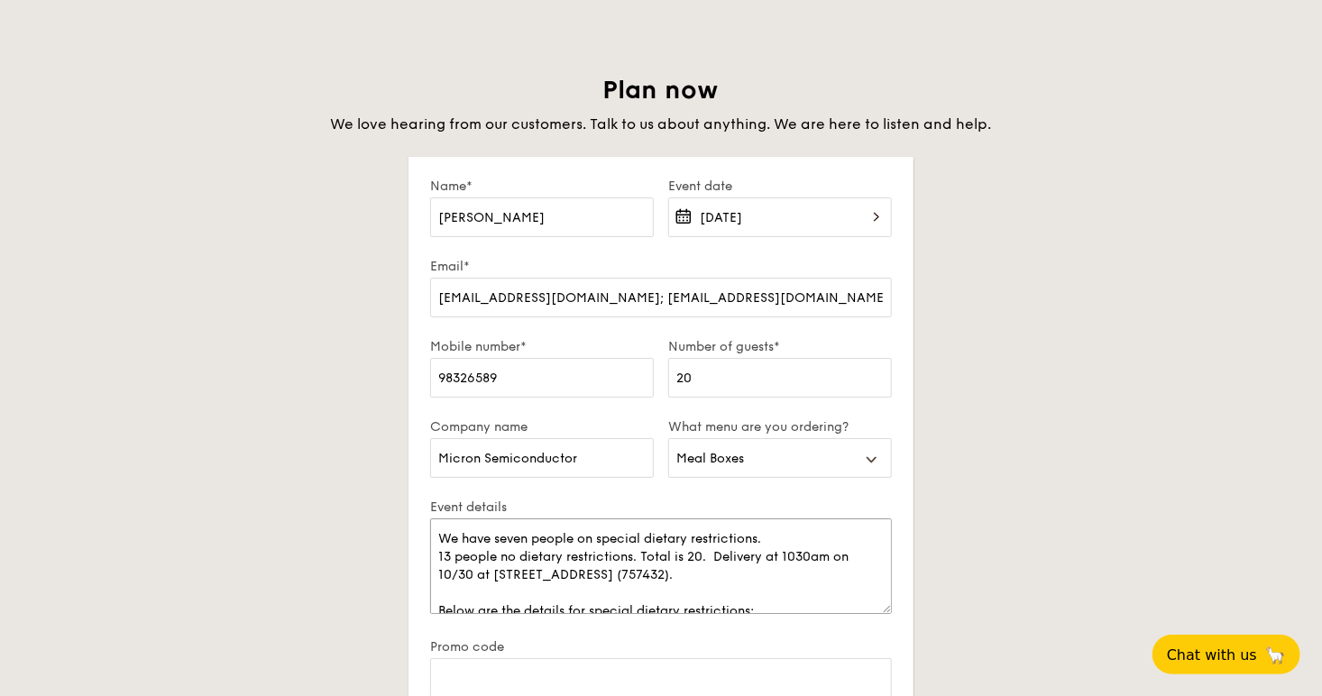
click at [718, 555] on textarea "We have seven people on special dietary restrictions. 13 people no dietary rest…" at bounding box center [661, 567] width 462 height 96
click at [800, 533] on textarea "We have seven people on special dietary restrictions. 13 people no dietary rest…" at bounding box center [661, 567] width 462 height 96
click at [750, 552] on textarea "We have seven people on special dietary restrictions. 13 people no dietary rest…" at bounding box center [661, 567] width 462 height 96
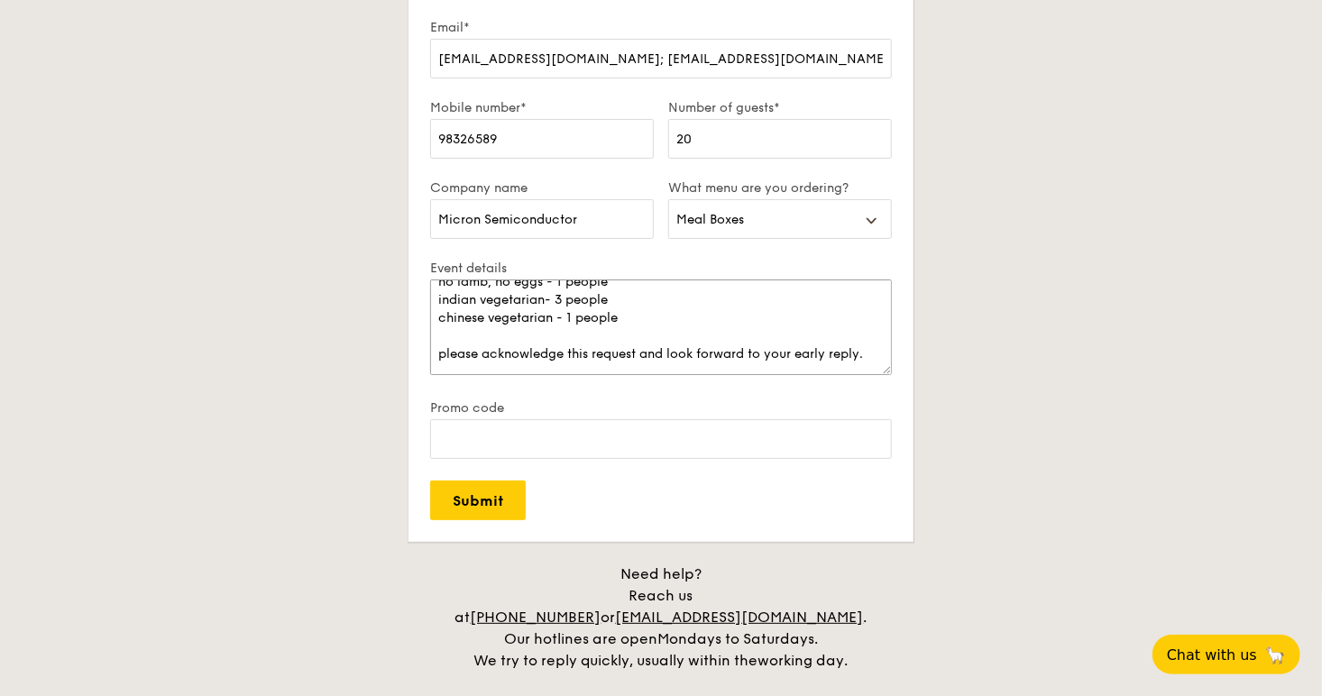
scroll to position [3338, 0]
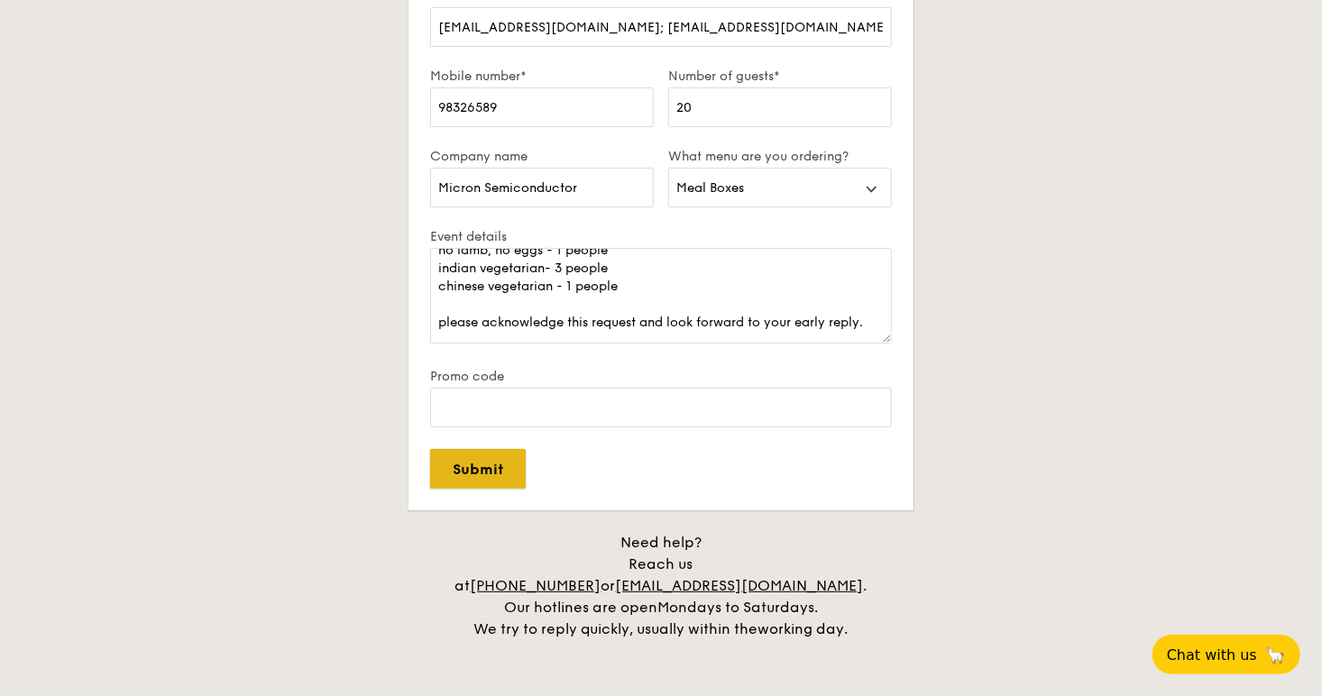
click at [478, 468] on input "Submit" at bounding box center [478, 469] width 96 height 40
click at [650, 469] on form "Name* [PERSON_NAME] Event date [DATE] Email* [EMAIL_ADDRESS][DOMAIN_NAME]; [EMA…" at bounding box center [661, 198] width 505 height 624
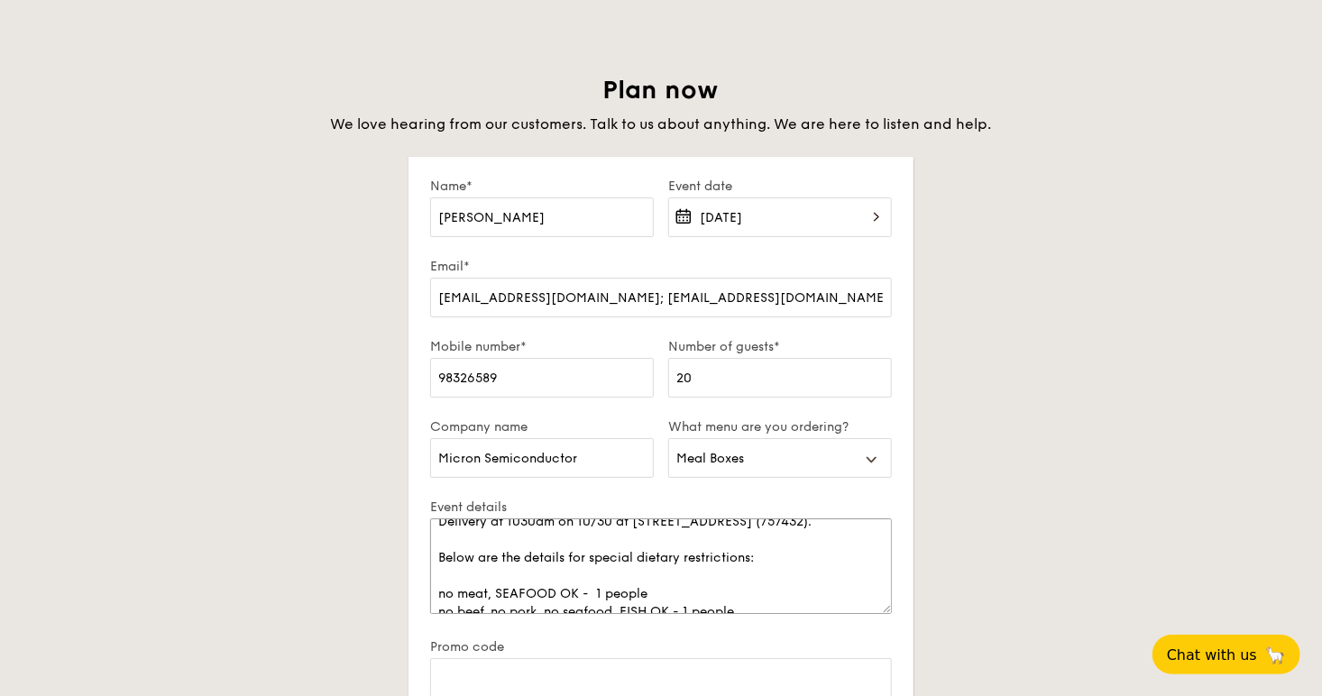
scroll to position [72, 0]
click at [808, 559] on textarea "We have seven people on special dietary restrictions. 13 people no dietary rest…" at bounding box center [661, 567] width 462 height 96
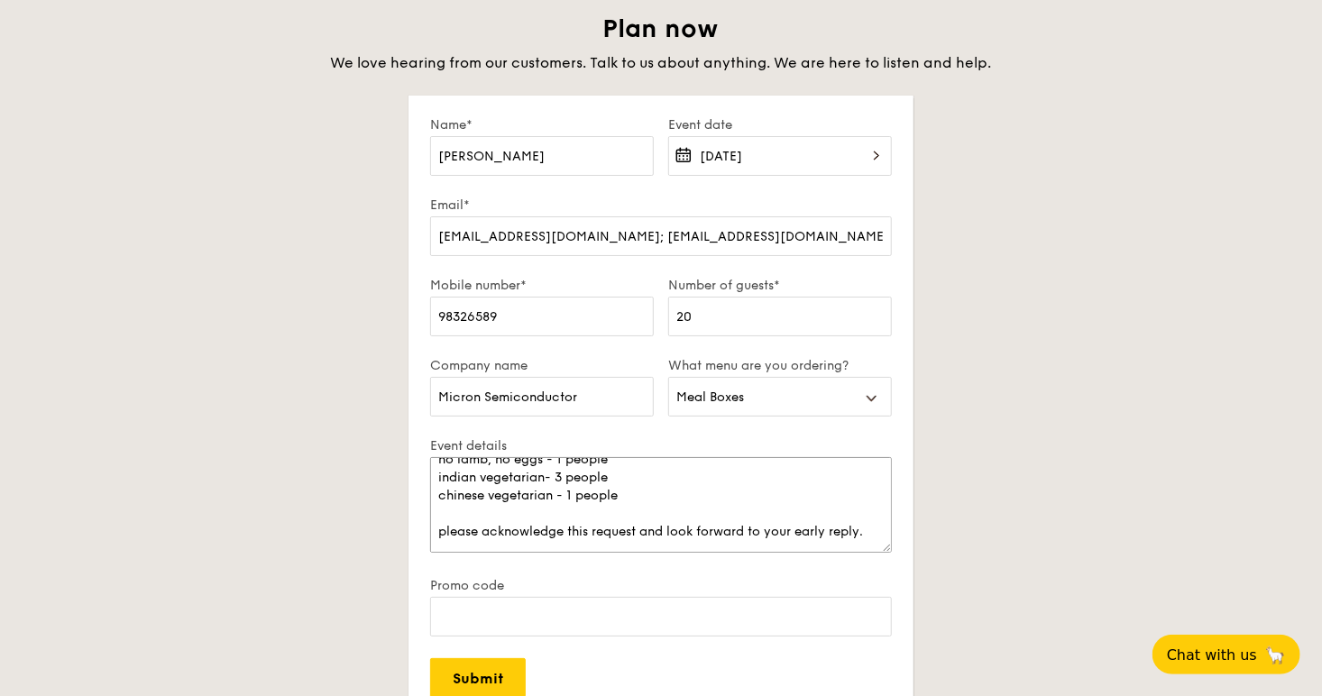
scroll to position [3248, 0]
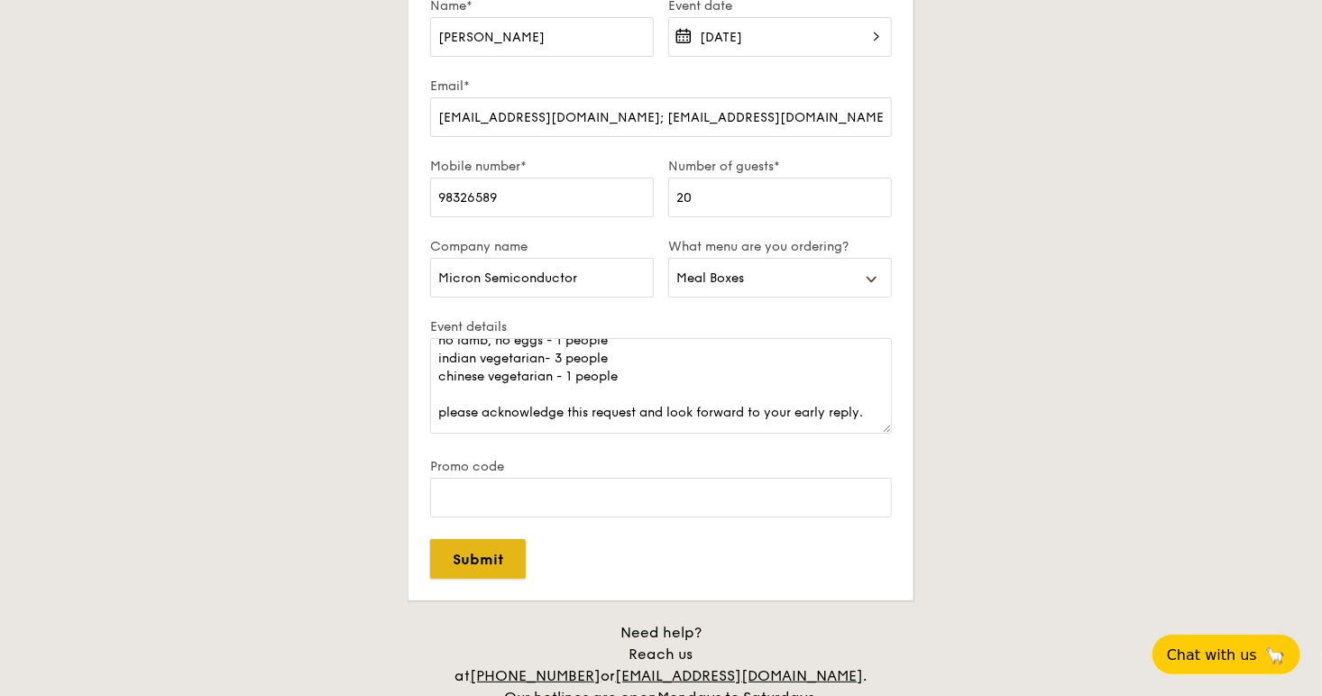
click at [507, 570] on input "Submit" at bounding box center [478, 559] width 96 height 40
click at [694, 468] on label "Promo code" at bounding box center [661, 466] width 462 height 15
click at [694, 478] on input "Promo code" at bounding box center [661, 498] width 462 height 40
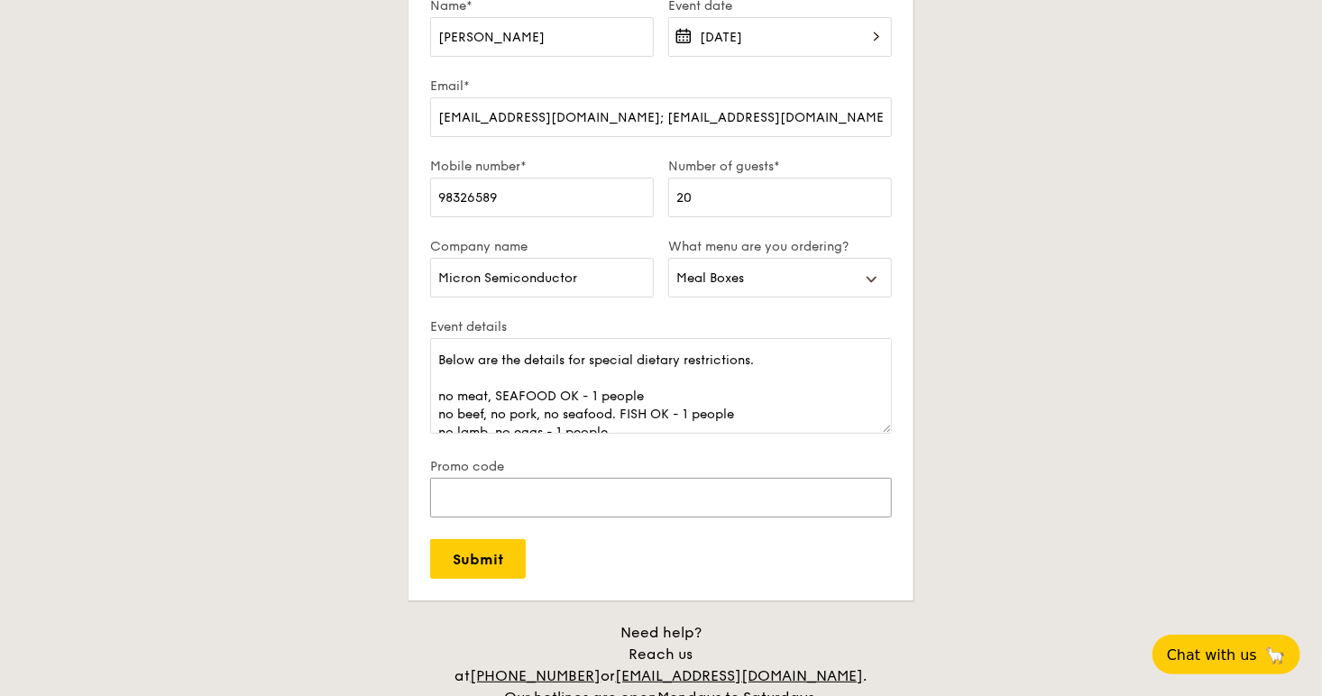
scroll to position [90, 0]
click at [593, 388] on textarea "We have seven people on special dietary restrictions. 13 people no dietary rest…" at bounding box center [661, 386] width 462 height 96
click at [677, 414] on textarea "We have seven people on special dietary restrictions. 13 people no dietary rest…" at bounding box center [661, 386] width 462 height 96
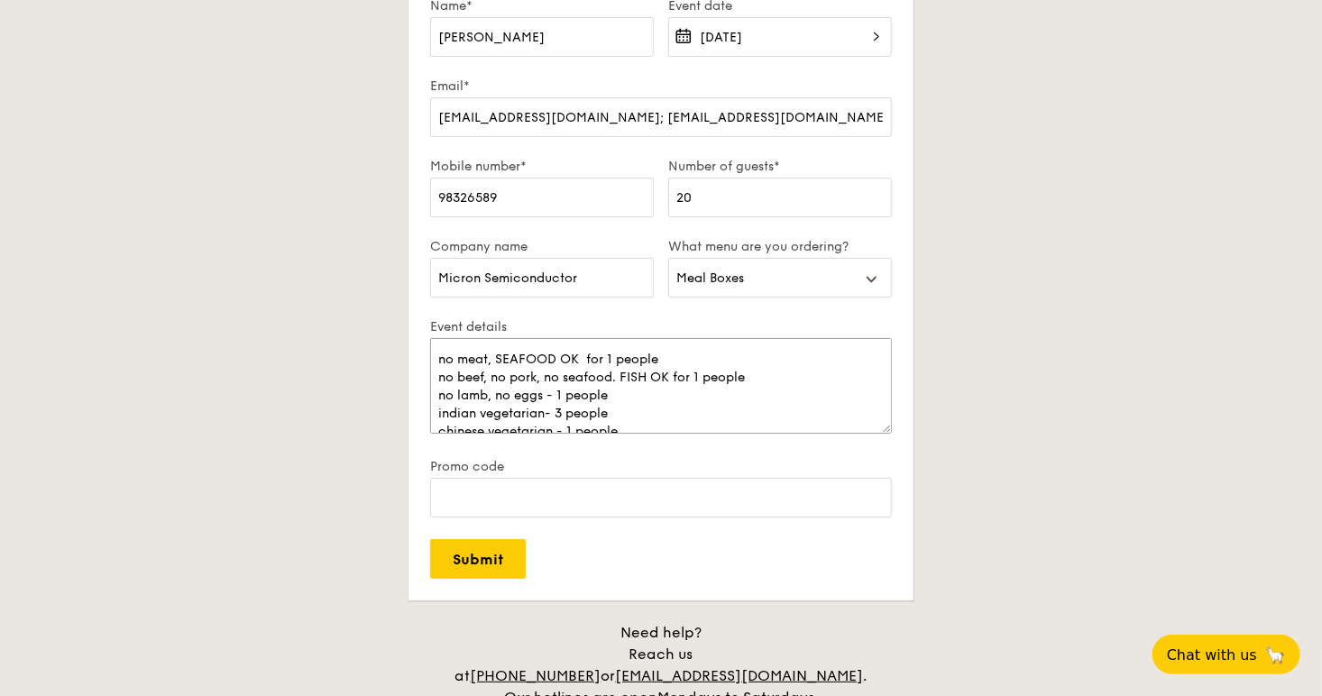
scroll to position [126, 0]
click at [552, 400] on textarea "We have seven people on special dietary restrictions. 13 people no dietary rest…" at bounding box center [661, 386] width 462 height 96
click at [556, 411] on textarea "We have seven people on special dietary restrictions. 13 people no dietary rest…" at bounding box center [661, 386] width 462 height 96
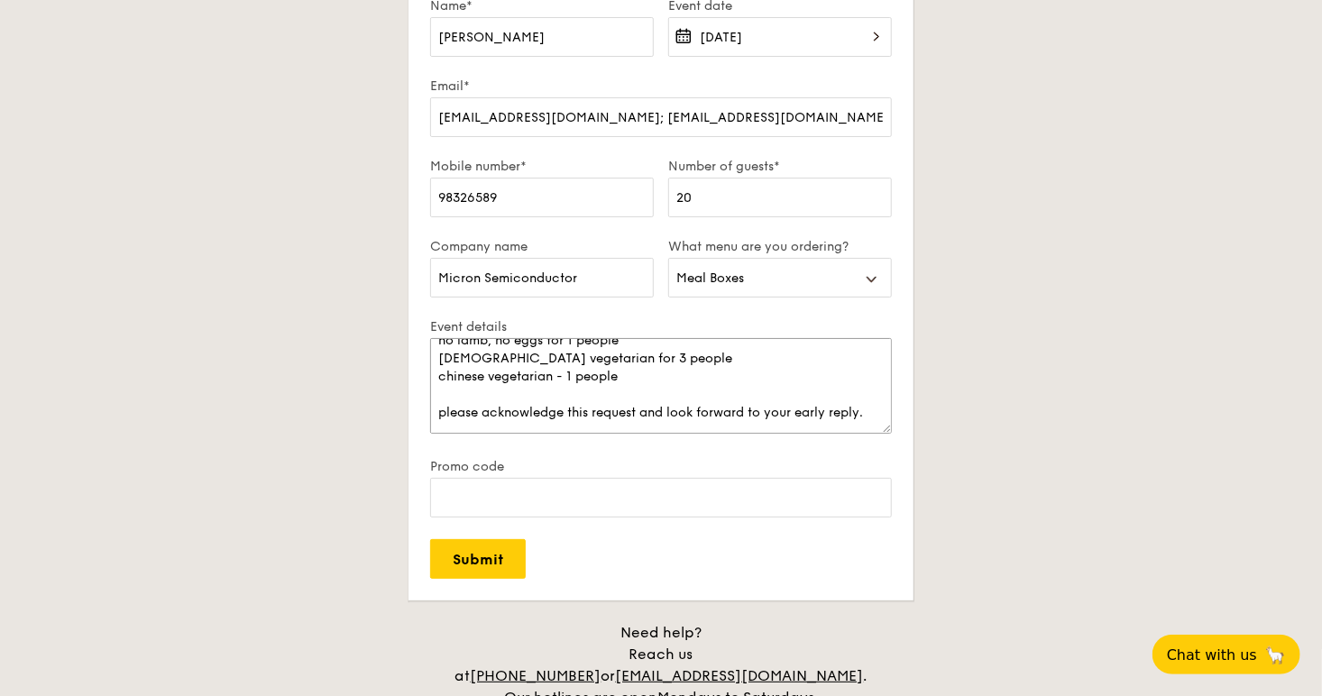
click at [560, 379] on textarea "We have seven people on special dietary restrictions. 13 people no dietary rest…" at bounding box center [661, 386] width 462 height 96
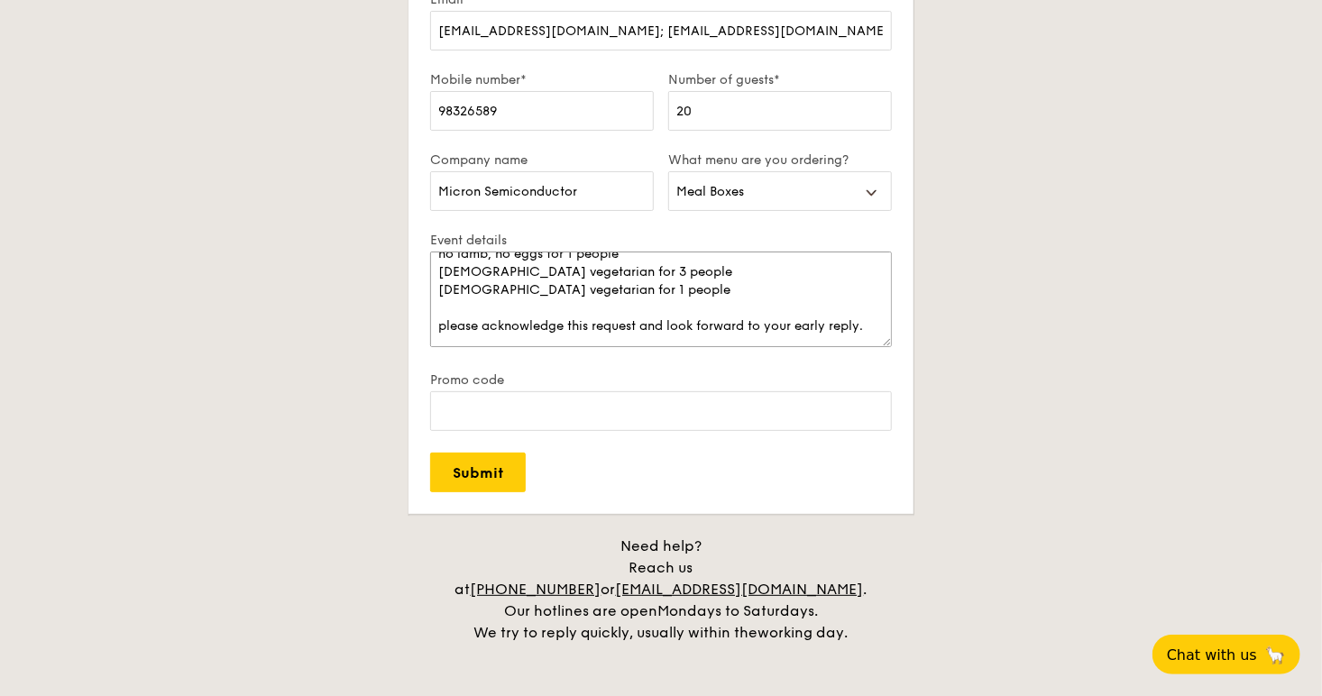
scroll to position [3338, 0]
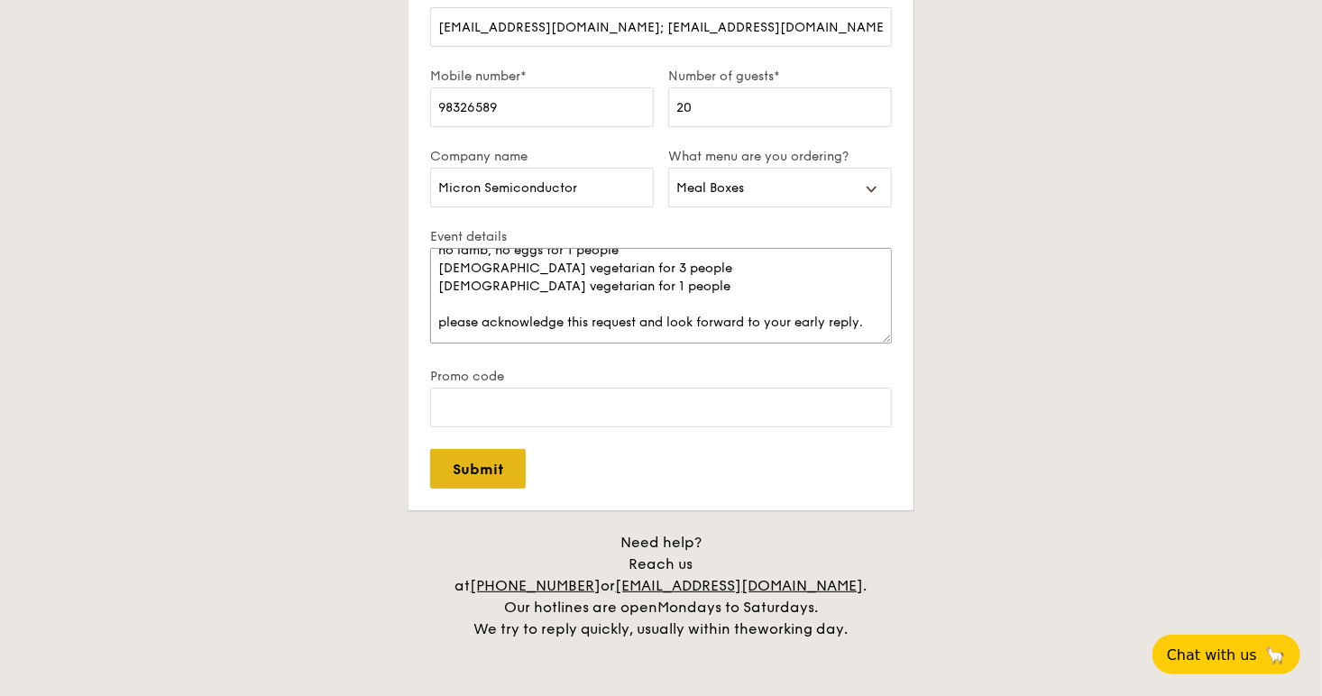
type textarea "We have seven people on special dietary restrictions. 13 people no dietary rest…"
click at [456, 468] on input "Submit" at bounding box center [478, 469] width 96 height 40
click at [458, 465] on input "Submit" at bounding box center [478, 469] width 96 height 40
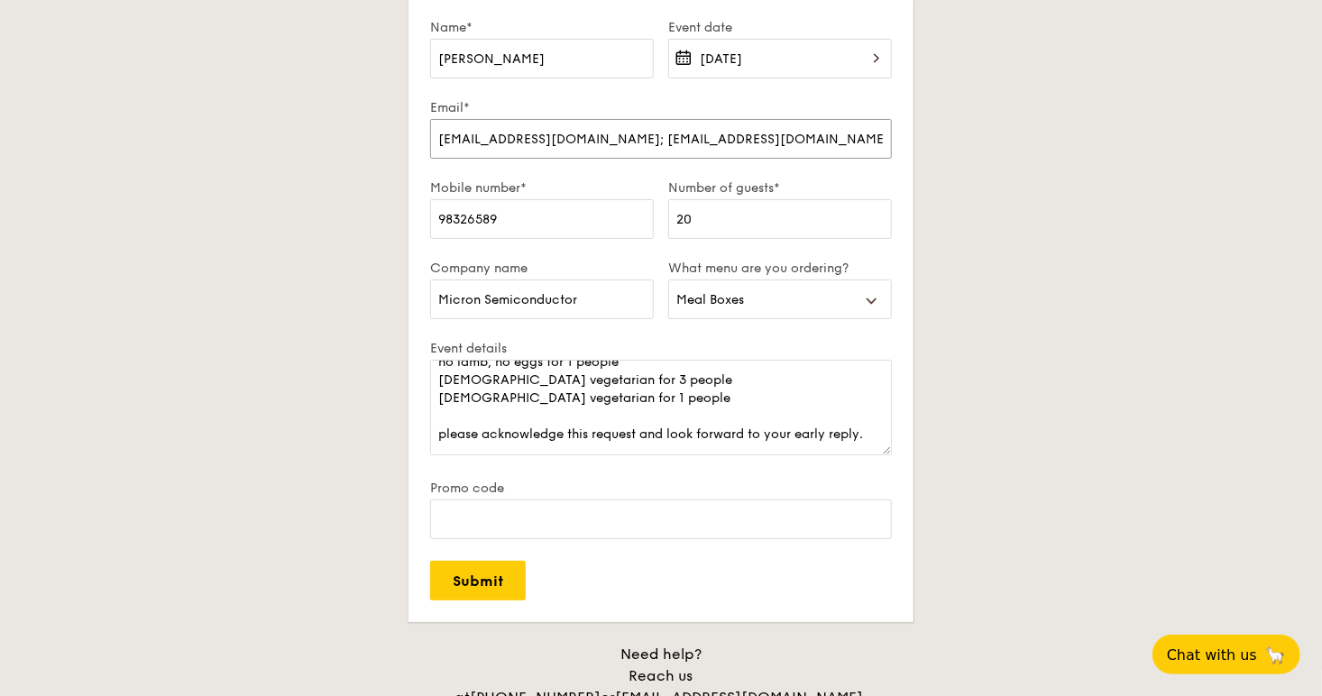
scroll to position [3067, 0]
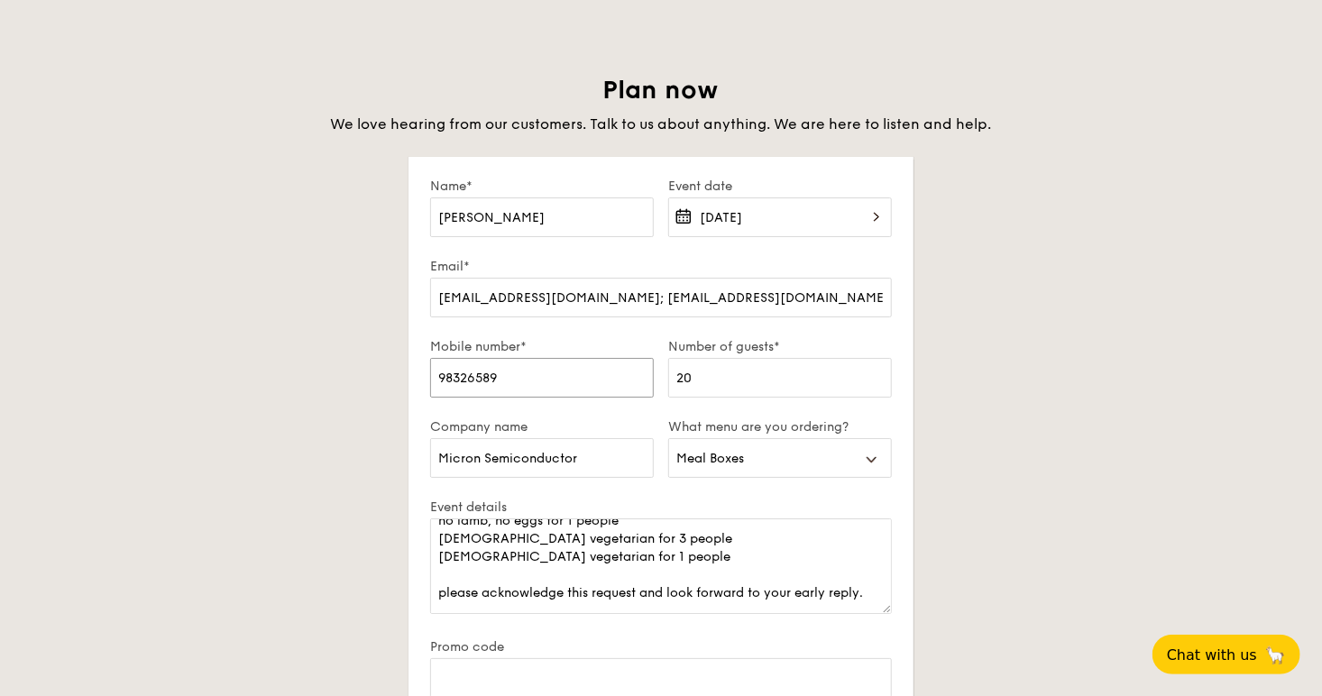
click at [623, 378] on input "98326589" at bounding box center [542, 378] width 224 height 40
click at [576, 302] on input "[EMAIL_ADDRESS][DOMAIN_NAME]; [EMAIL_ADDRESS][DOMAIN_NAME]" at bounding box center [661, 298] width 462 height 40
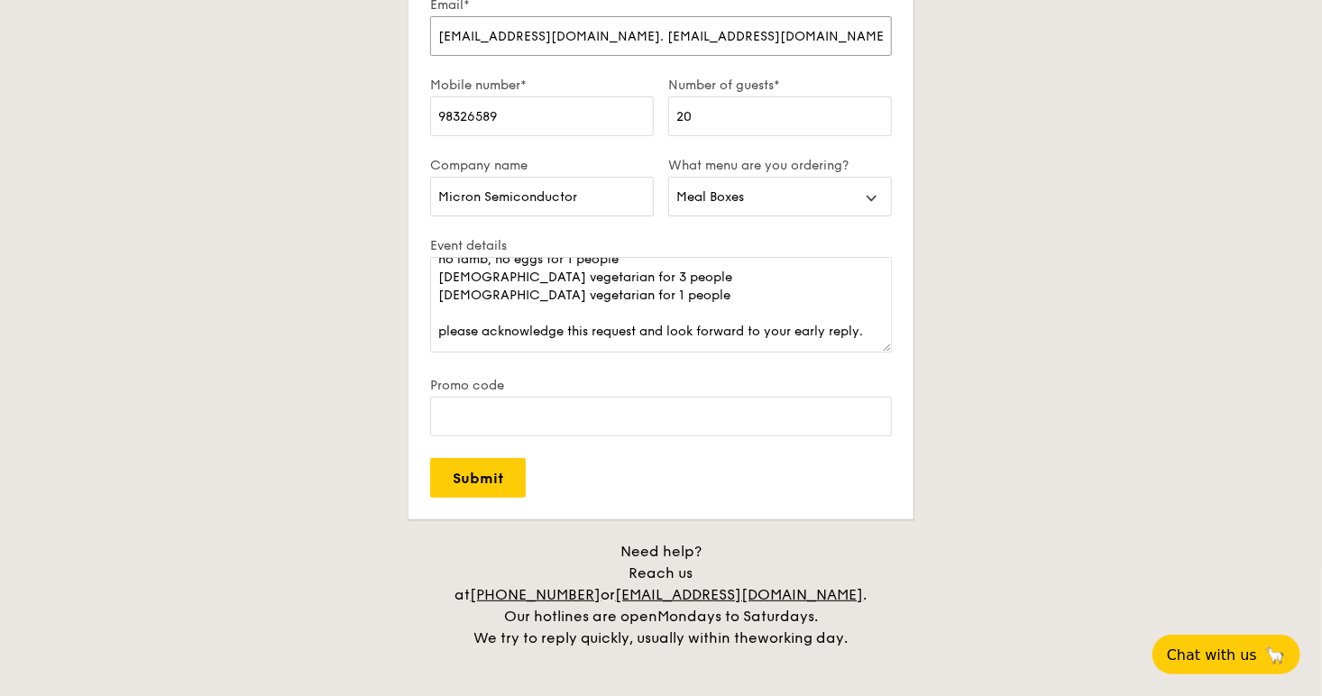
scroll to position [3338, 0]
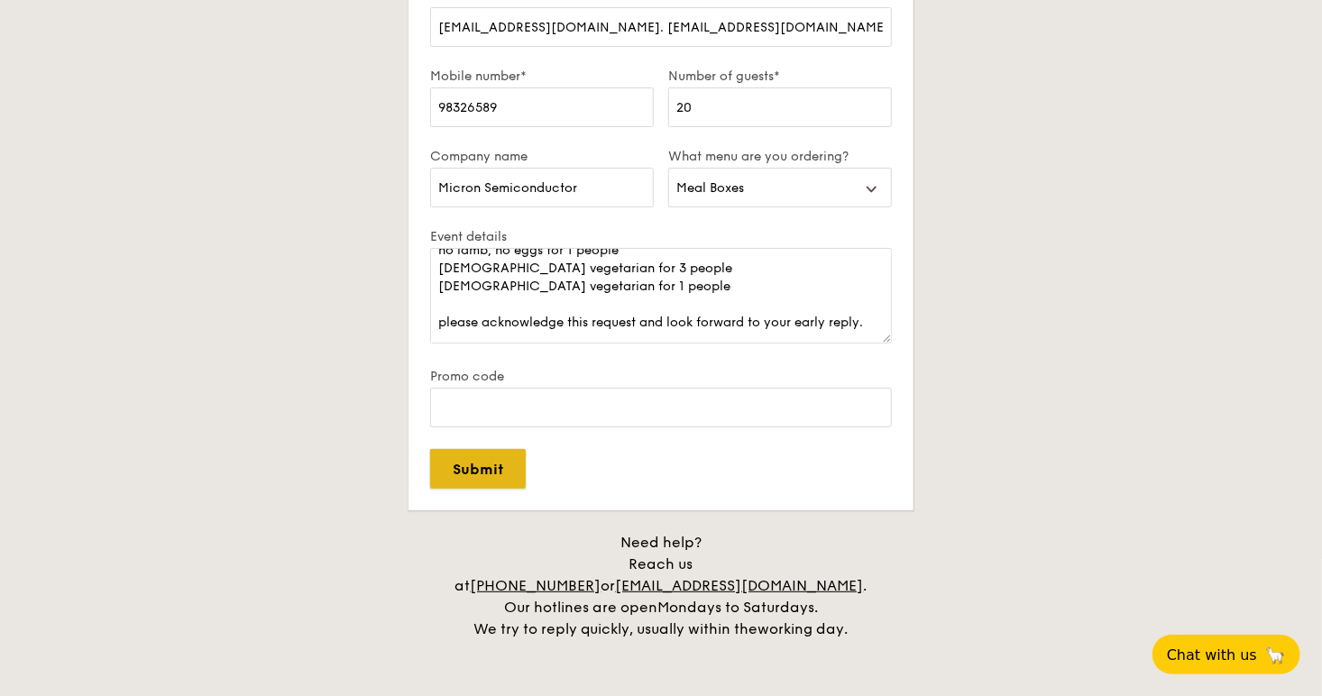
click at [483, 472] on input "Submit" at bounding box center [478, 469] width 96 height 40
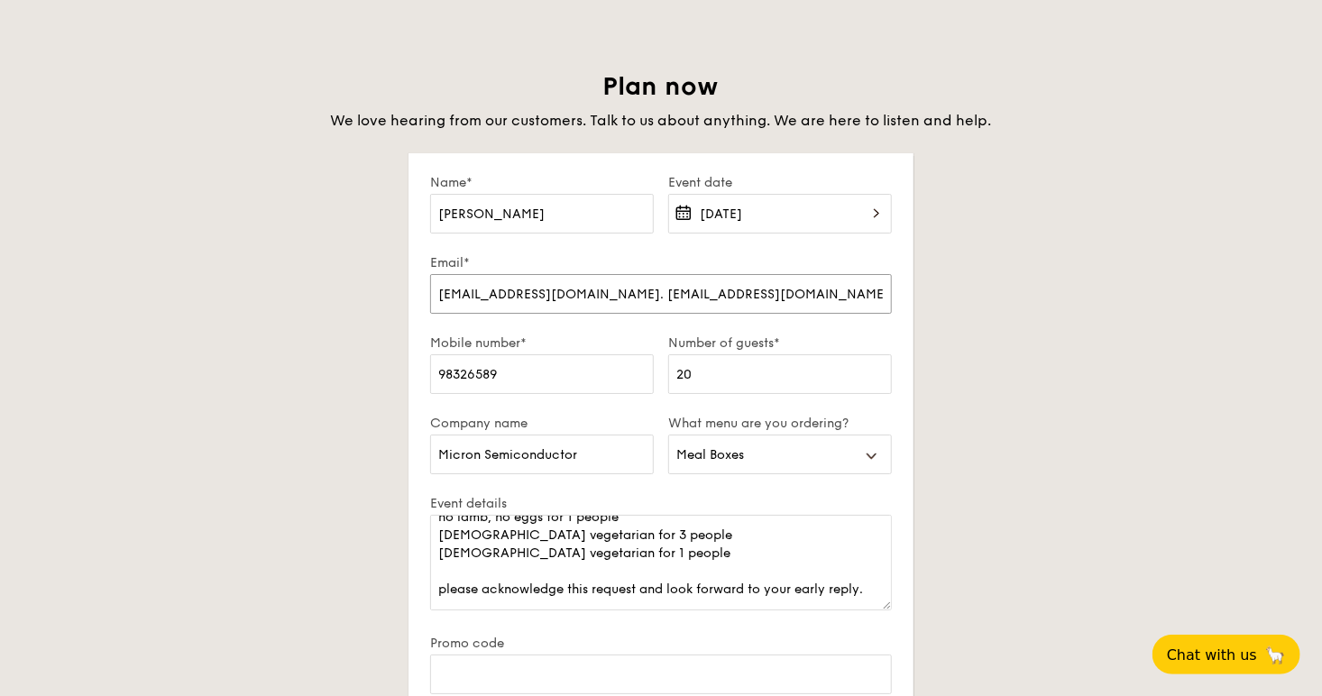
scroll to position [3067, 0]
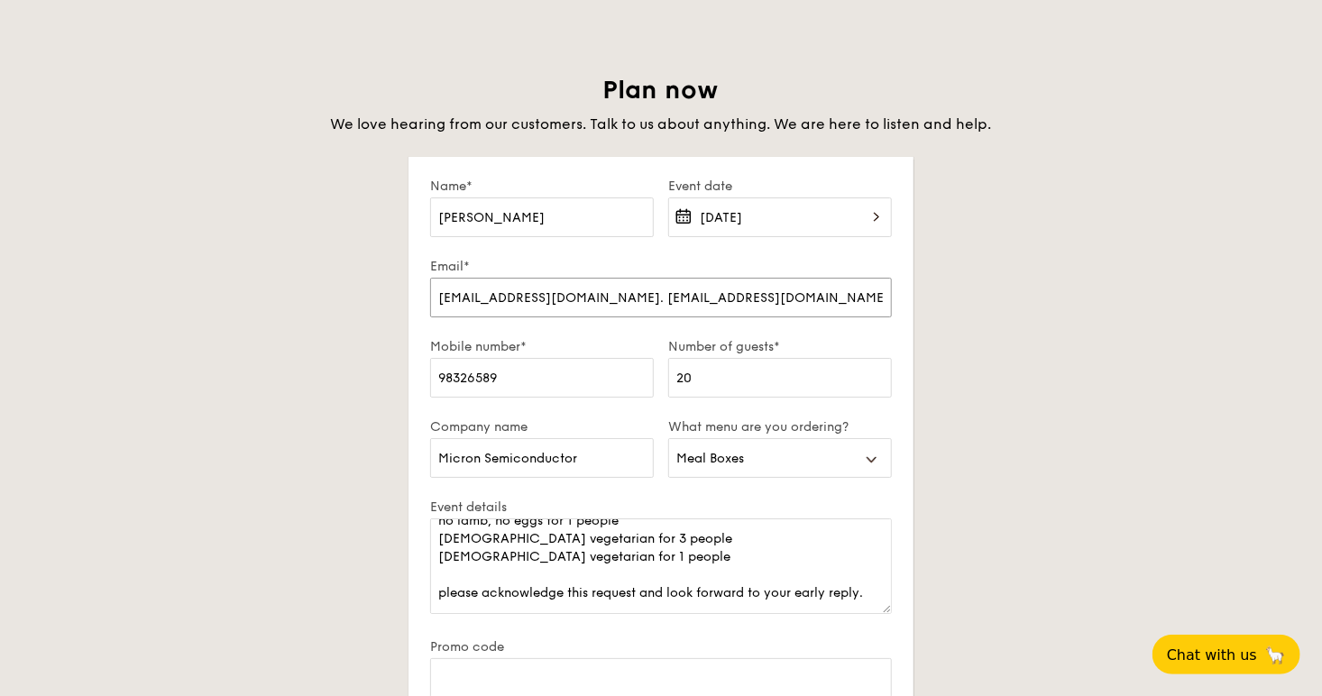
drag, startPoint x: 790, startPoint y: 285, endPoint x: 576, endPoint y: 288, distance: 213.8
click at [576, 288] on input "[EMAIL_ADDRESS][DOMAIN_NAME]. [EMAIL_ADDRESS][DOMAIN_NAME]" at bounding box center [661, 298] width 462 height 40
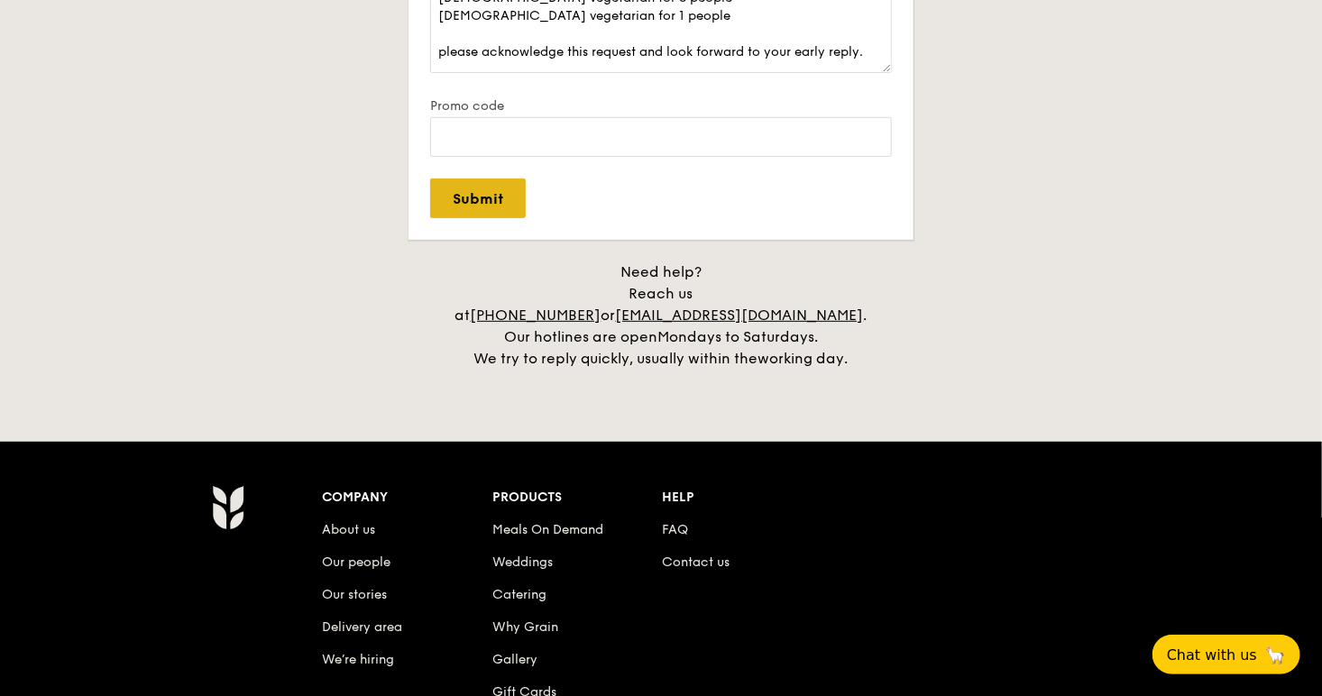
type input "[EMAIL_ADDRESS][DOMAIN_NAME]"
click at [509, 198] on input "Submit" at bounding box center [478, 199] width 96 height 40
select select
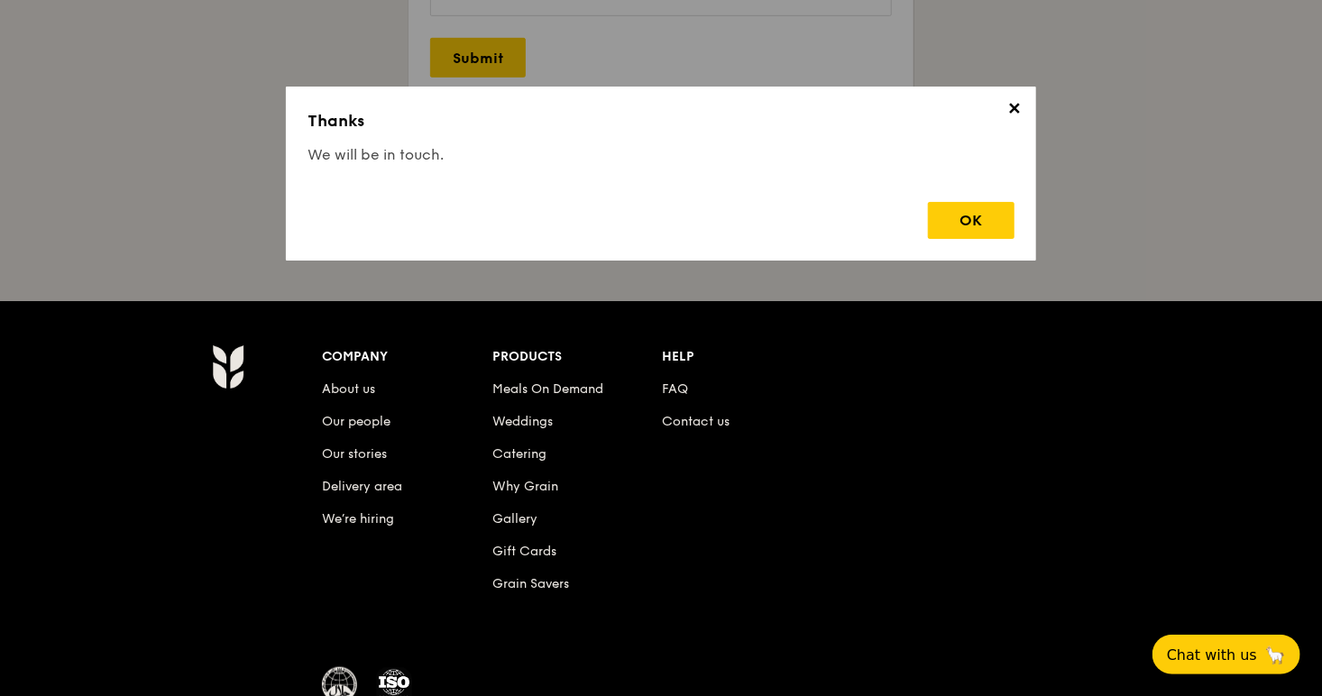
scroll to position [3699, 0]
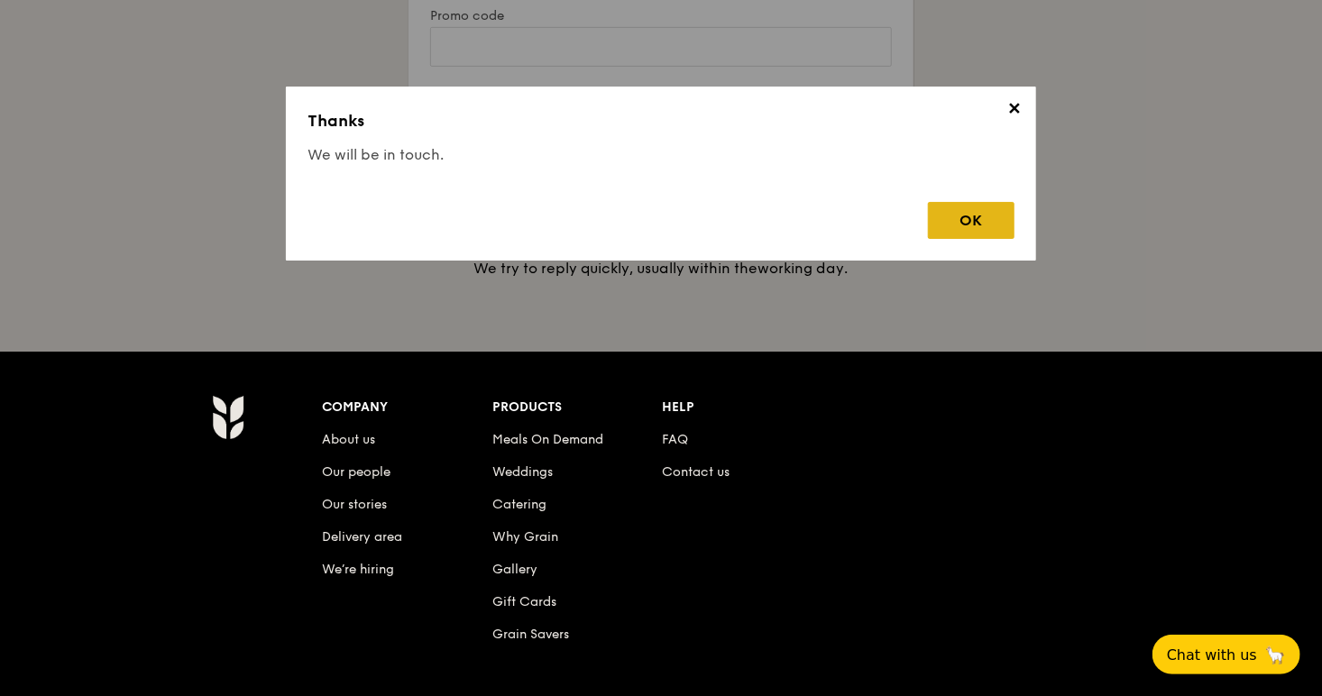
click at [1004, 233] on div "OK" at bounding box center [971, 220] width 87 height 37
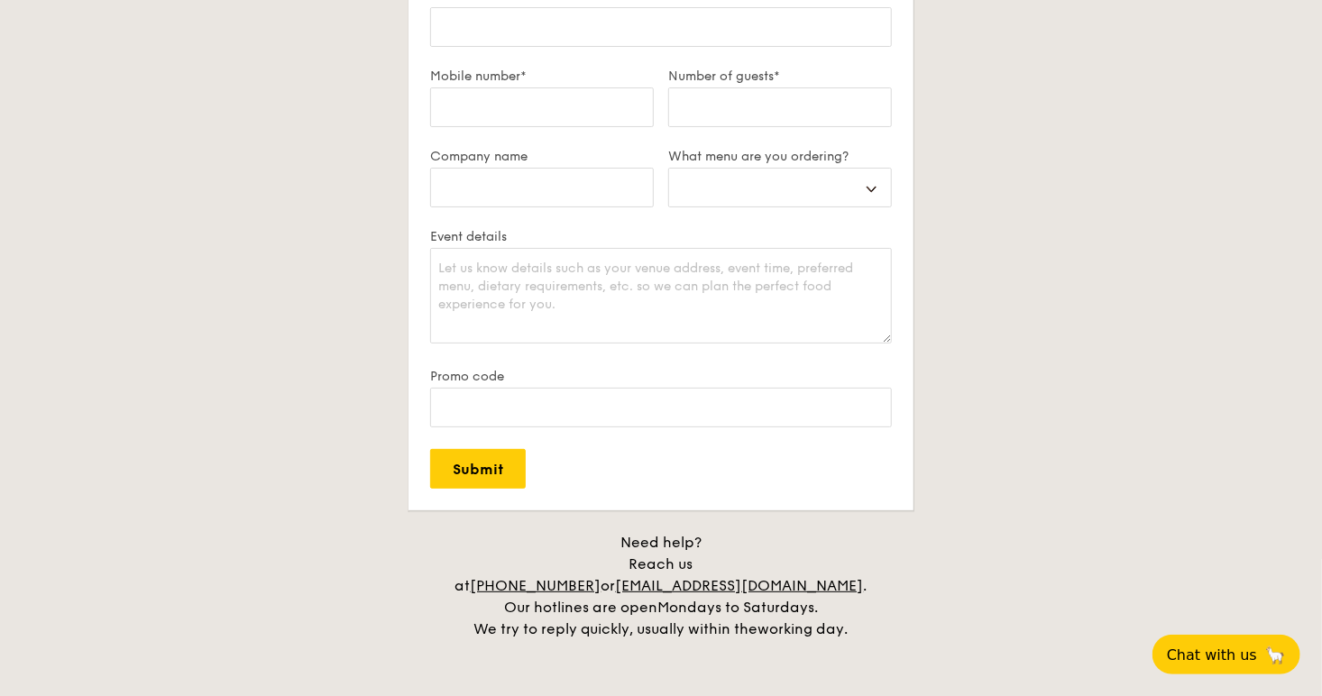
scroll to position [2797, 0]
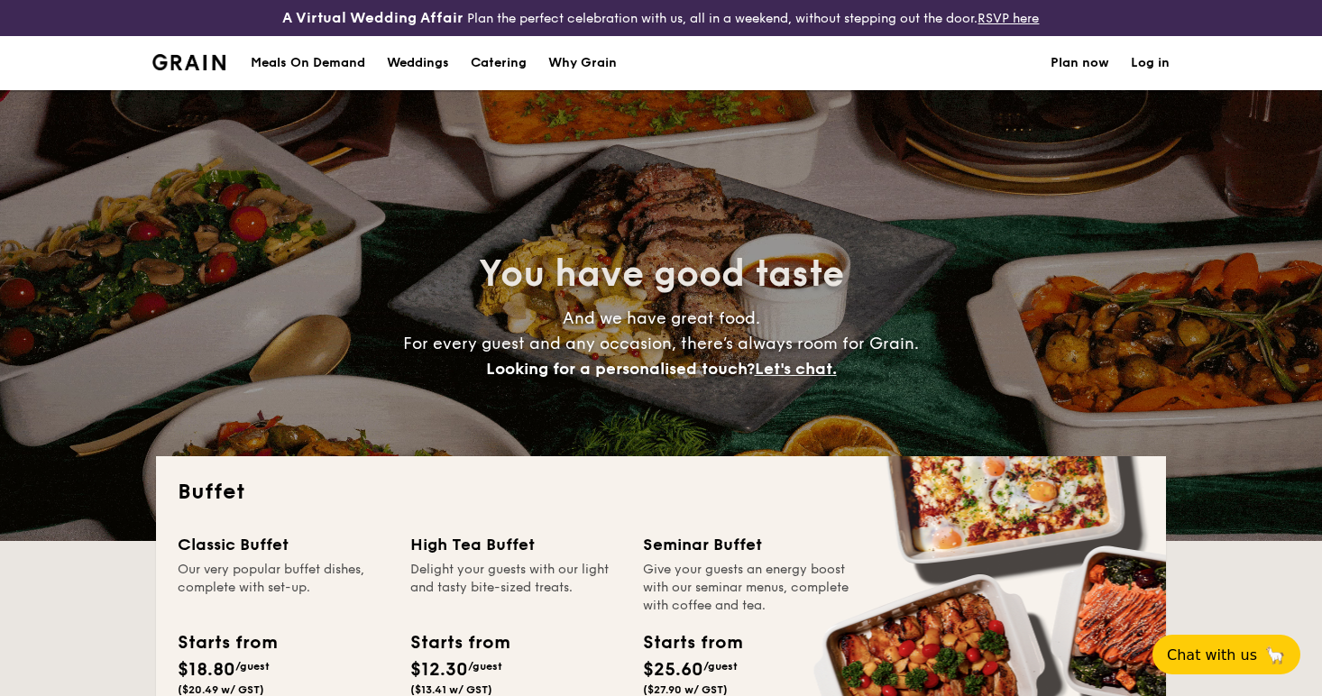
select select
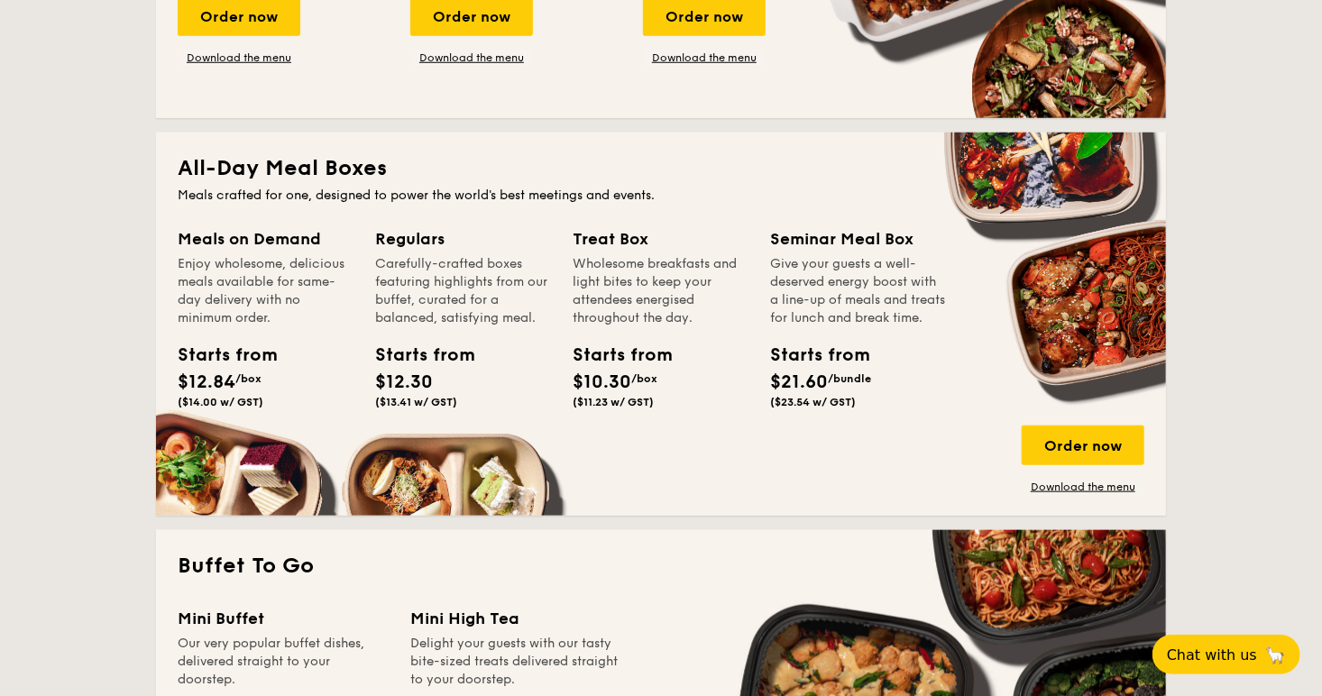
scroll to position [722, 0]
click at [1072, 492] on link "Download the menu" at bounding box center [1083, 487] width 123 height 14
